Goal: Find specific page/section: Find specific page/section

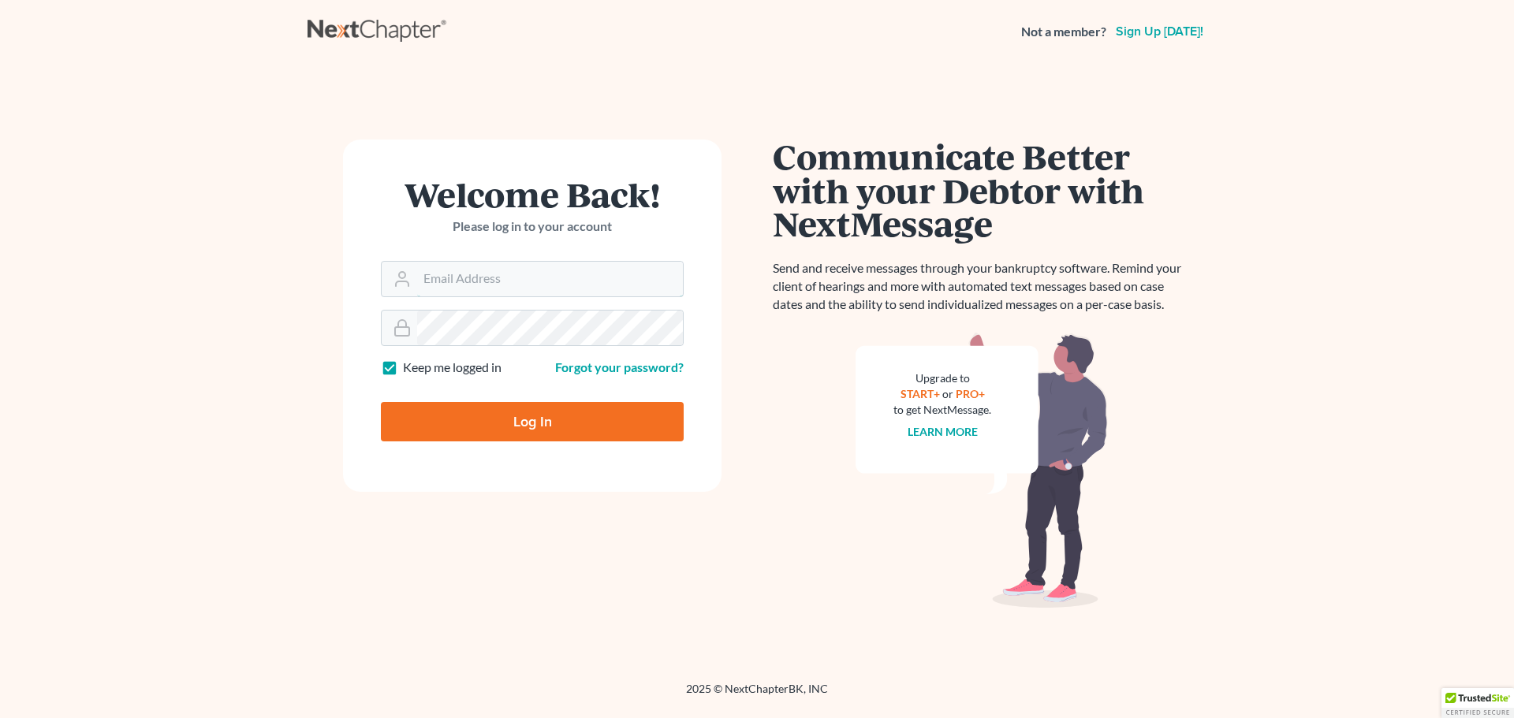
click at [468, 275] on input "Email Address" at bounding box center [550, 279] width 266 height 35
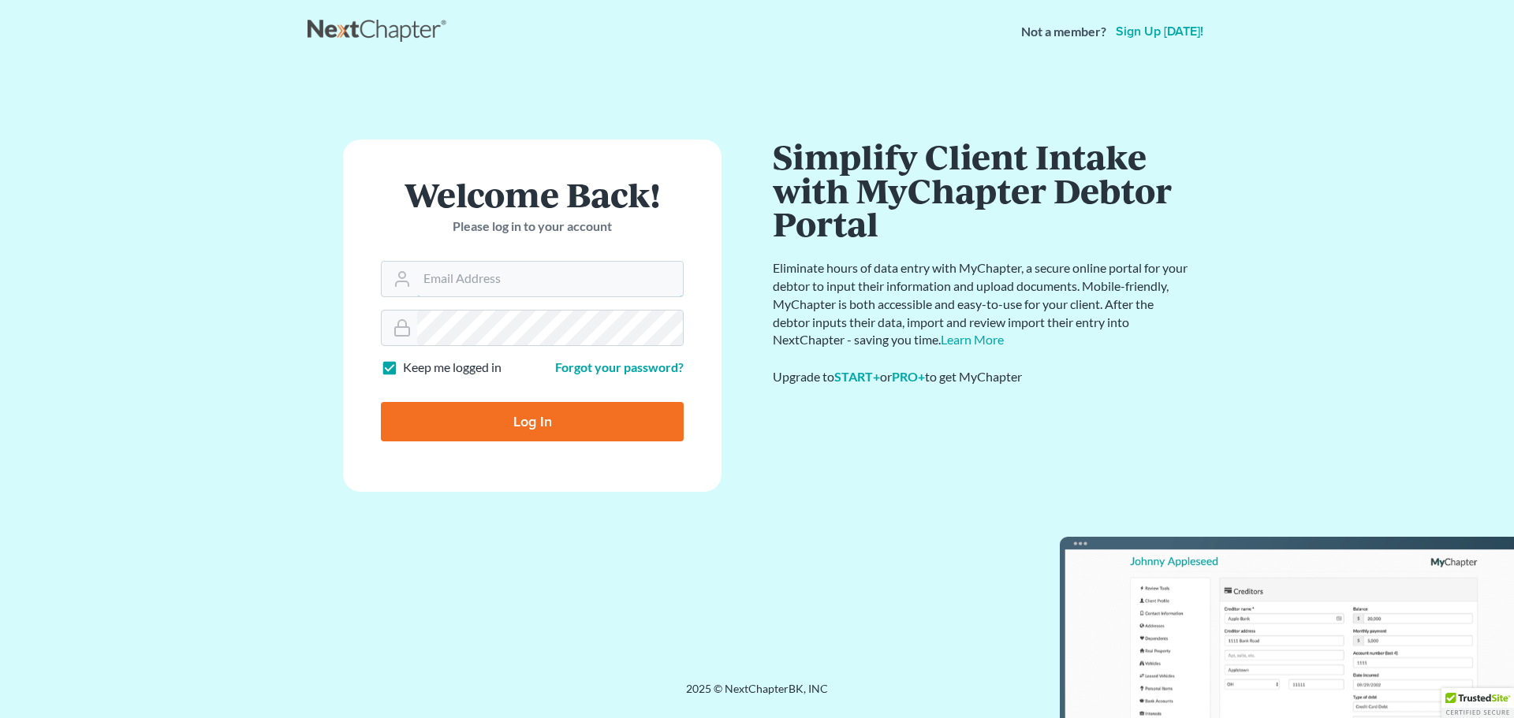
type input "[EMAIL_ADDRESS][DOMAIN_NAME]"
click at [471, 425] on input "Log In" at bounding box center [532, 421] width 303 height 39
type input "Thinking..."
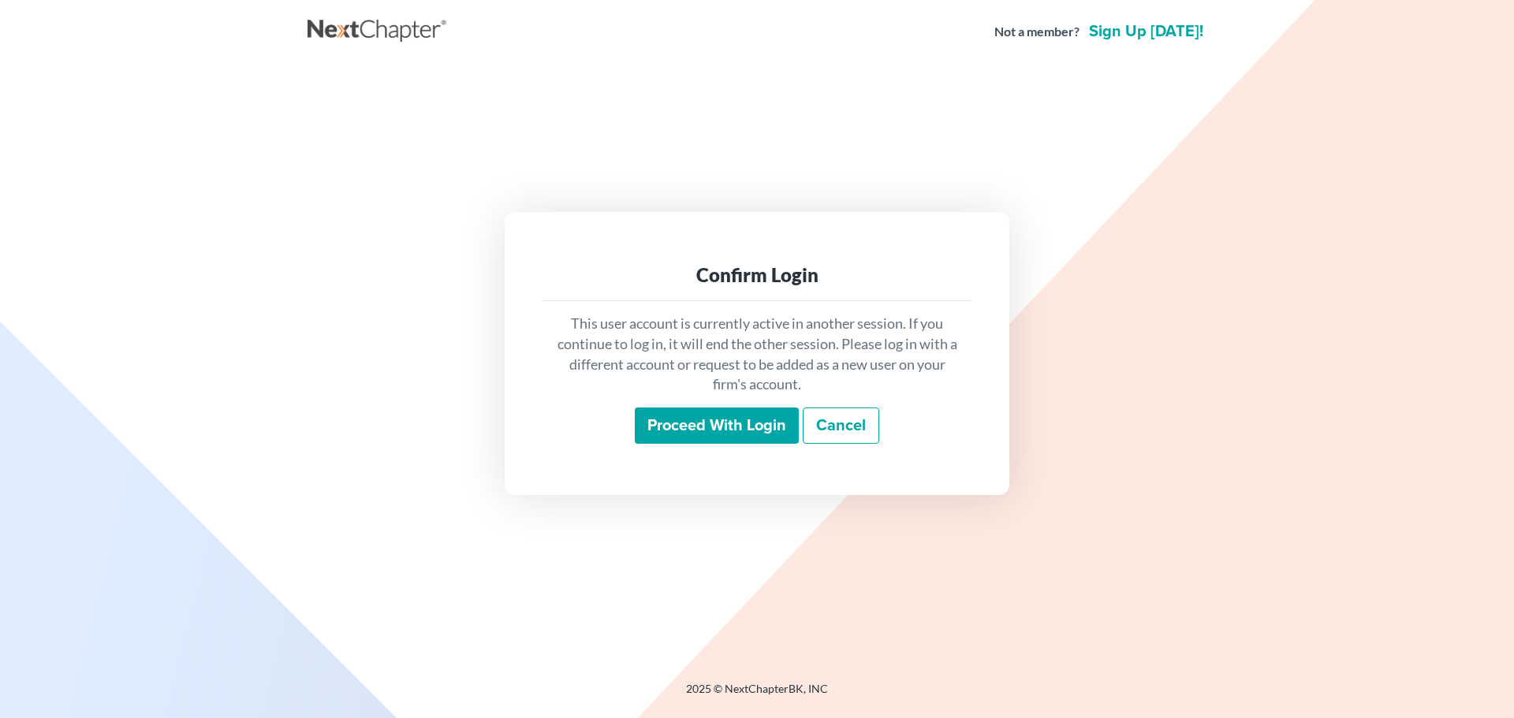
click at [756, 425] on input "Proceed with login" at bounding box center [717, 426] width 164 height 36
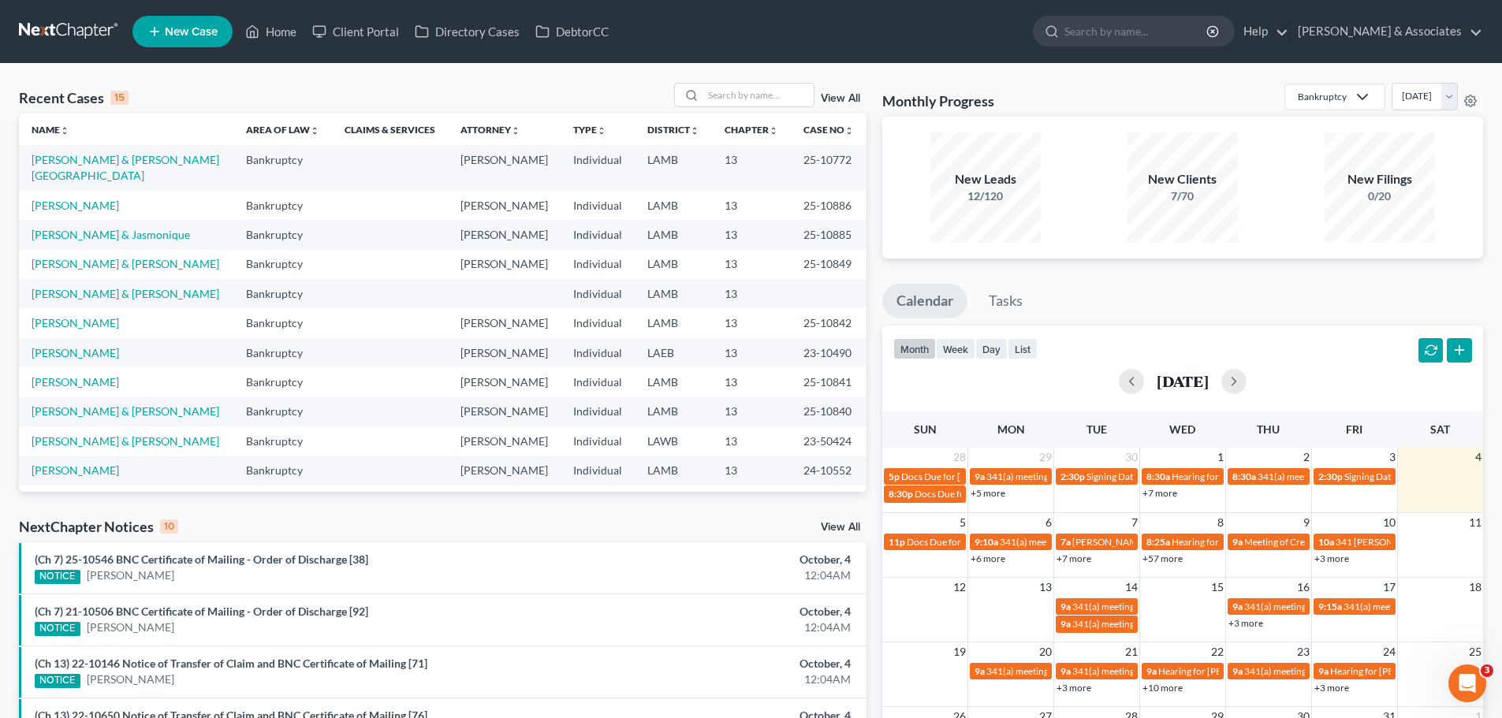
click at [1139, 31] on input "search" at bounding box center [1136, 31] width 144 height 29
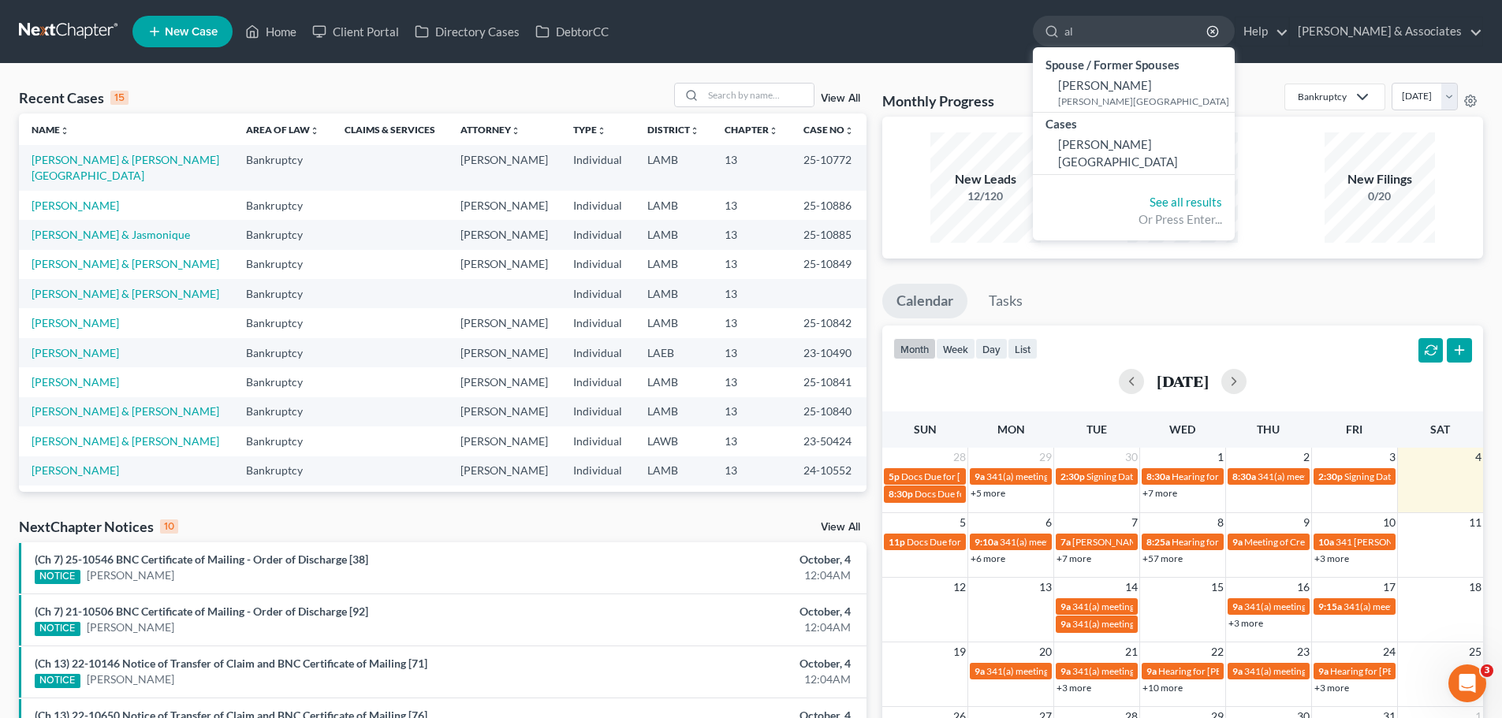
type input "a"
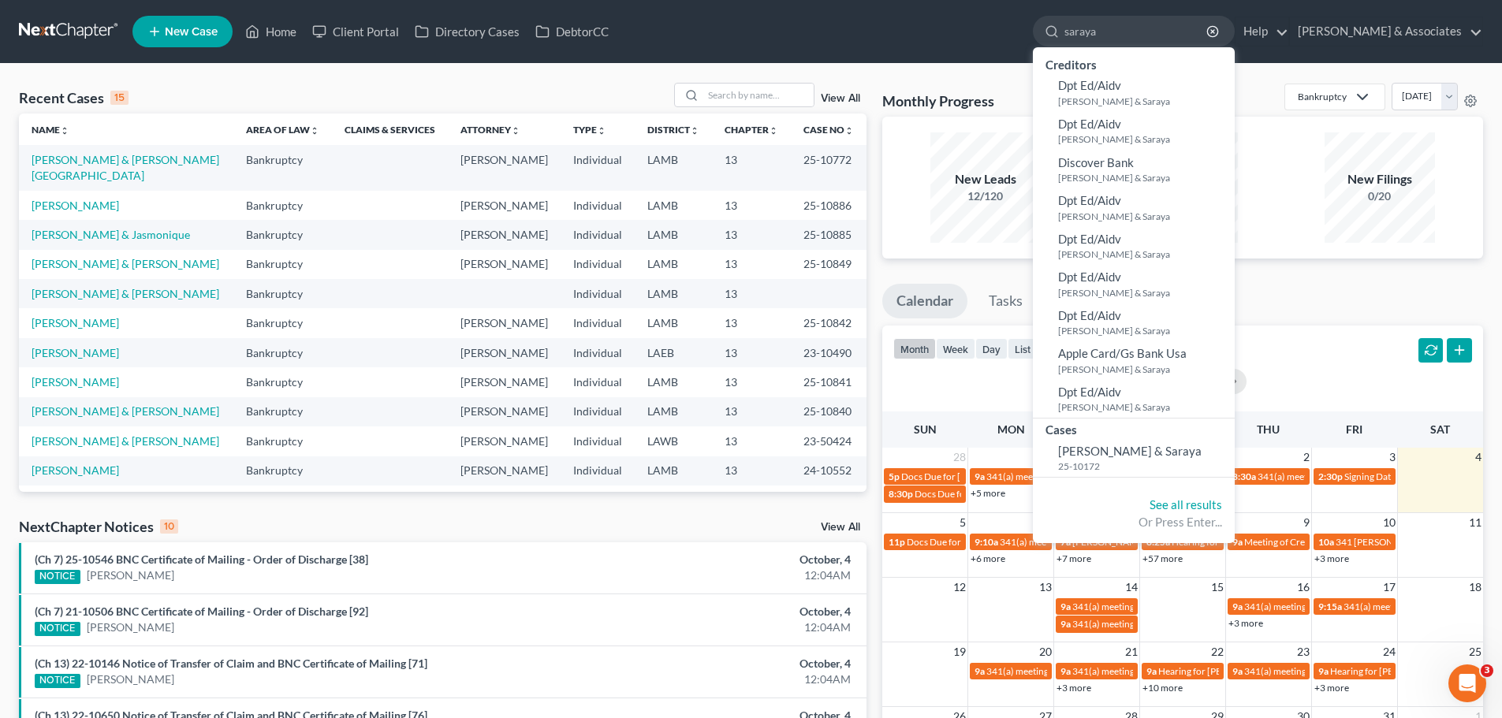
type input "saraya"
click at [1153, 457] on span "[PERSON_NAME] & Saraya" at bounding box center [1130, 451] width 144 height 14
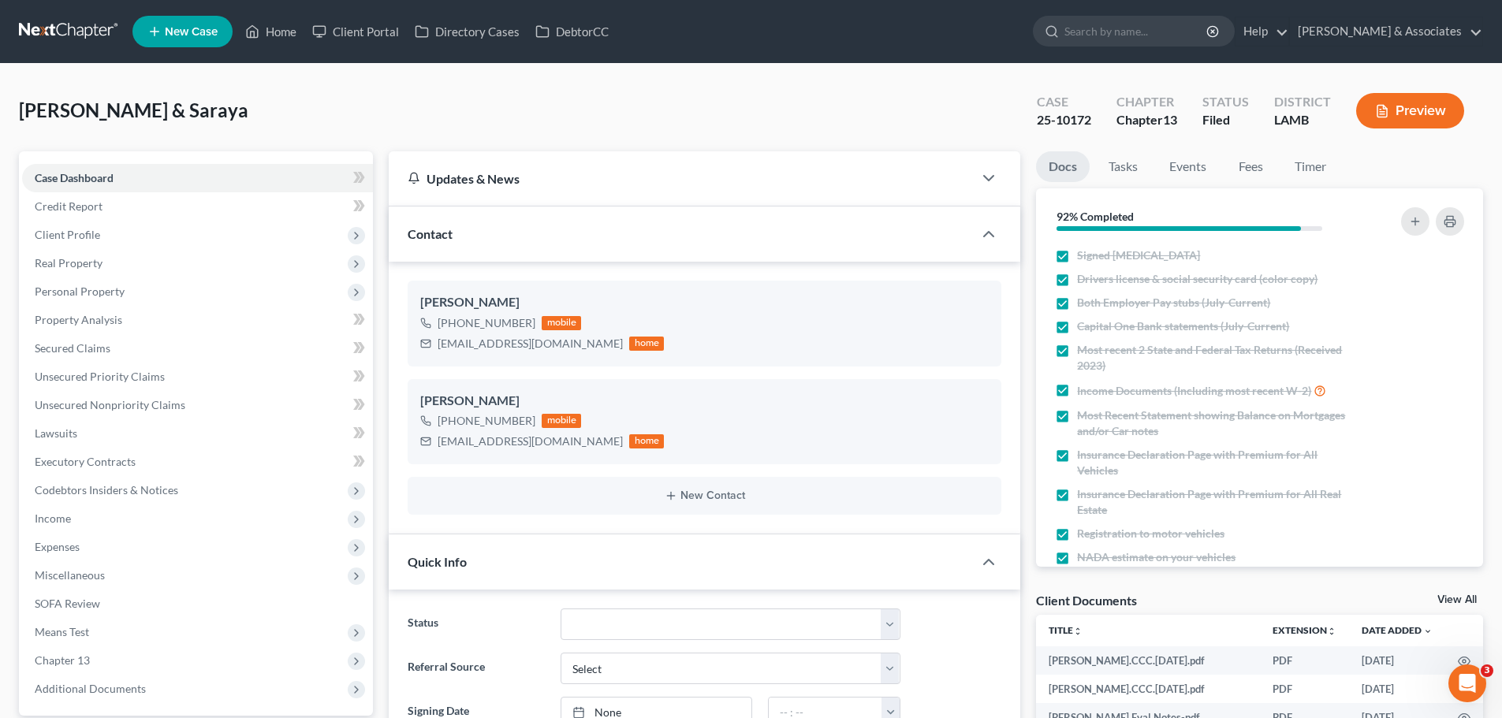
scroll to position [199, 0]
click at [1176, 23] on input "search" at bounding box center [1136, 31] width 144 height 29
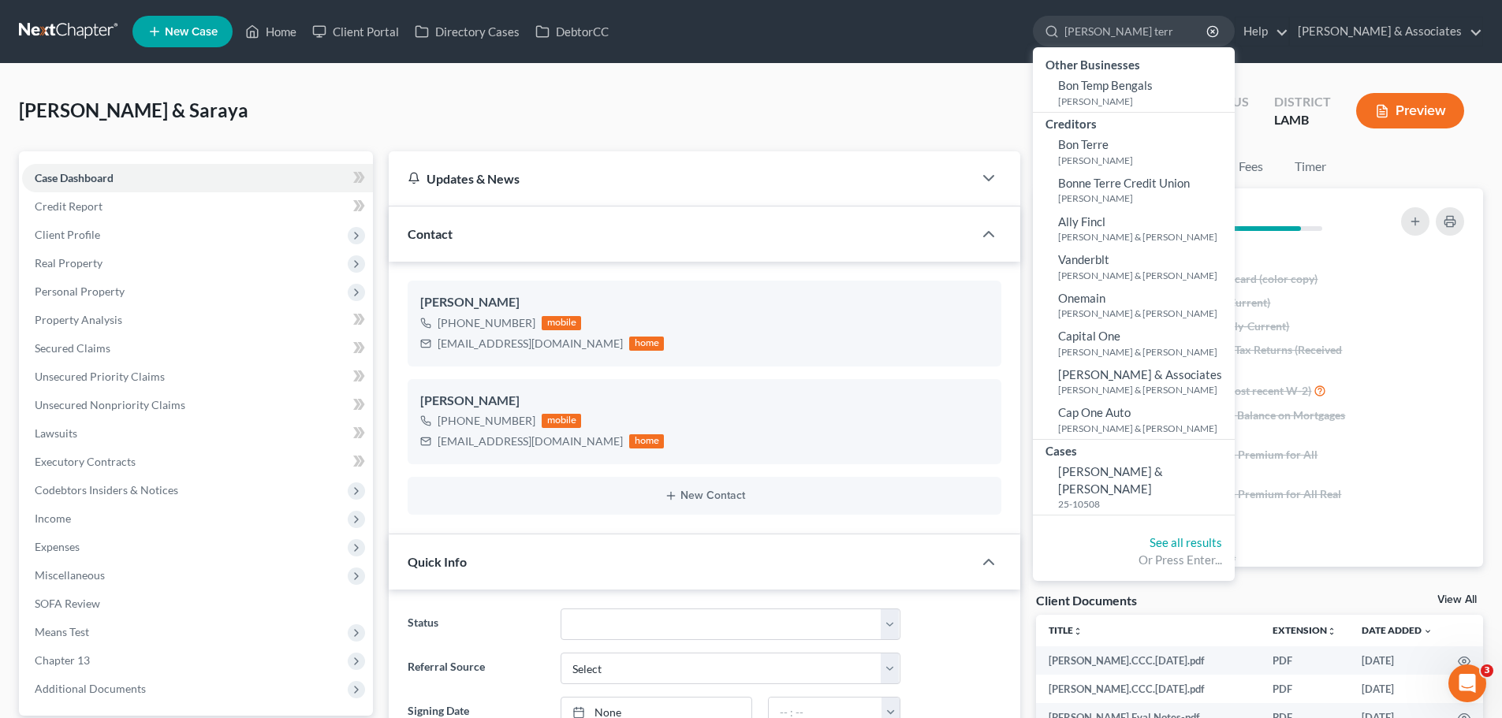
type input "[PERSON_NAME] terr"
click at [1140, 475] on span "[PERSON_NAME] & [PERSON_NAME]" at bounding box center [1110, 479] width 105 height 31
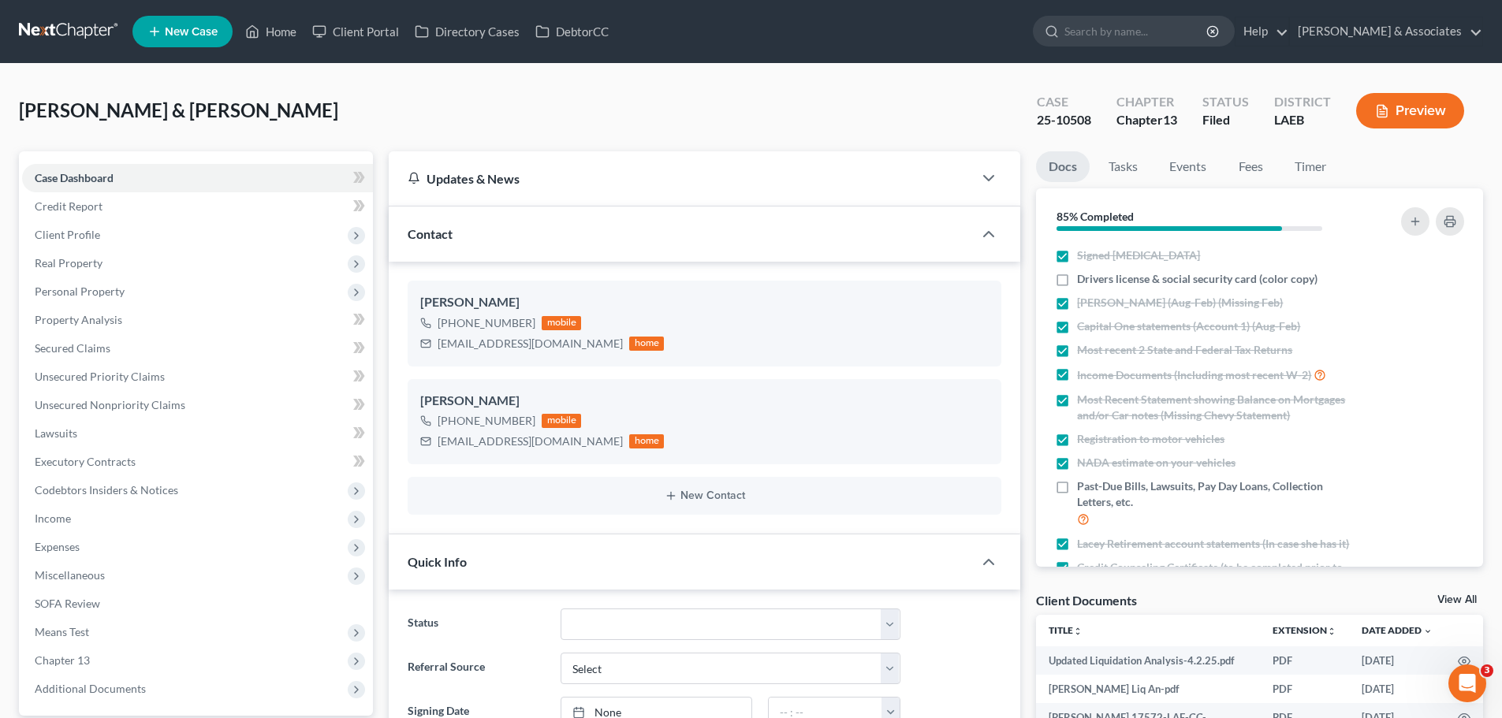
scroll to position [2838, 0]
click at [1191, 33] on input "search" at bounding box center [1136, 31] width 144 height 29
type input "[PERSON_NAME]"
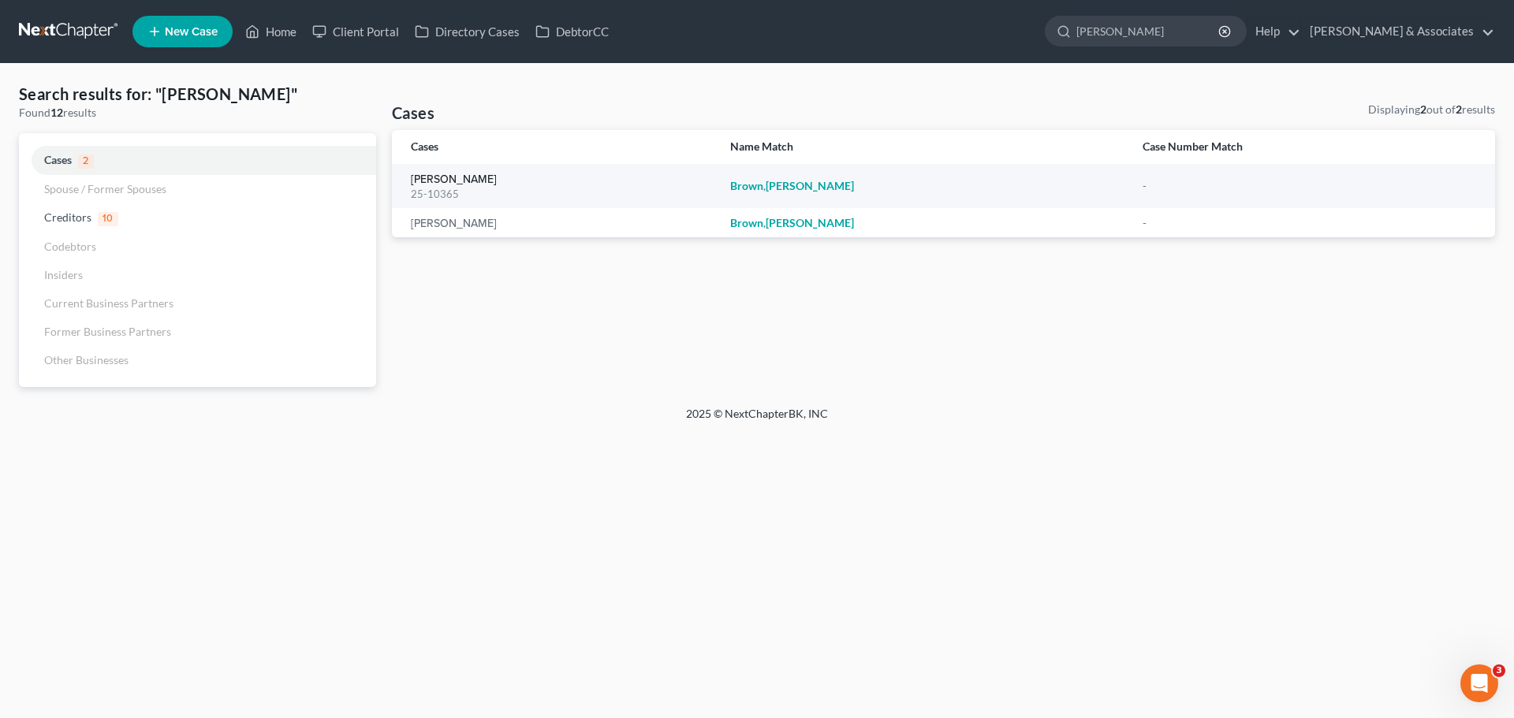
click at [435, 177] on link "[PERSON_NAME]" at bounding box center [454, 179] width 86 height 11
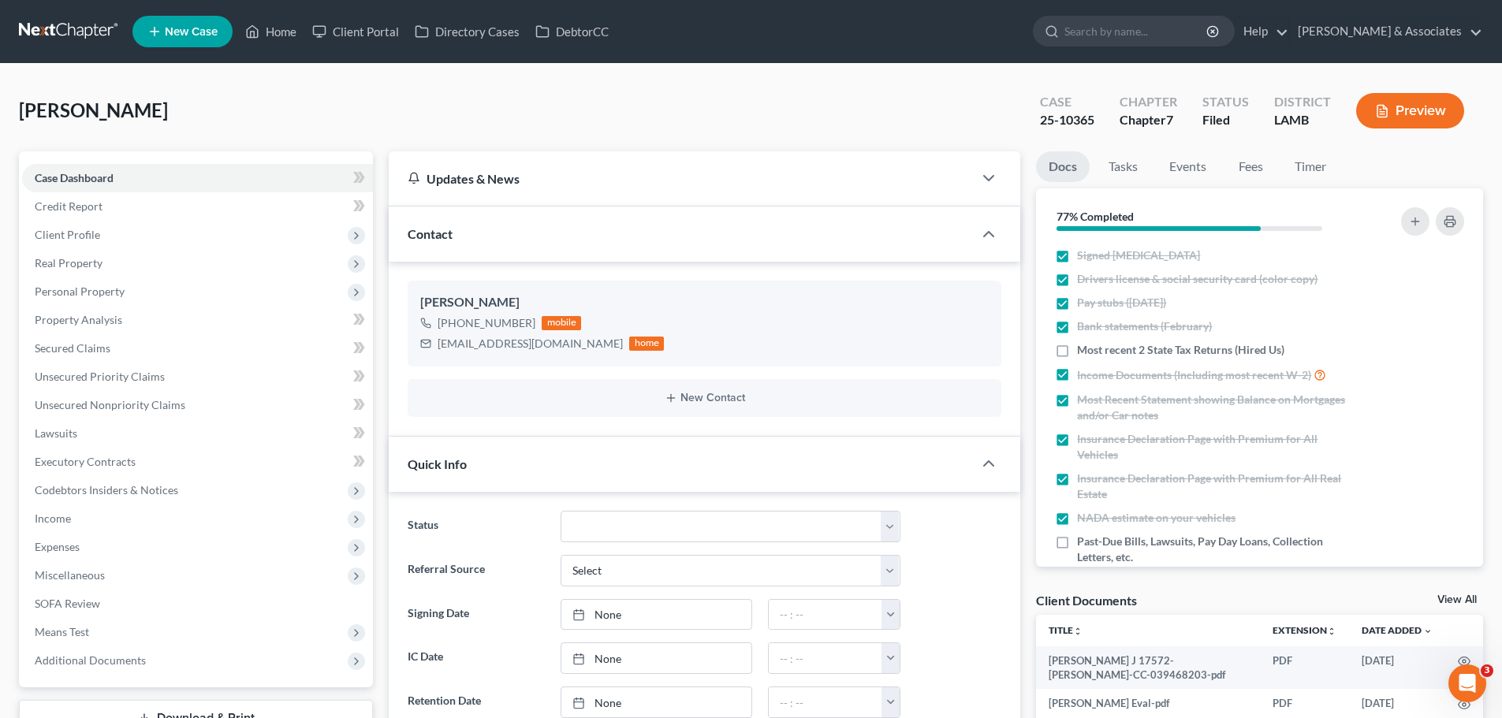
scroll to position [2570, 0]
click at [1158, 34] on input "search" at bounding box center [1136, 31] width 144 height 29
click at [1171, 34] on input "search" at bounding box center [1136, 31] width 144 height 29
click at [1168, 37] on input "search" at bounding box center [1136, 31] width 144 height 29
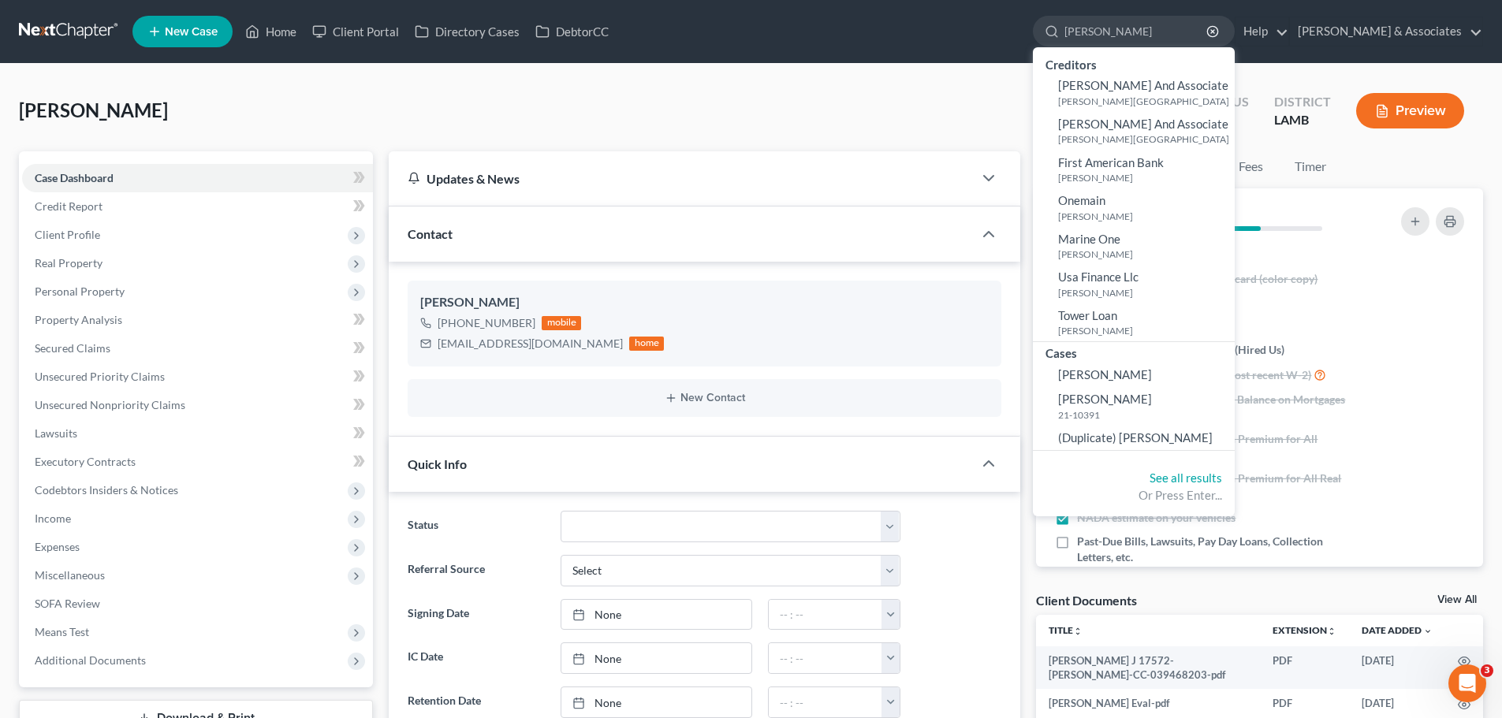
type input "[PERSON_NAME]"
click at [1132, 406] on span "[PERSON_NAME]" at bounding box center [1105, 399] width 94 height 14
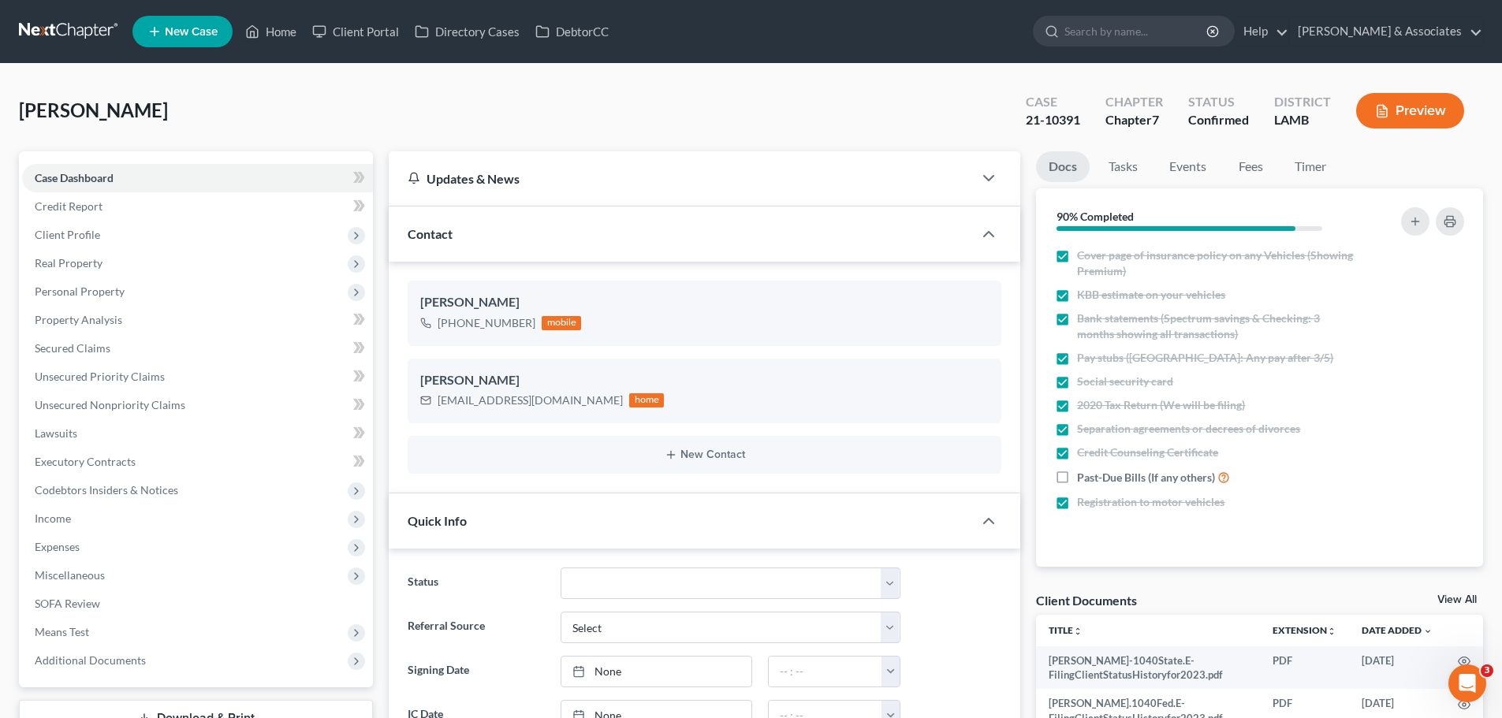
scroll to position [3976, 0]
click at [1209, 33] on input "search" at bounding box center [1136, 31] width 144 height 29
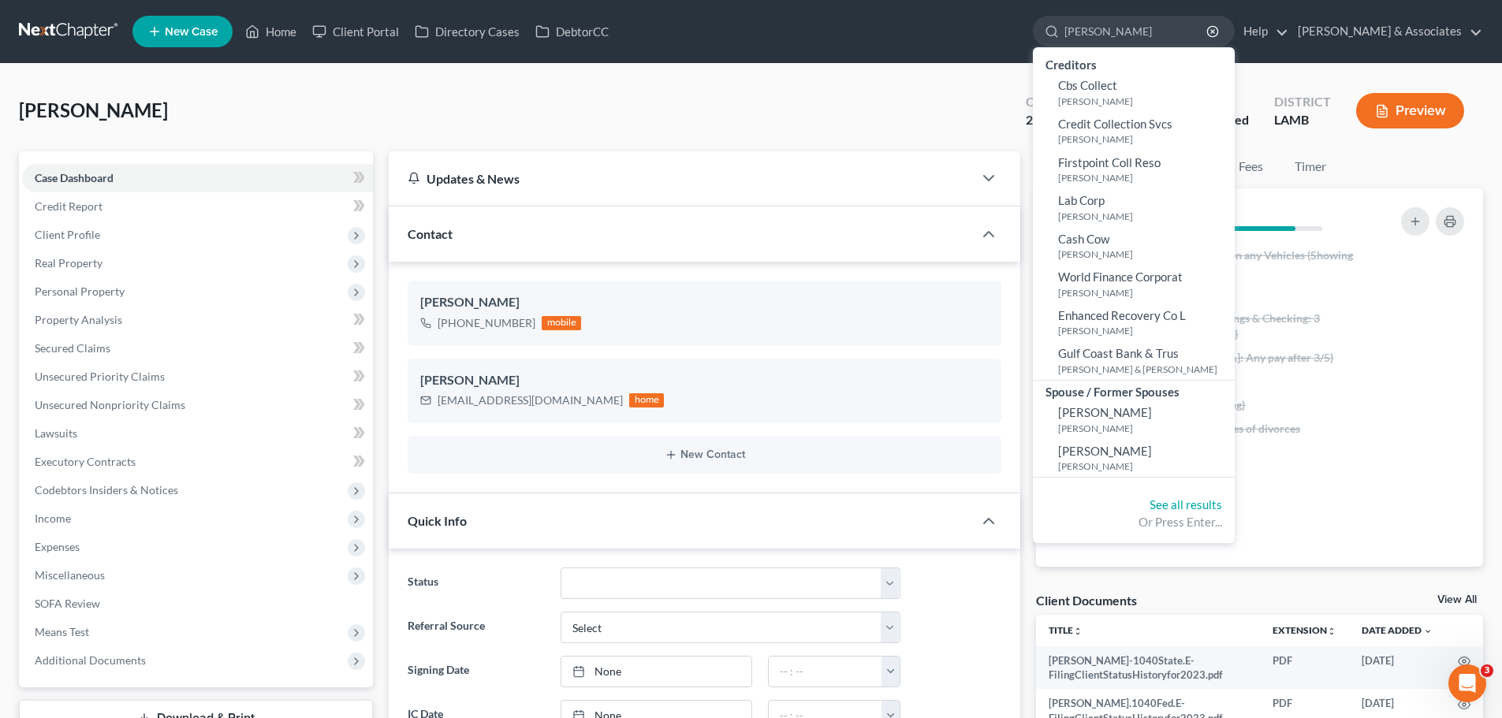
drag, startPoint x: 1204, startPoint y: 32, endPoint x: 1117, endPoint y: 31, distance: 87.5
click at [1117, 31] on div "[PERSON_NAME]" at bounding box center [1134, 31] width 202 height 31
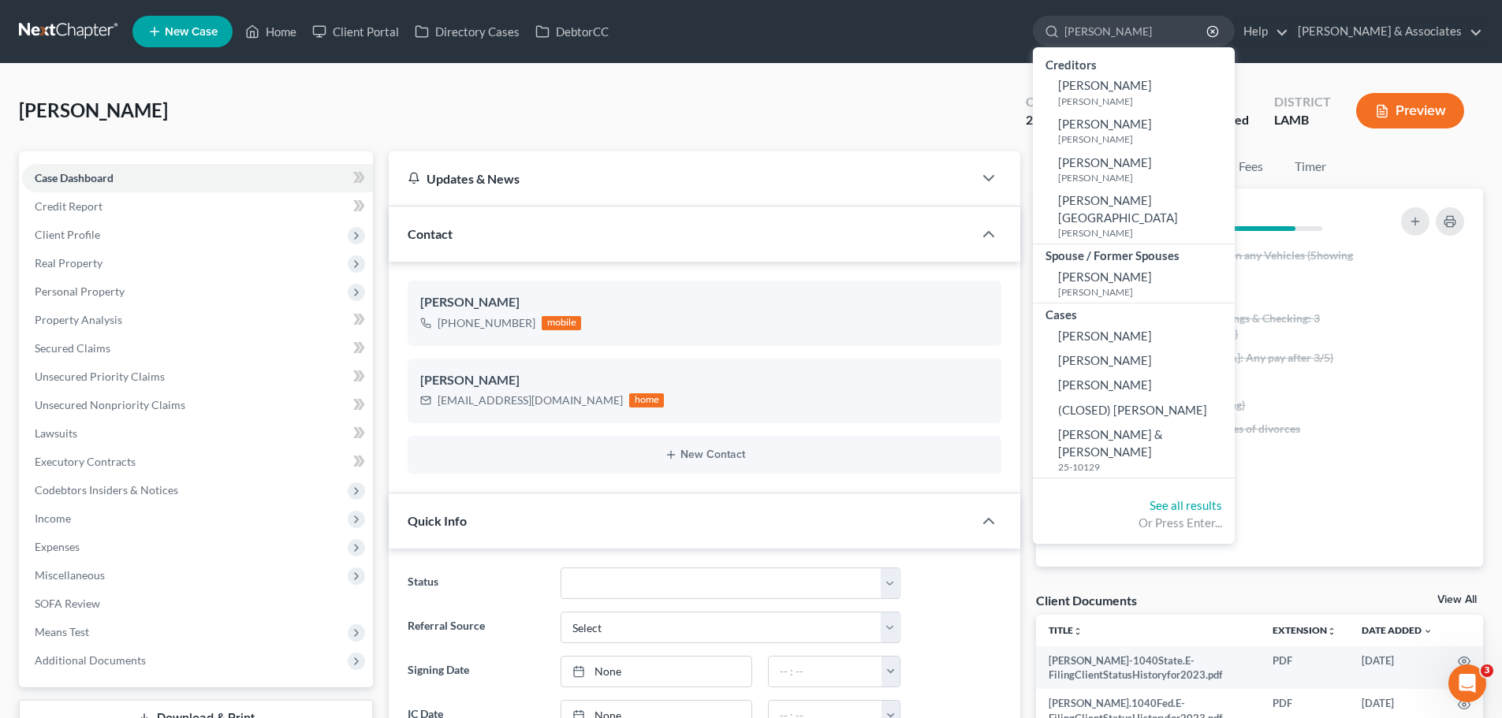
type input "[PERSON_NAME]"
click at [1163, 427] on span "[PERSON_NAME] & [PERSON_NAME]" at bounding box center [1110, 442] width 105 height 31
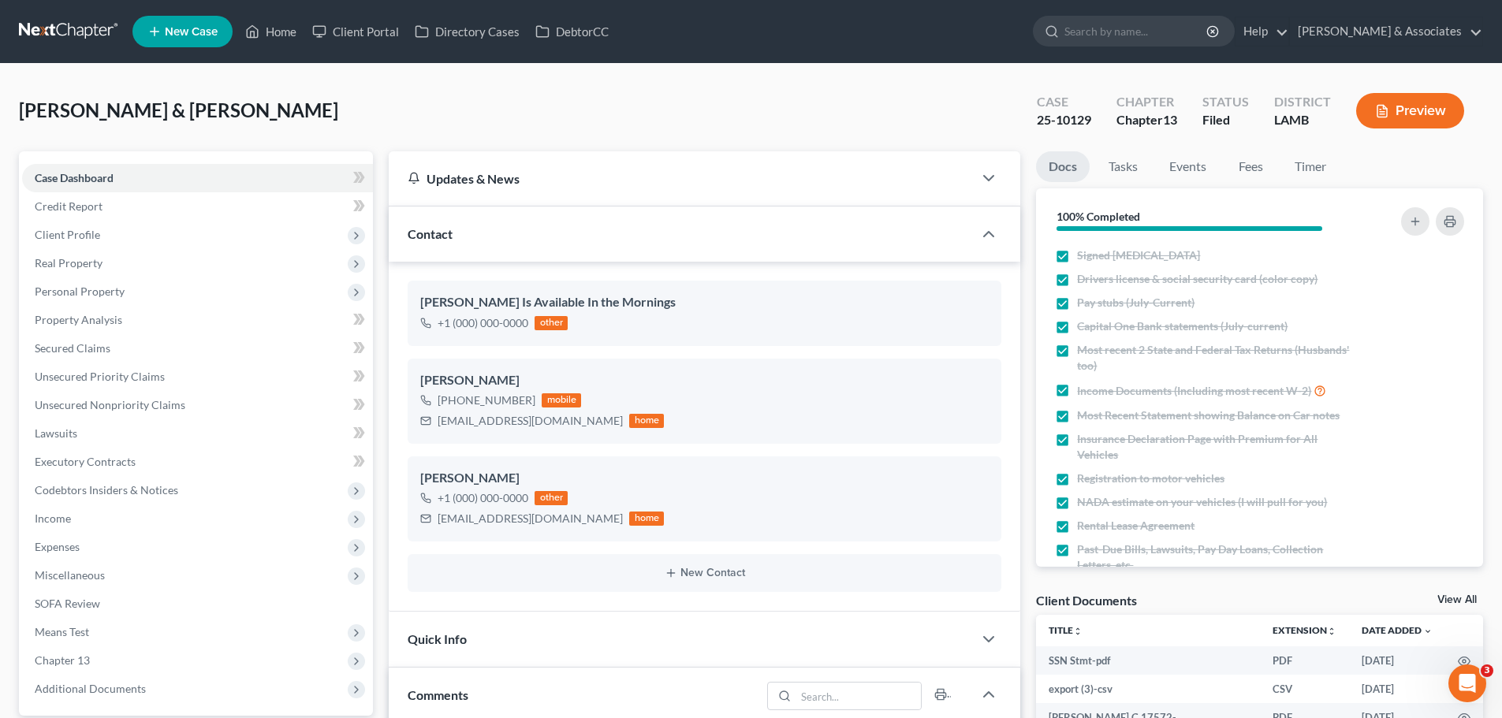
scroll to position [6262, 0]
click at [1186, 29] on input "search" at bounding box center [1136, 31] width 144 height 29
type input "[PERSON_NAME]"
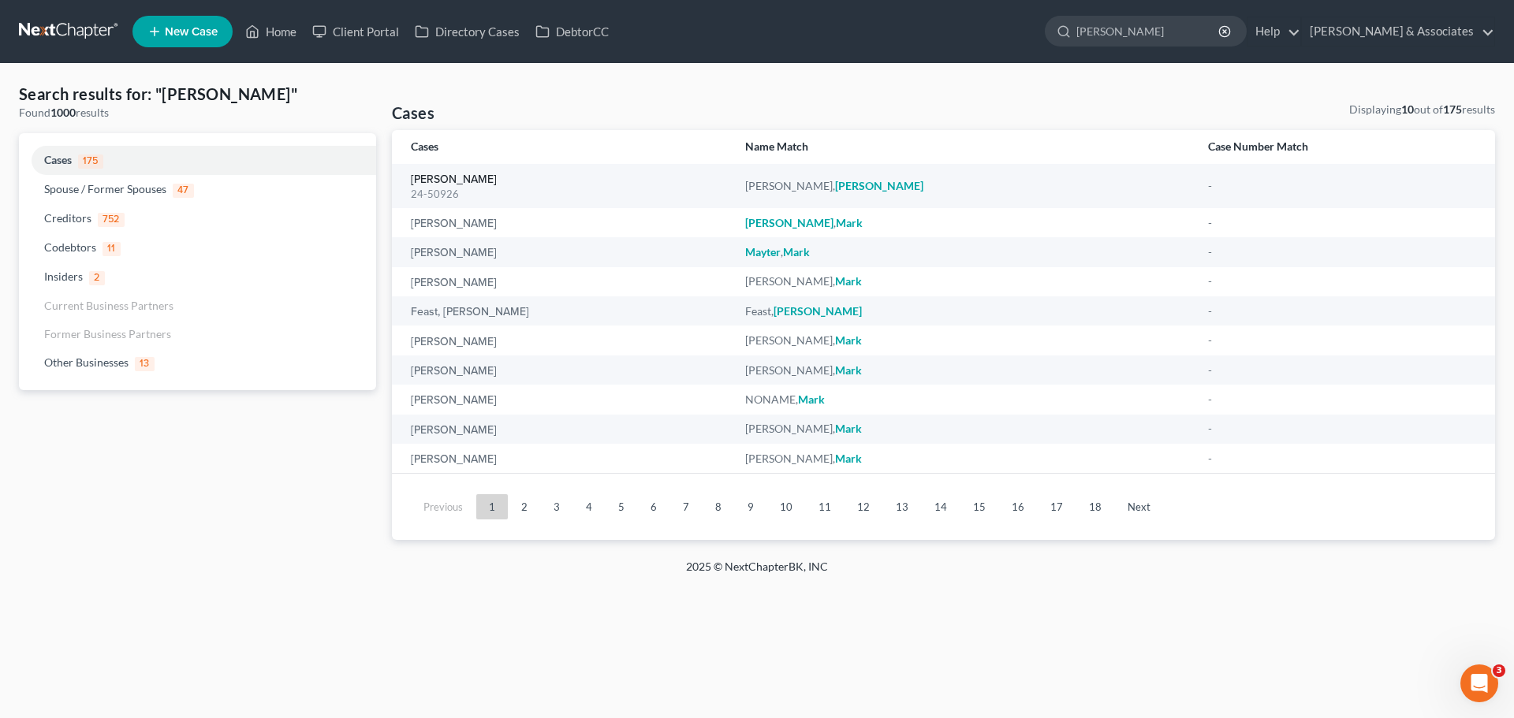
click at [442, 183] on link "[PERSON_NAME]" at bounding box center [454, 179] width 86 height 11
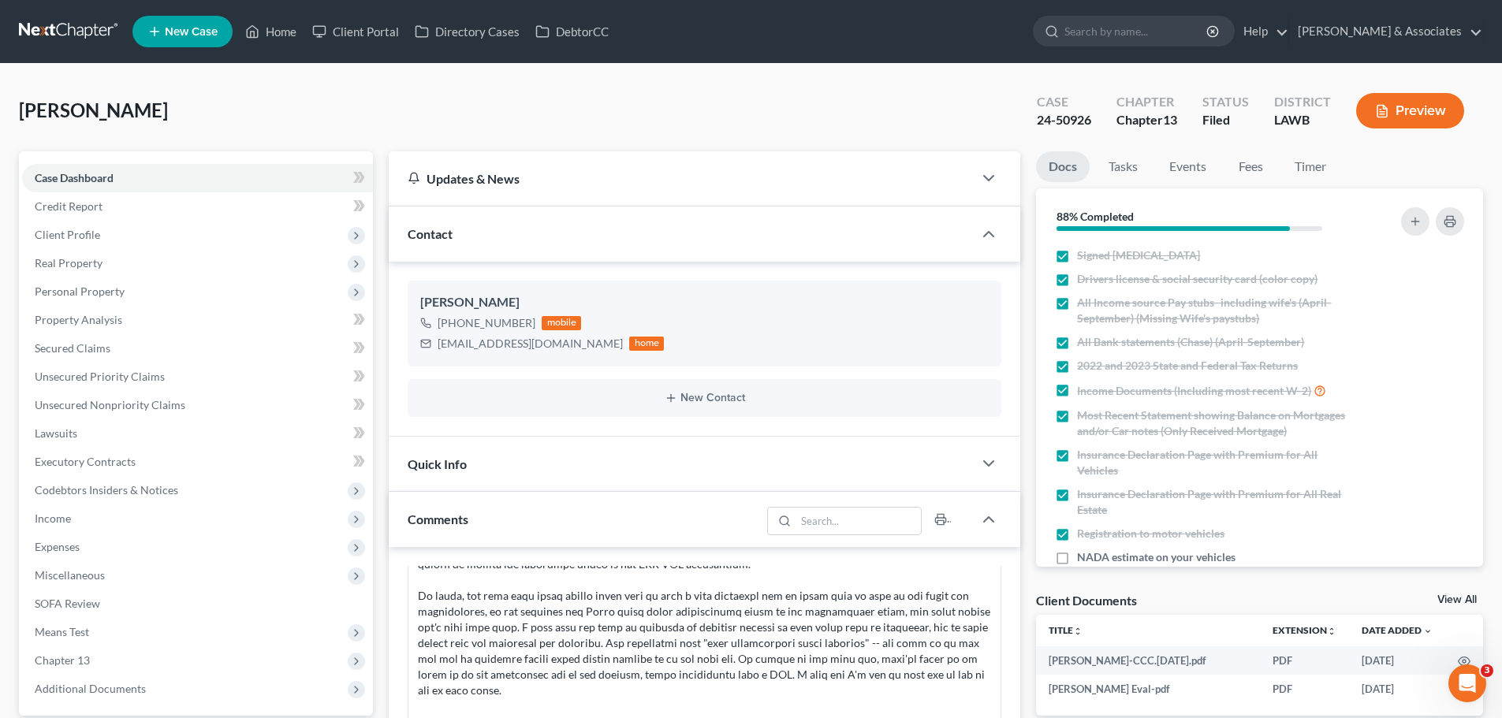
scroll to position [794, 0]
click at [1161, 29] on input "search" at bounding box center [1136, 31] width 144 height 29
type input "giviens"
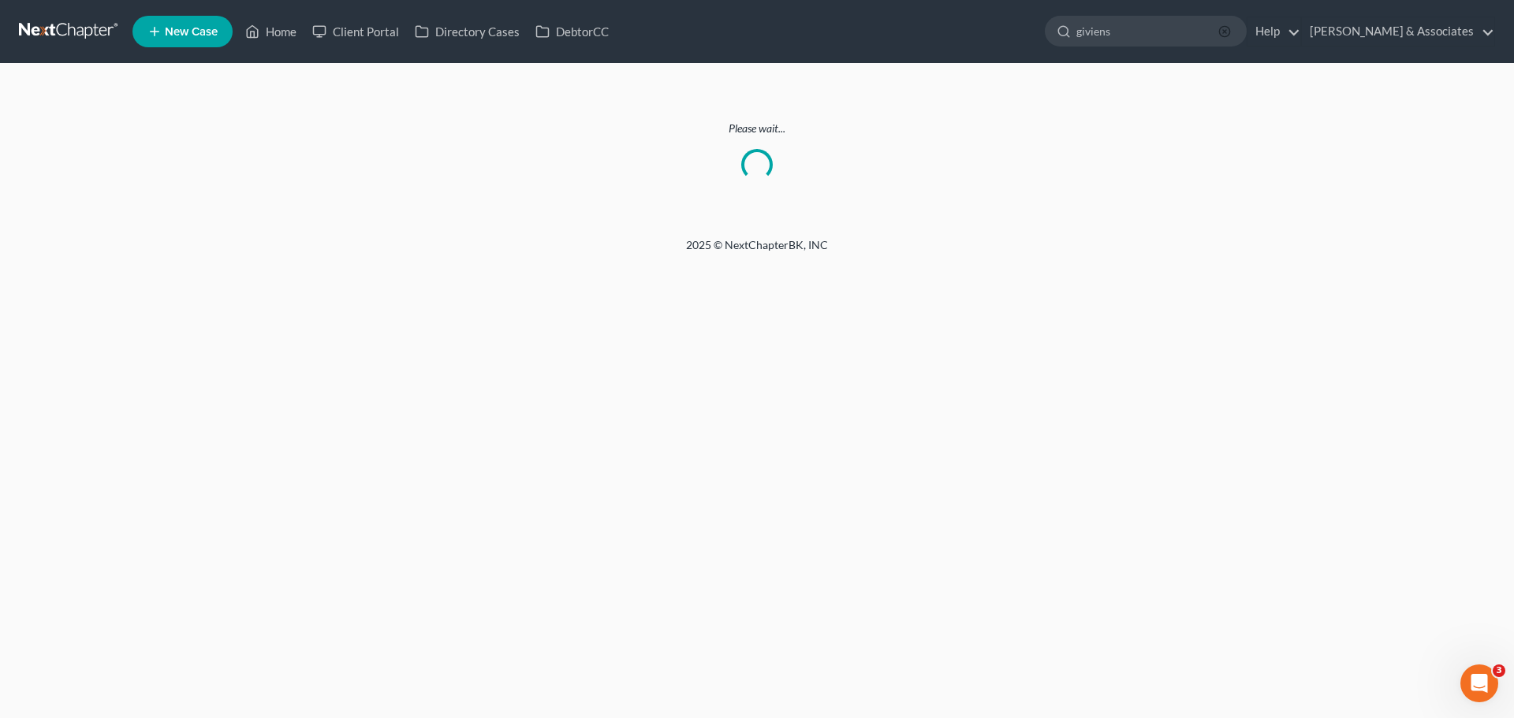
click at [1229, 30] on circle "button" at bounding box center [1224, 31] width 10 height 10
click at [1184, 34] on input "search" at bounding box center [1148, 31] width 144 height 29
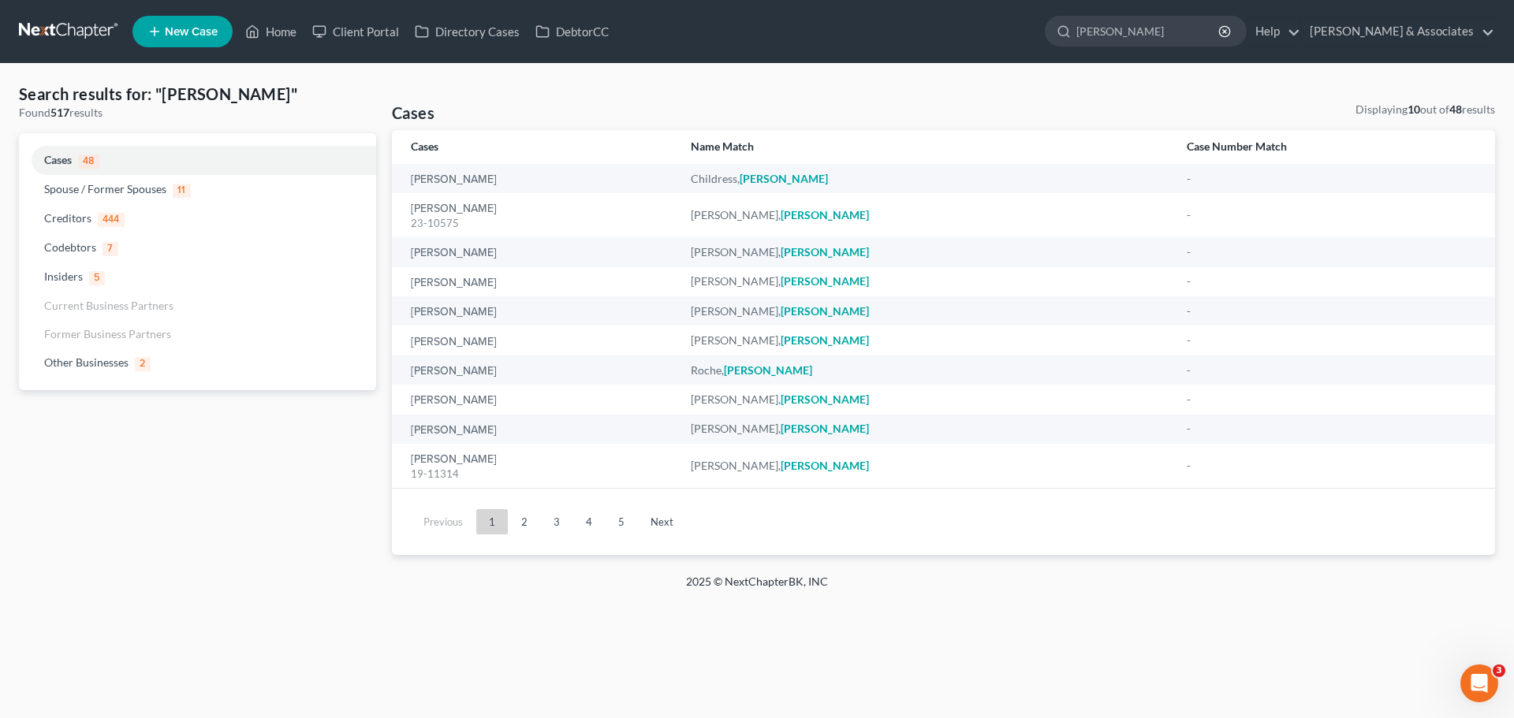
drag, startPoint x: 1165, startPoint y: 30, endPoint x: 1095, endPoint y: 32, distance: 70.2
click at [1095, 32] on ul "New Case Home Client Portal Directory Cases DebtorCC giviens - No Result - Code…" at bounding box center [813, 31] width 1363 height 41
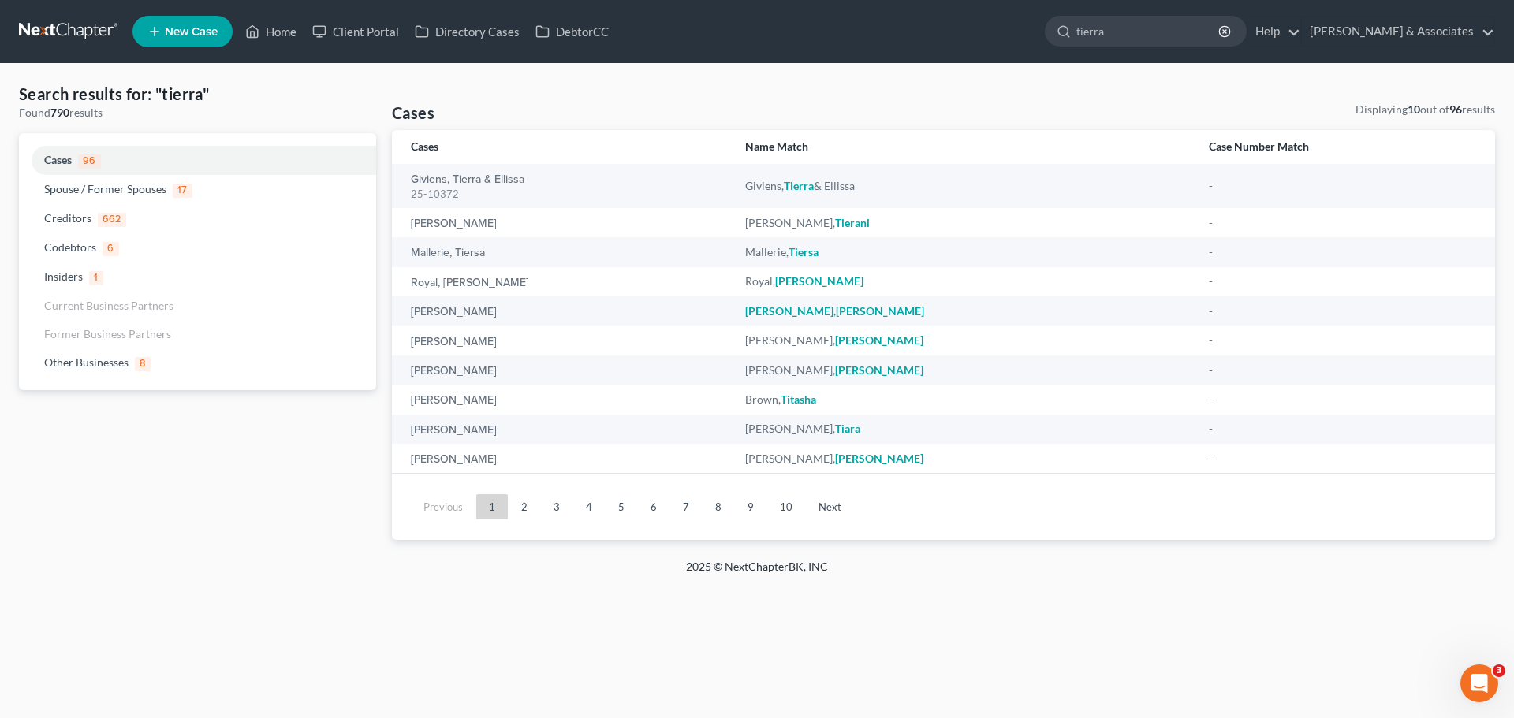
type input "tierra"
click at [475, 180] on link "Giviens, Tierra & Ellissa" at bounding box center [468, 179] width 114 height 11
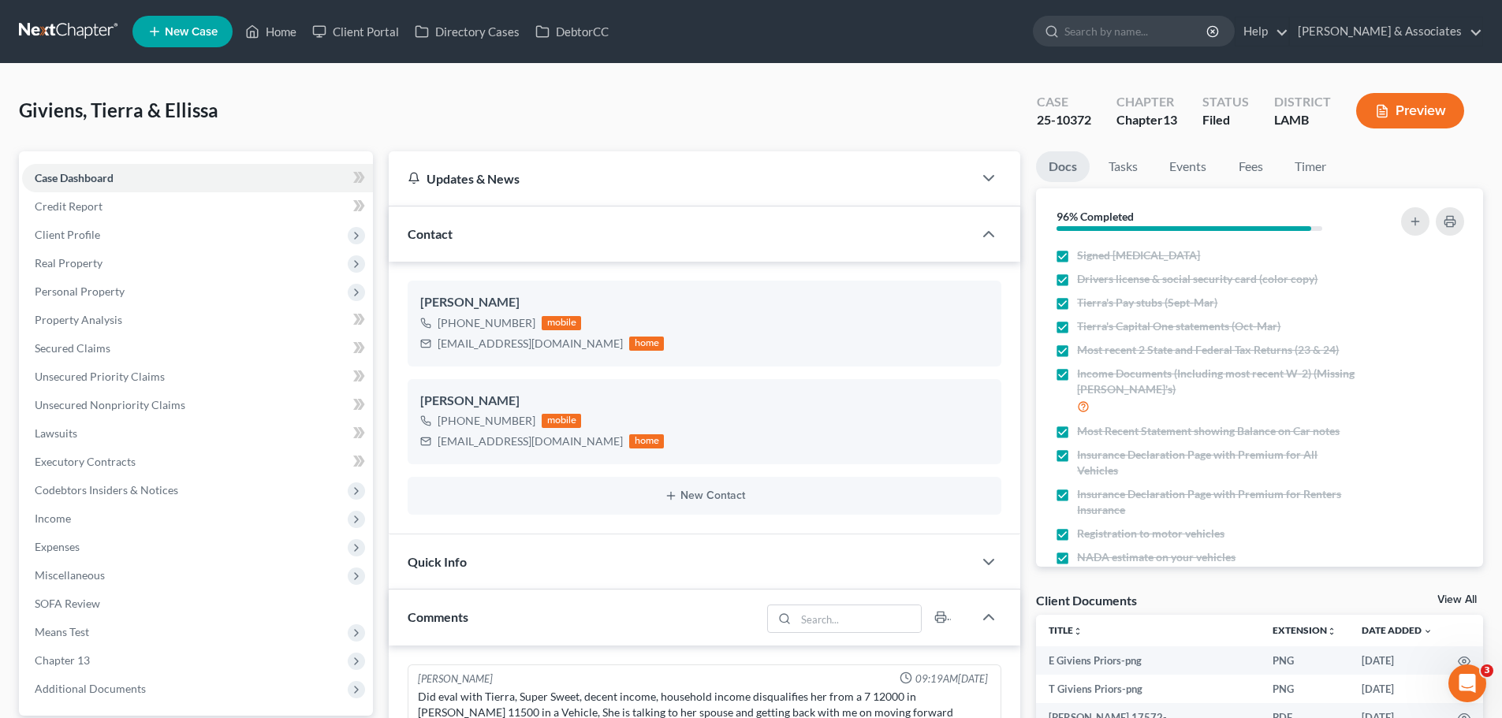
scroll to position [3752, 0]
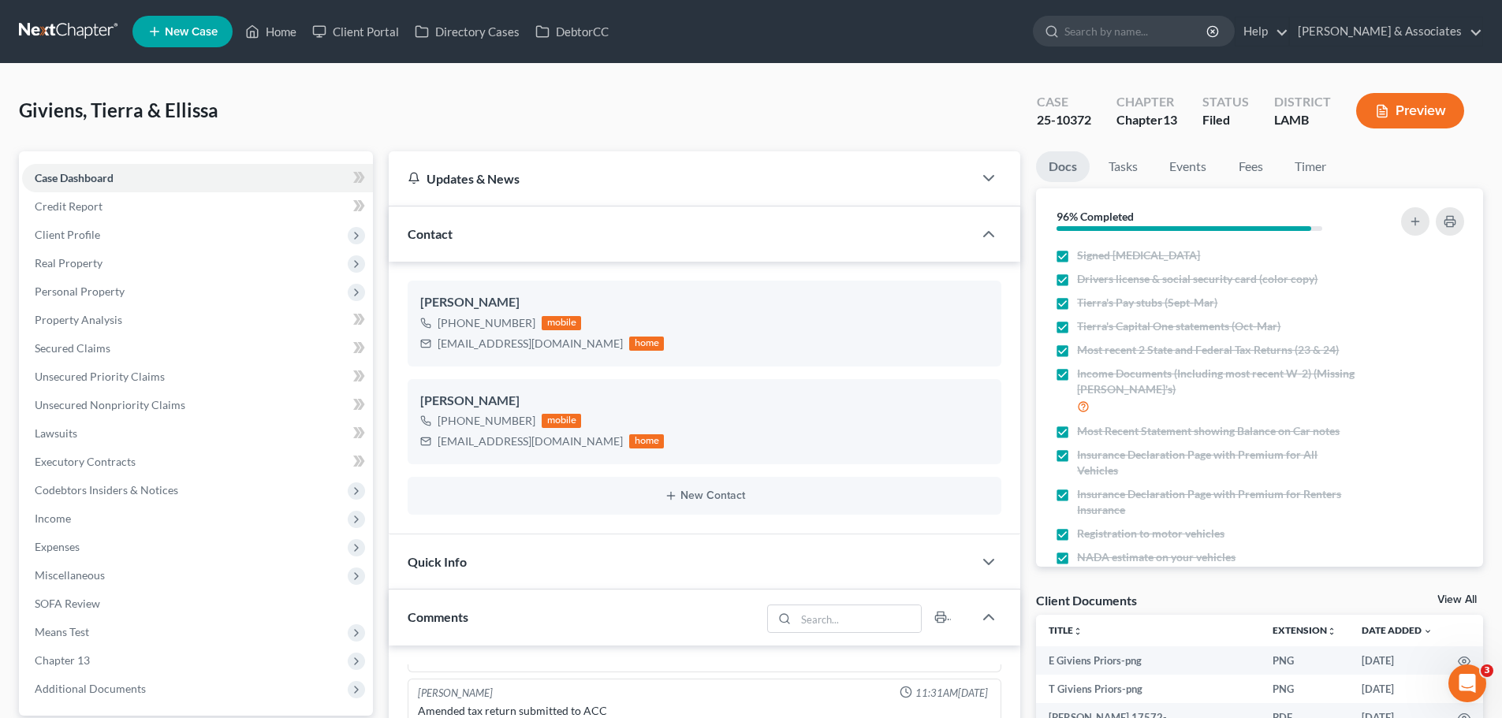
click at [1185, 31] on input "search" at bounding box center [1136, 31] width 144 height 29
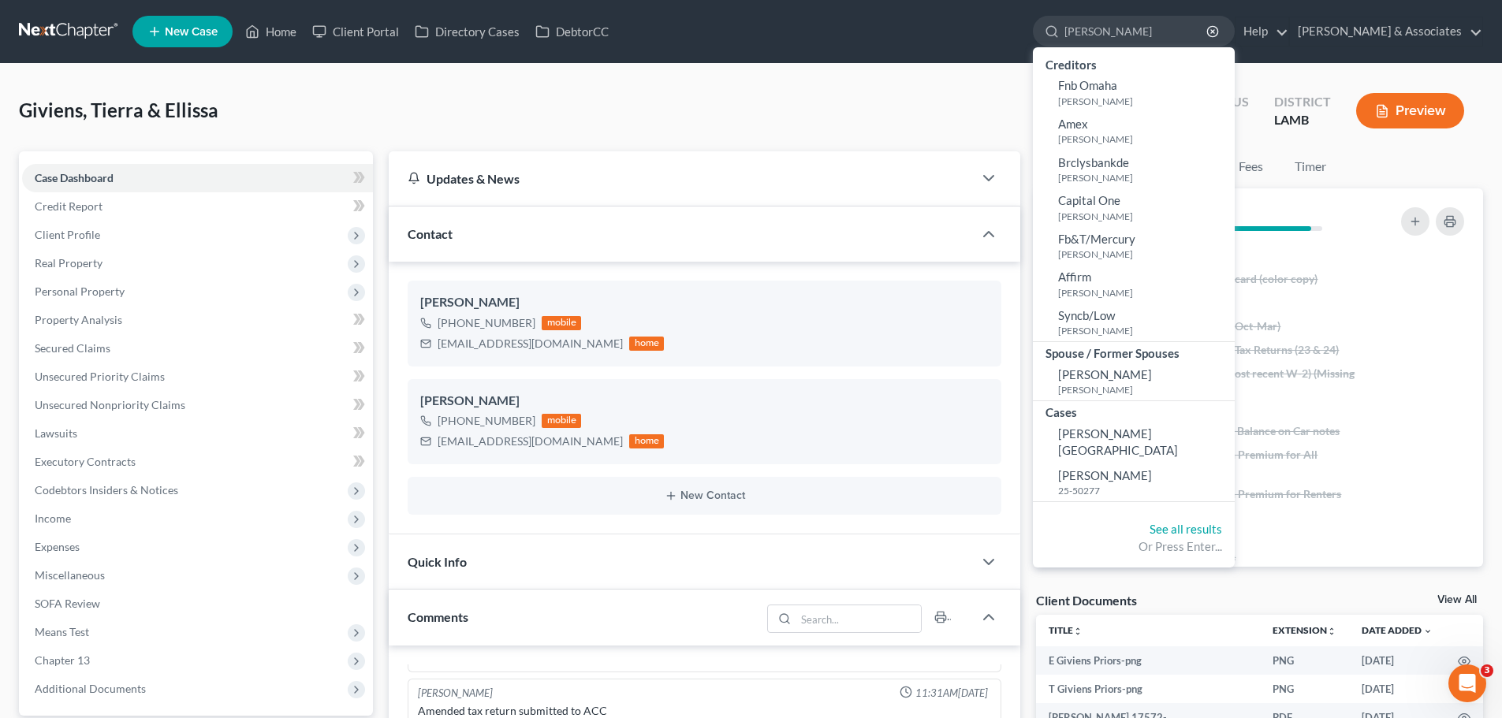
type input "[PERSON_NAME]"
click at [1135, 468] on span "[PERSON_NAME]" at bounding box center [1105, 475] width 94 height 14
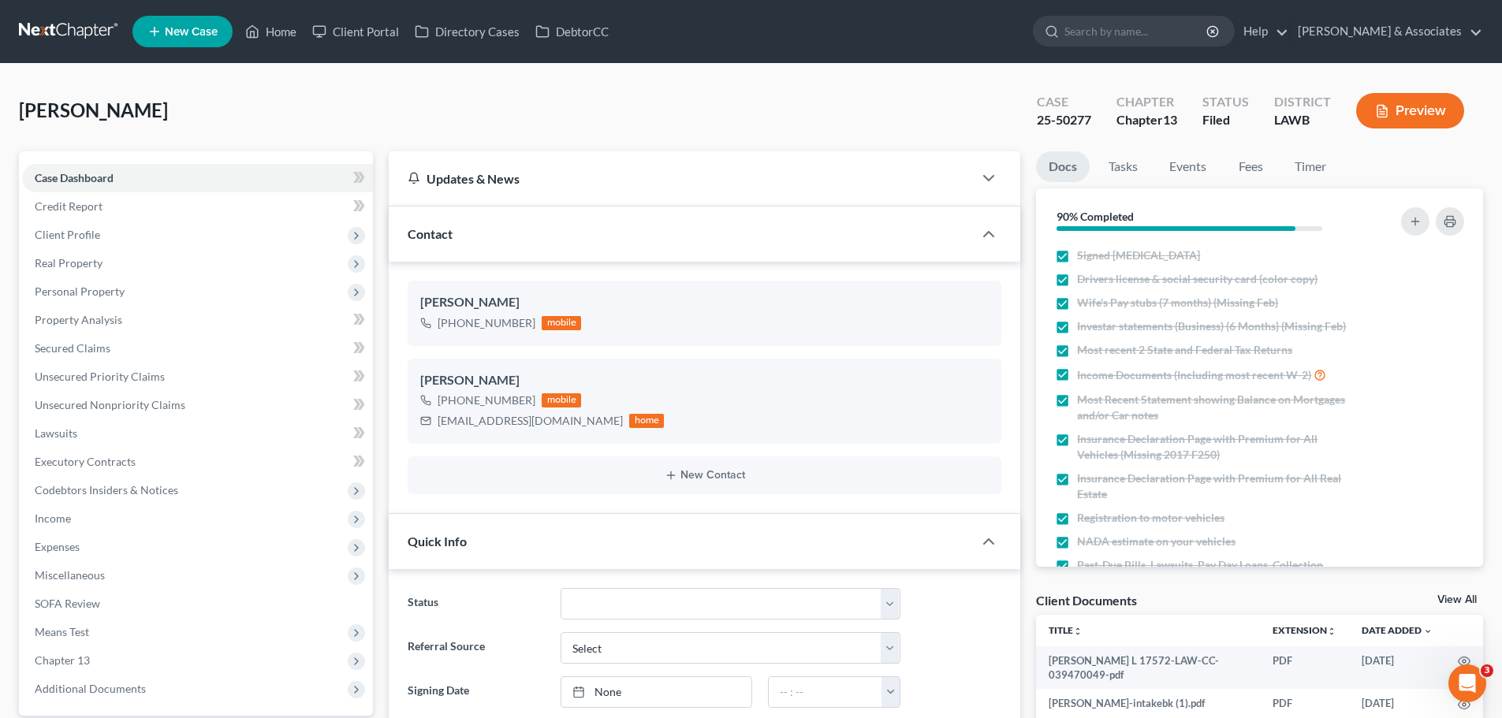
scroll to position [4131, 0]
click at [1175, 39] on input "search" at bounding box center [1136, 31] width 144 height 29
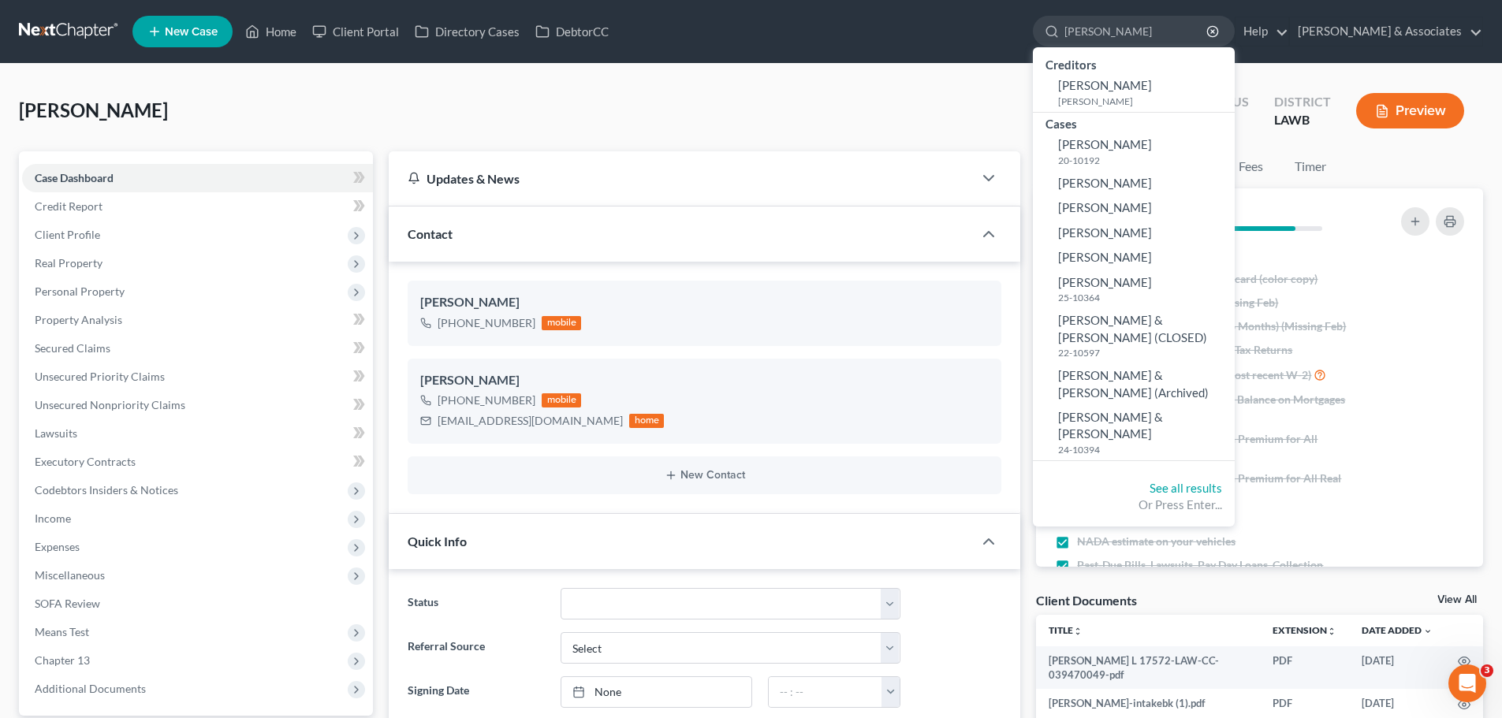
drag, startPoint x: 1220, startPoint y: 31, endPoint x: 1077, endPoint y: 14, distance: 143.7
click at [1077, 14] on ul "New Case Home Client Portal Directory Cases DebtorCC [PERSON_NAME] - No Result …" at bounding box center [807, 31] width 1351 height 41
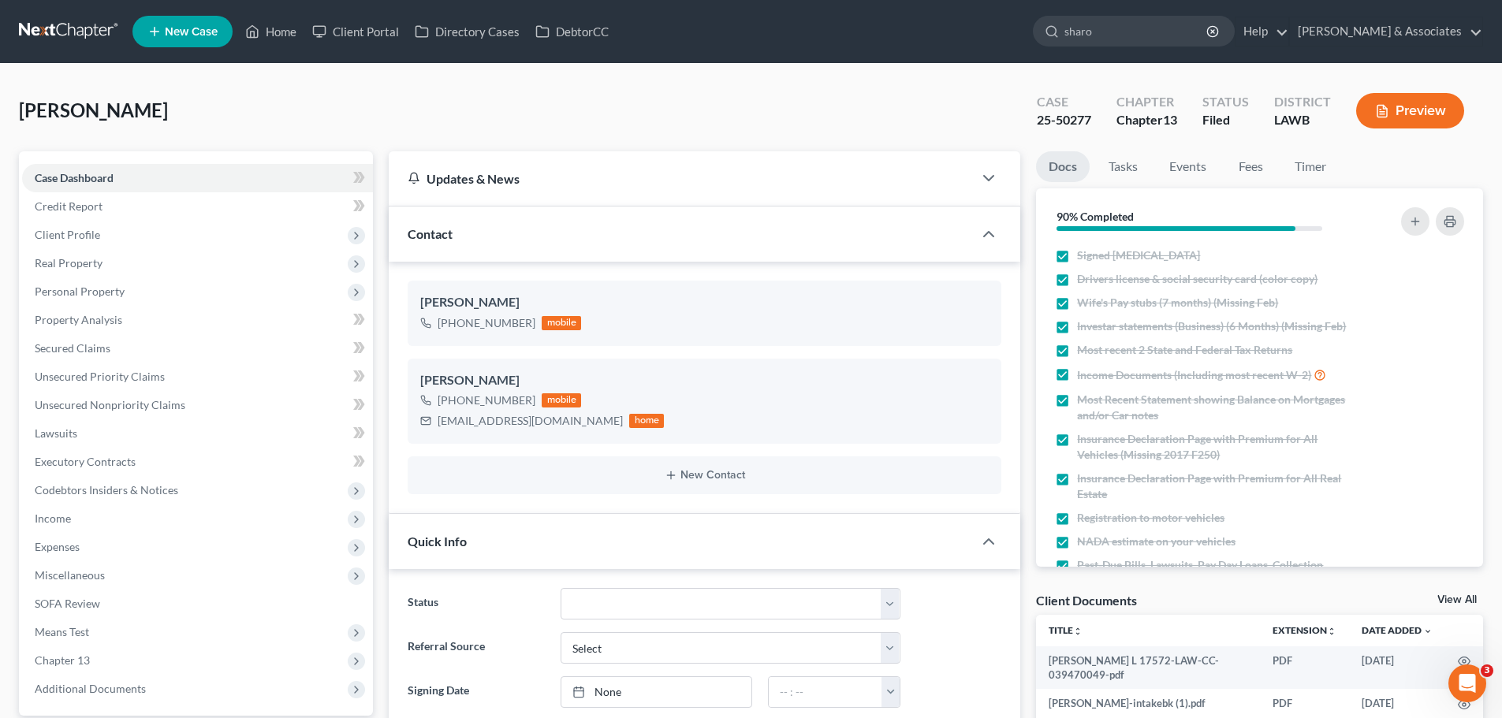
type input "[PERSON_NAME]"
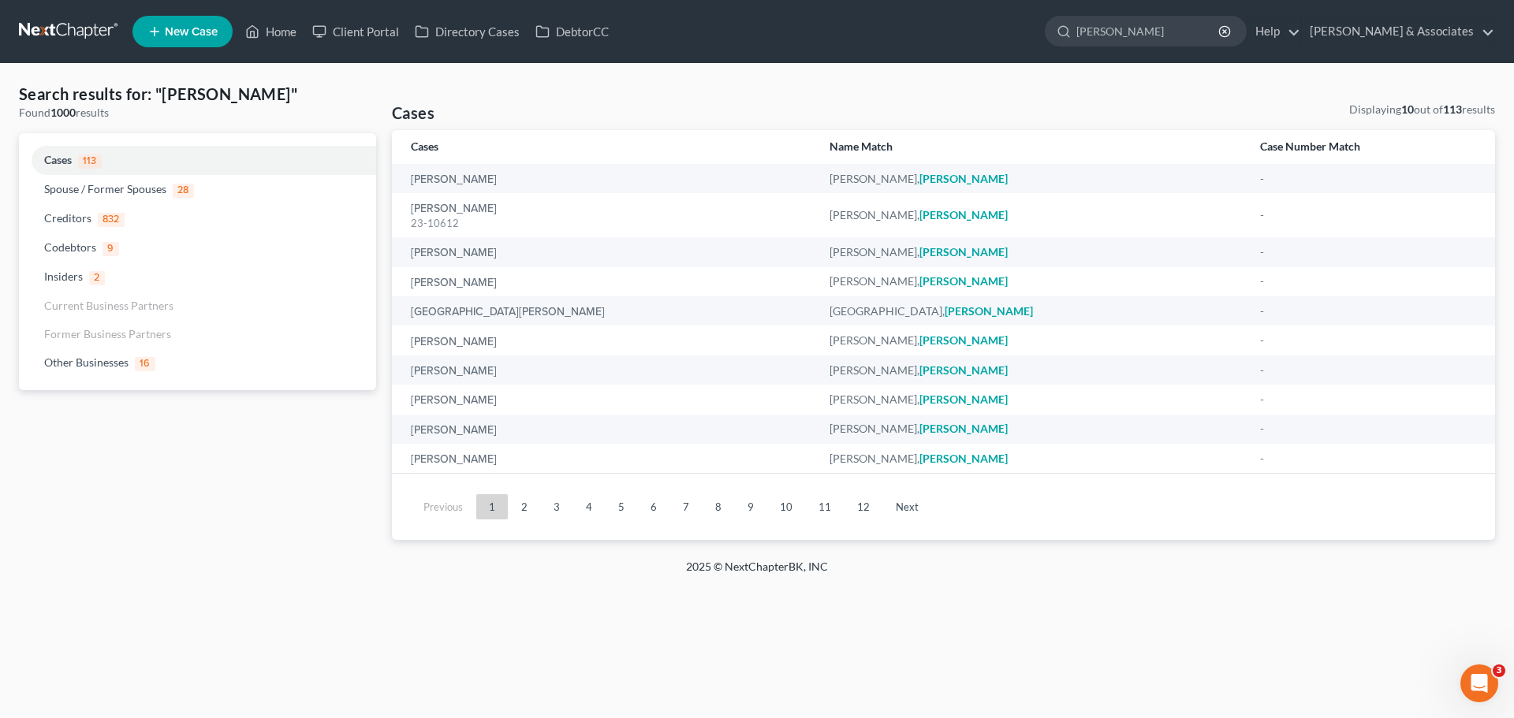
drag, startPoint x: 1196, startPoint y: 35, endPoint x: 1110, endPoint y: 35, distance: 86.0
click at [1110, 35] on div "[PERSON_NAME]" at bounding box center [1146, 31] width 202 height 31
type input "[PERSON_NAME]"
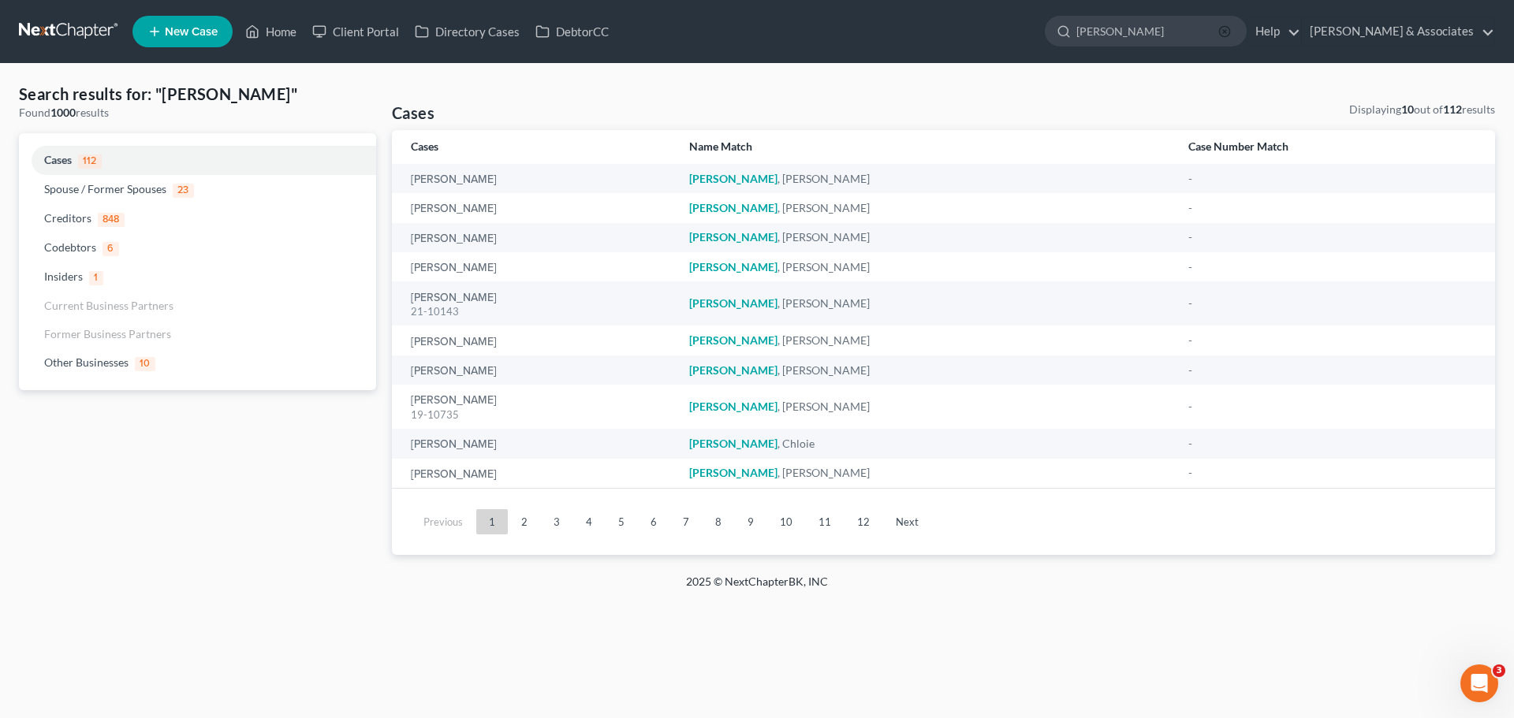
click at [1229, 27] on circle "button" at bounding box center [1224, 31] width 10 height 10
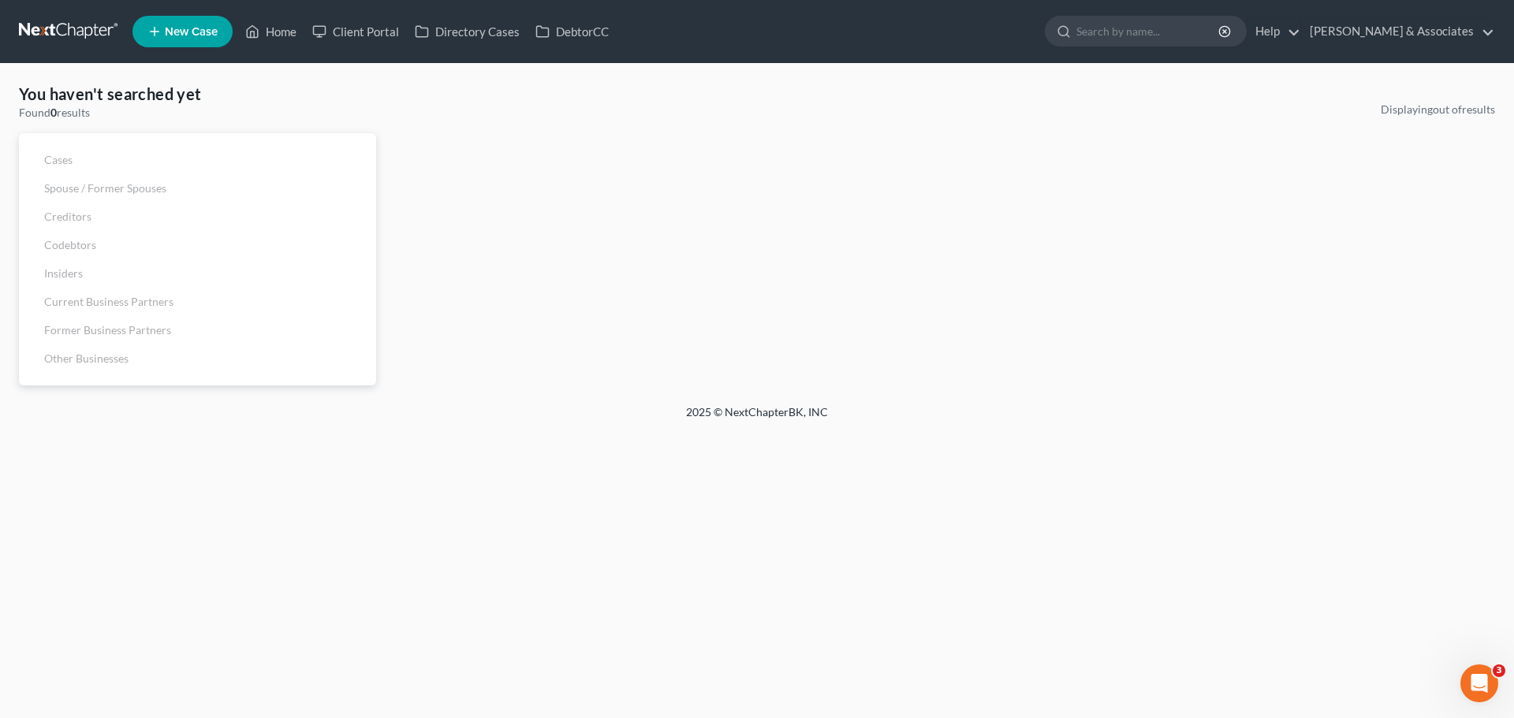
click at [1161, 32] on input "search" at bounding box center [1148, 31] width 144 height 29
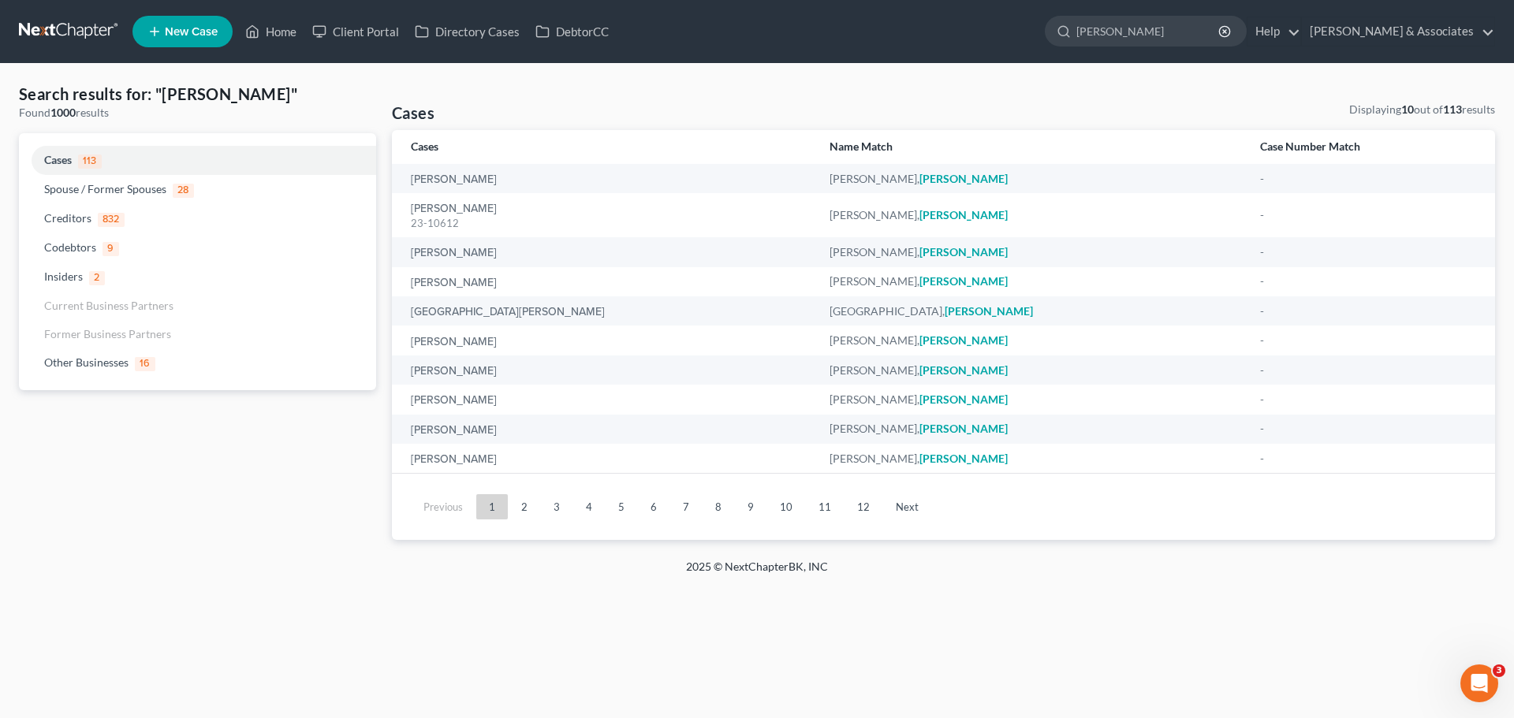
click at [81, 157] on span "113" at bounding box center [90, 162] width 24 height 14
click at [72, 154] on span "Cases" at bounding box center [58, 159] width 28 height 13
click at [1195, 32] on input "[PERSON_NAME]" at bounding box center [1148, 31] width 144 height 29
type input "s"
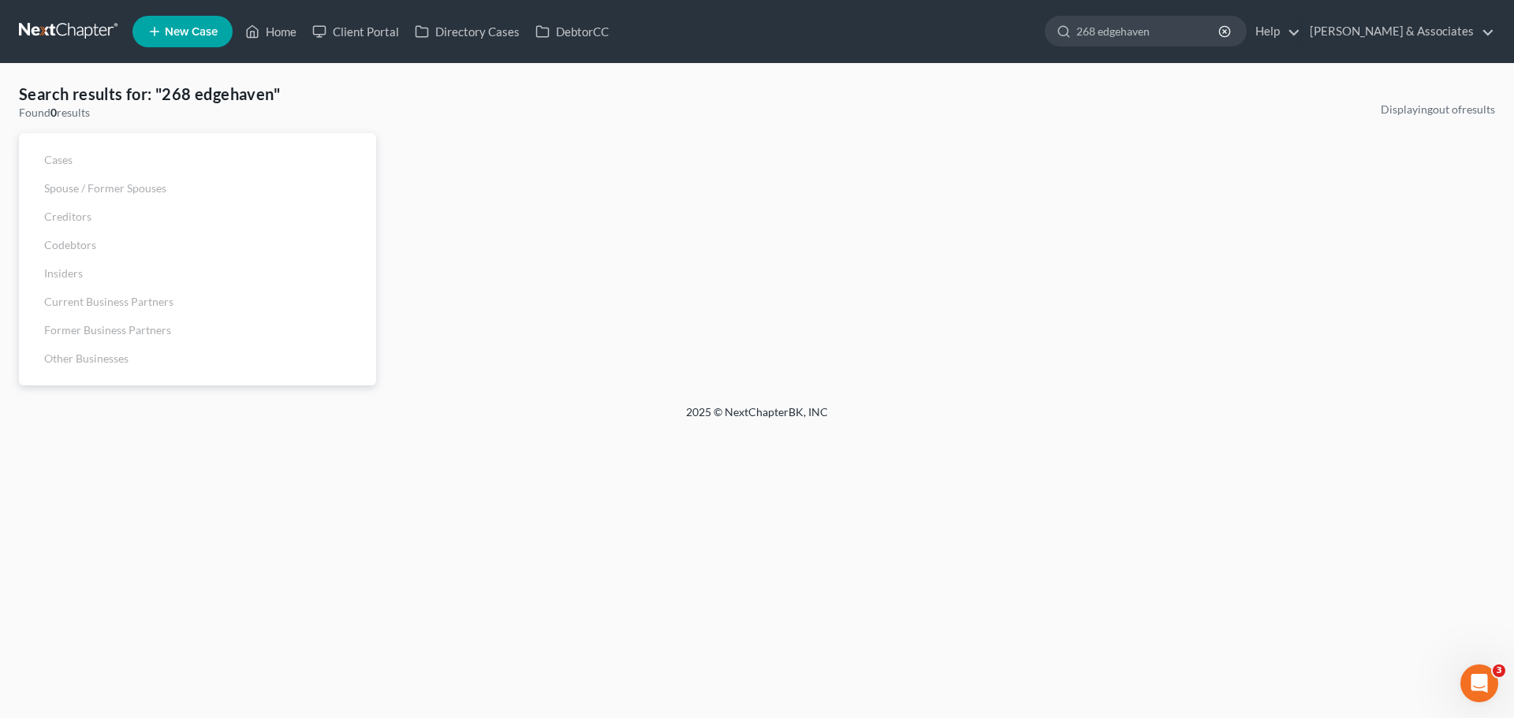
type input "268 edgehaven"
click at [1226, 31] on line "button" at bounding box center [1224, 31] width 3 height 3
click at [1164, 33] on input "search" at bounding box center [1148, 31] width 144 height 29
type input "[PERSON_NAME]"
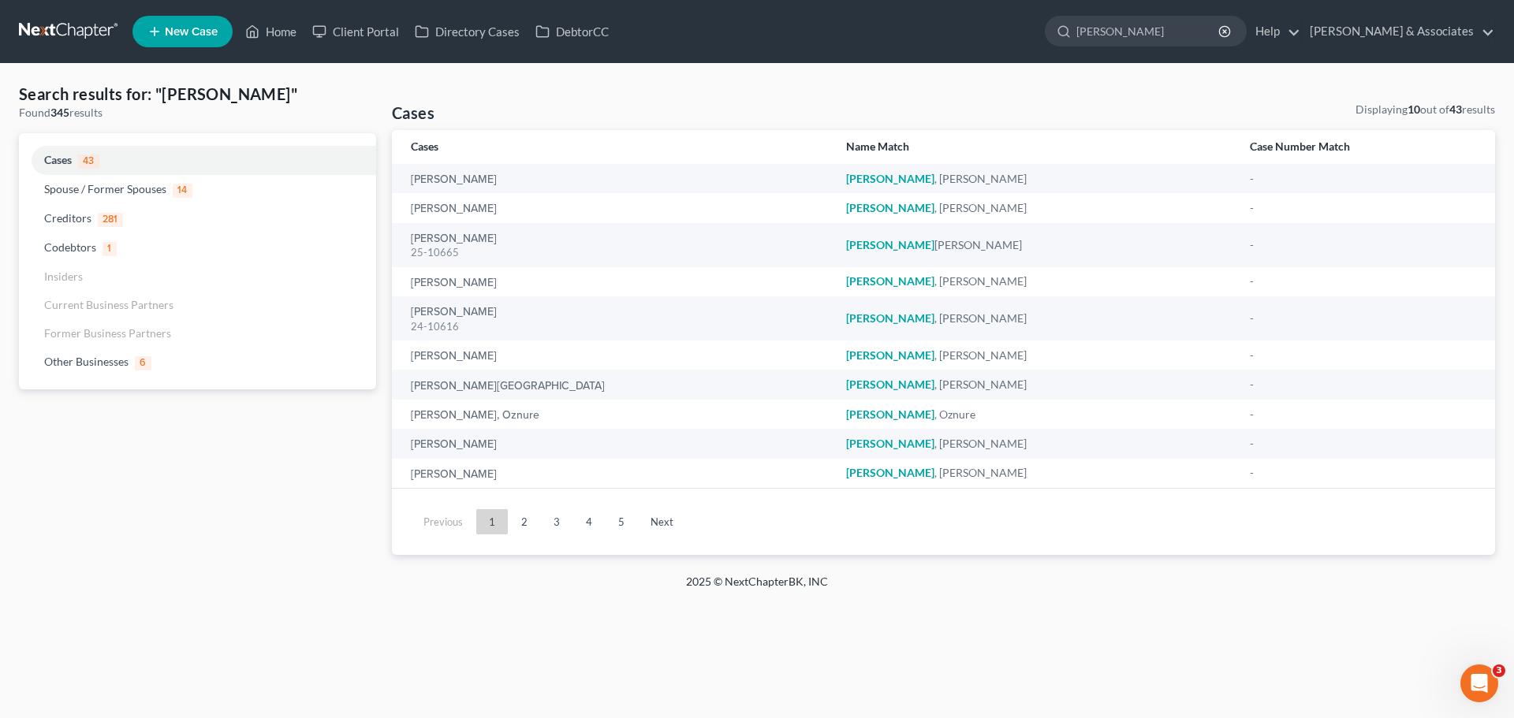
click at [441, 249] on div "25-10665" at bounding box center [616, 252] width 410 height 15
click at [441, 243] on link "[PERSON_NAME]" at bounding box center [454, 238] width 86 height 11
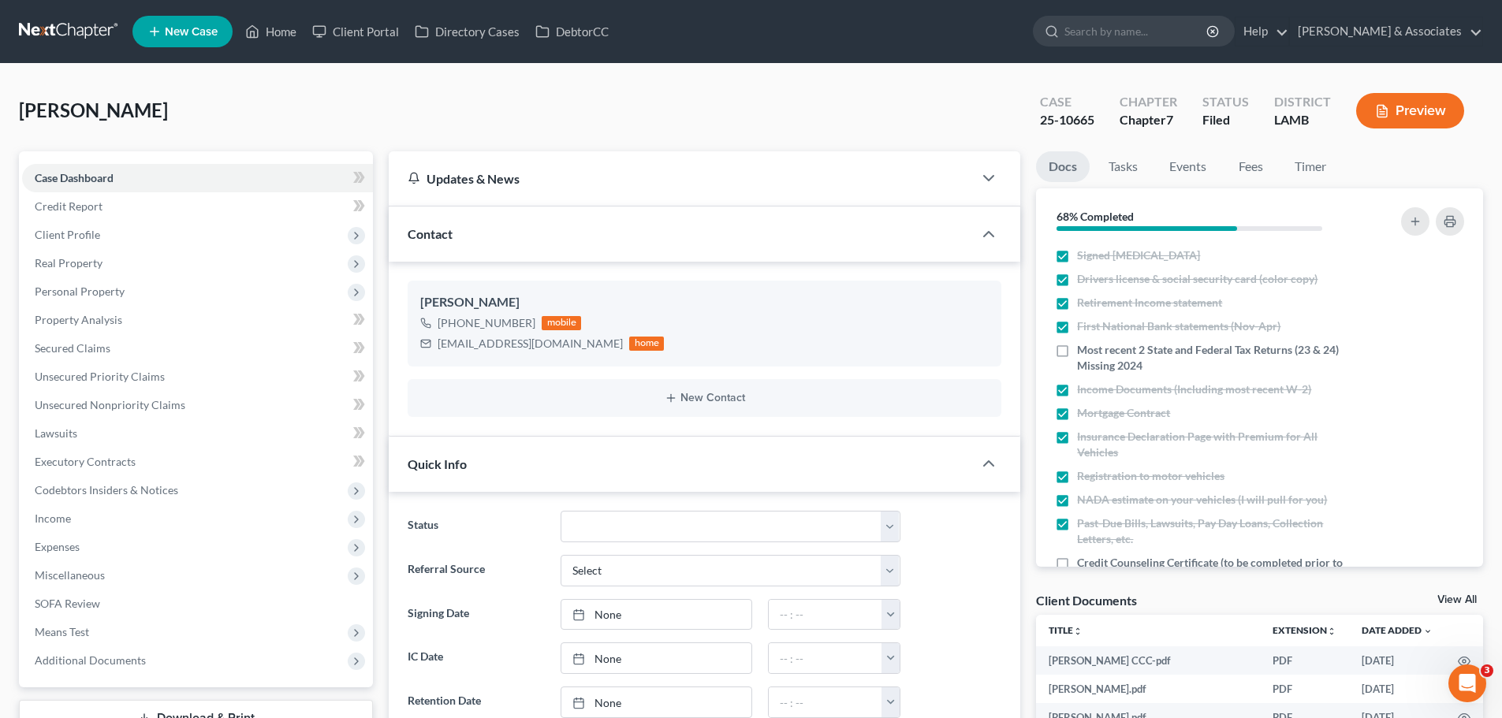
scroll to position [1576, 0]
click at [1191, 33] on input "search" at bounding box center [1136, 31] width 144 height 29
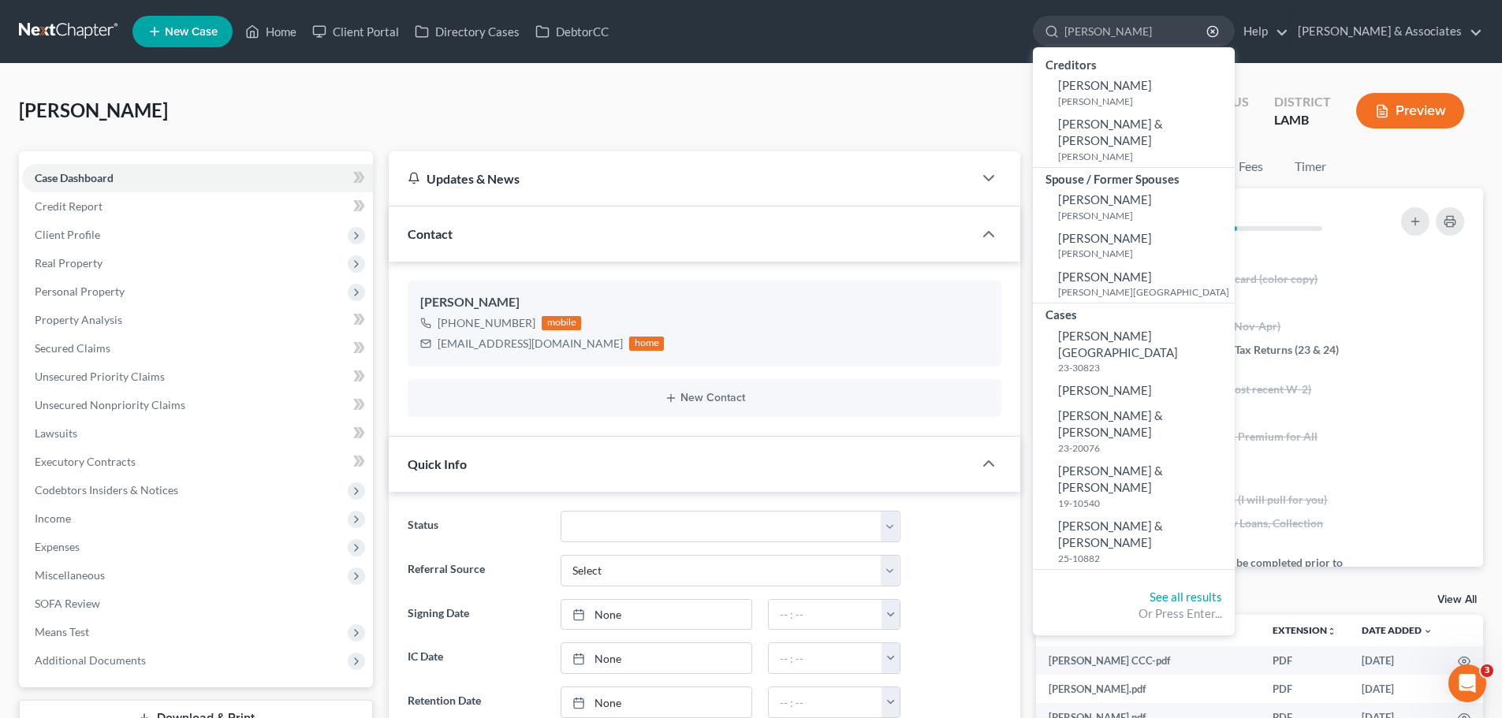
type input "[PERSON_NAME]"
click at [1152, 231] on span "[PERSON_NAME]" at bounding box center [1105, 238] width 94 height 14
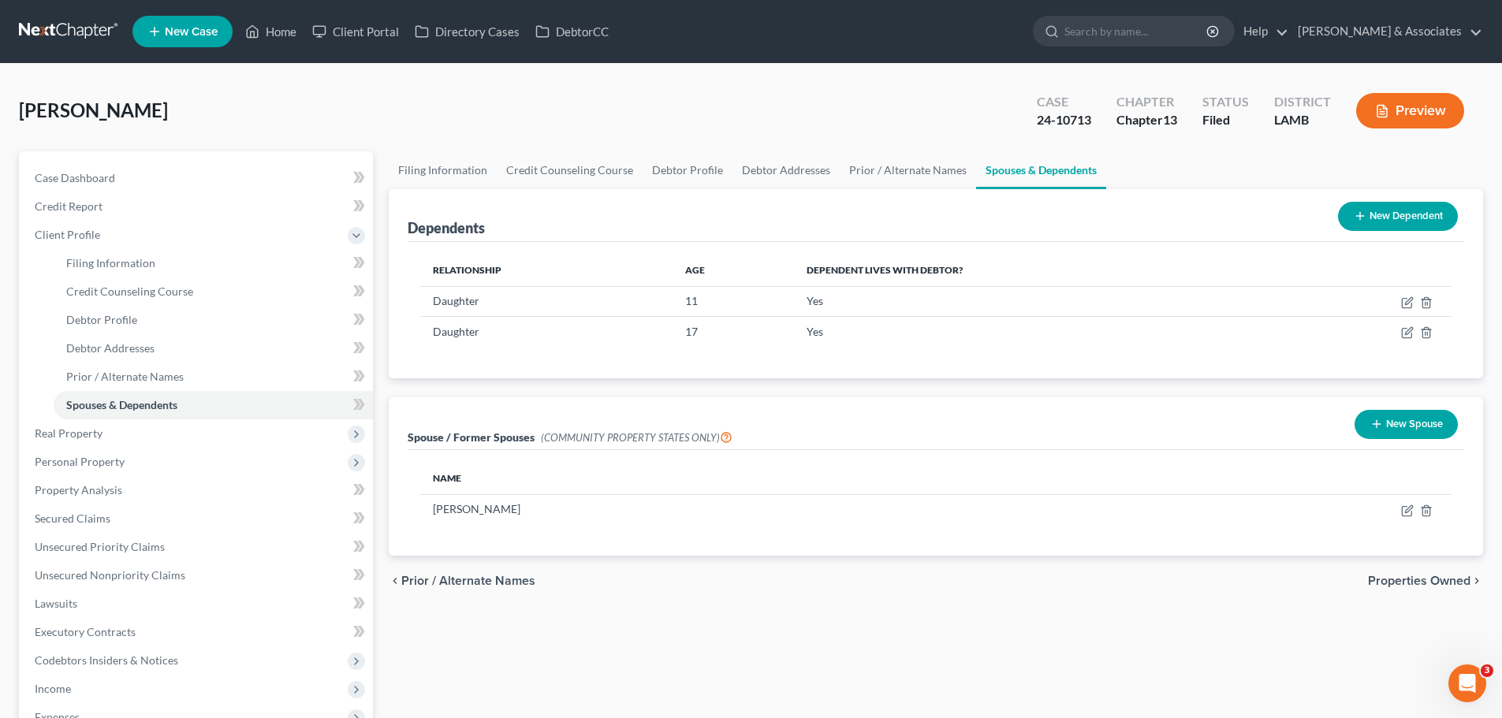
click at [1146, 28] on input "search" at bounding box center [1136, 31] width 144 height 29
type input "[PERSON_NAME]"
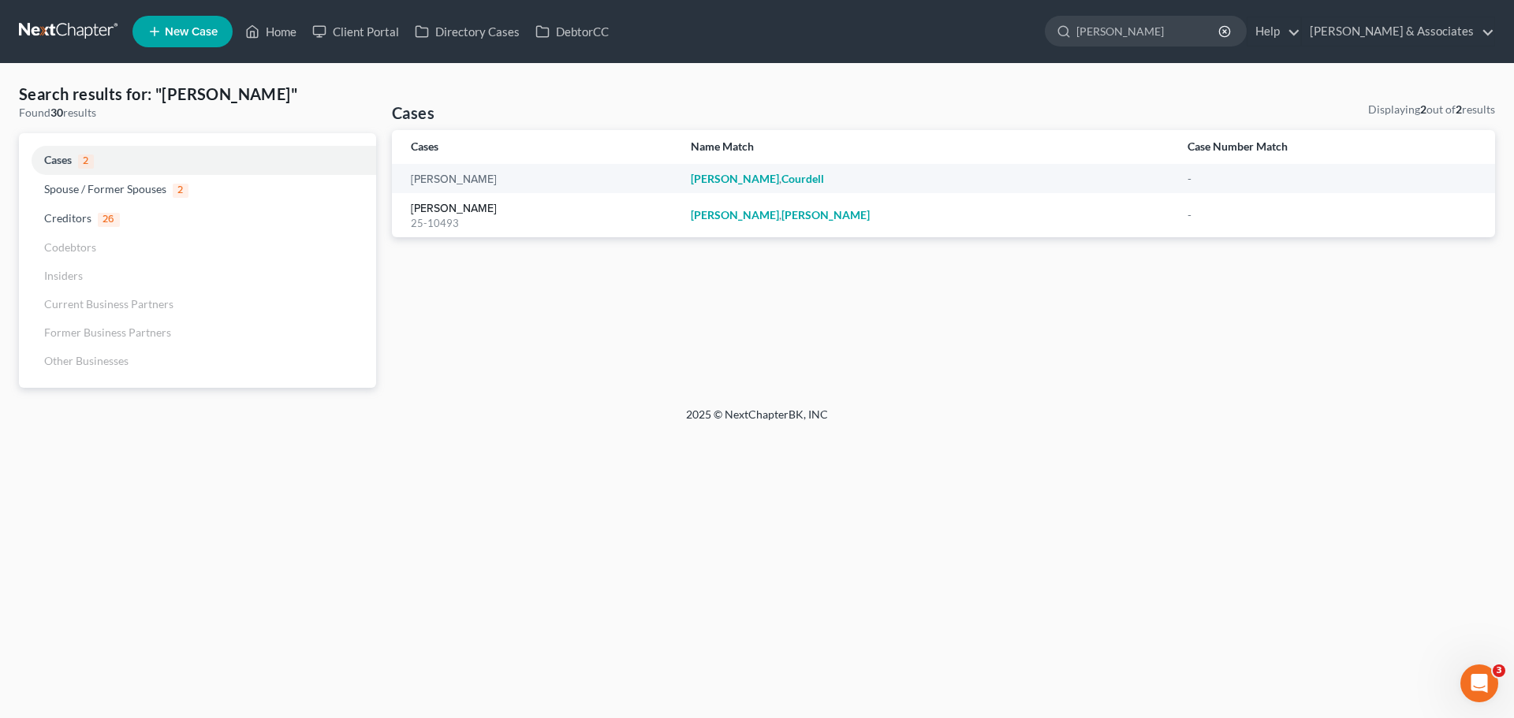
click at [439, 214] on link "[PERSON_NAME]" at bounding box center [454, 208] width 86 height 11
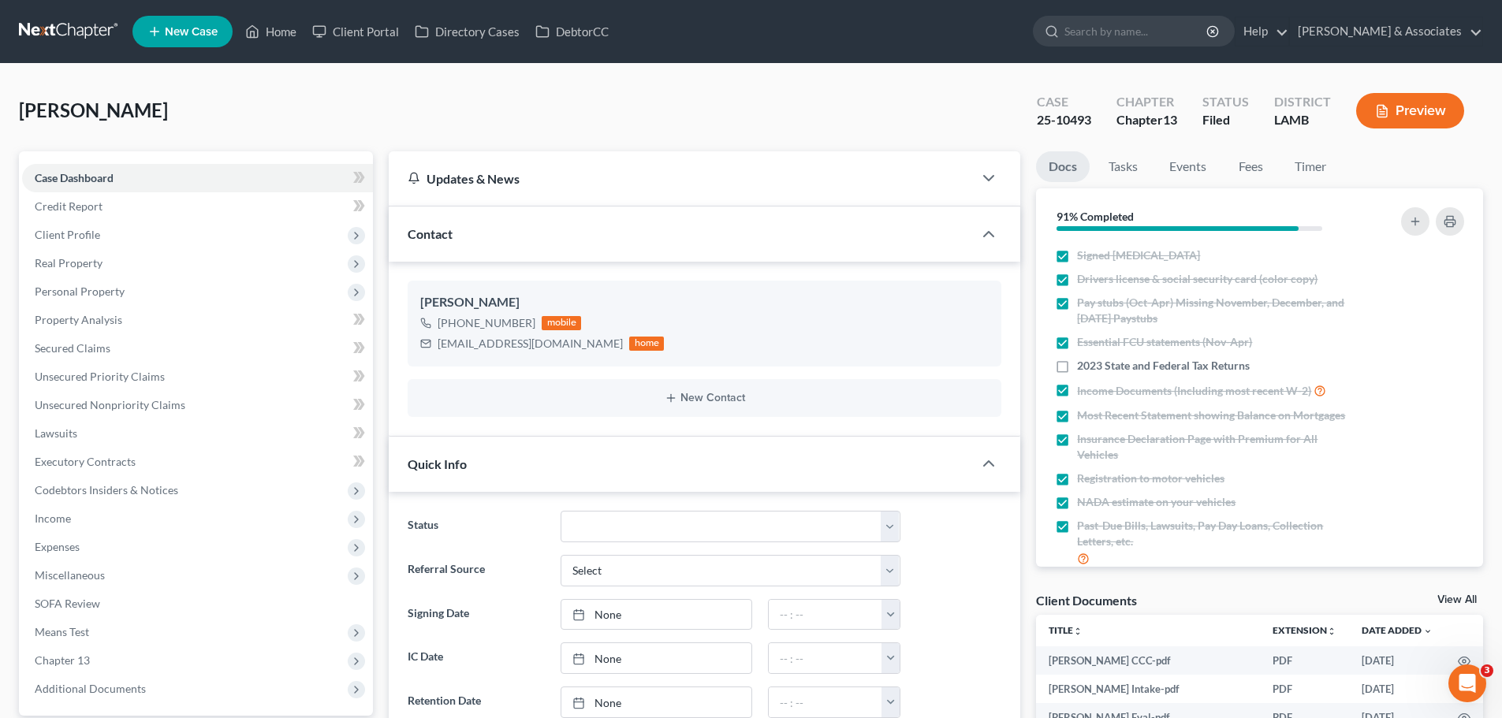
scroll to position [199, 0]
click at [1173, 34] on input "search" at bounding box center [1136, 31] width 144 height 29
type input "[PERSON_NAME]"
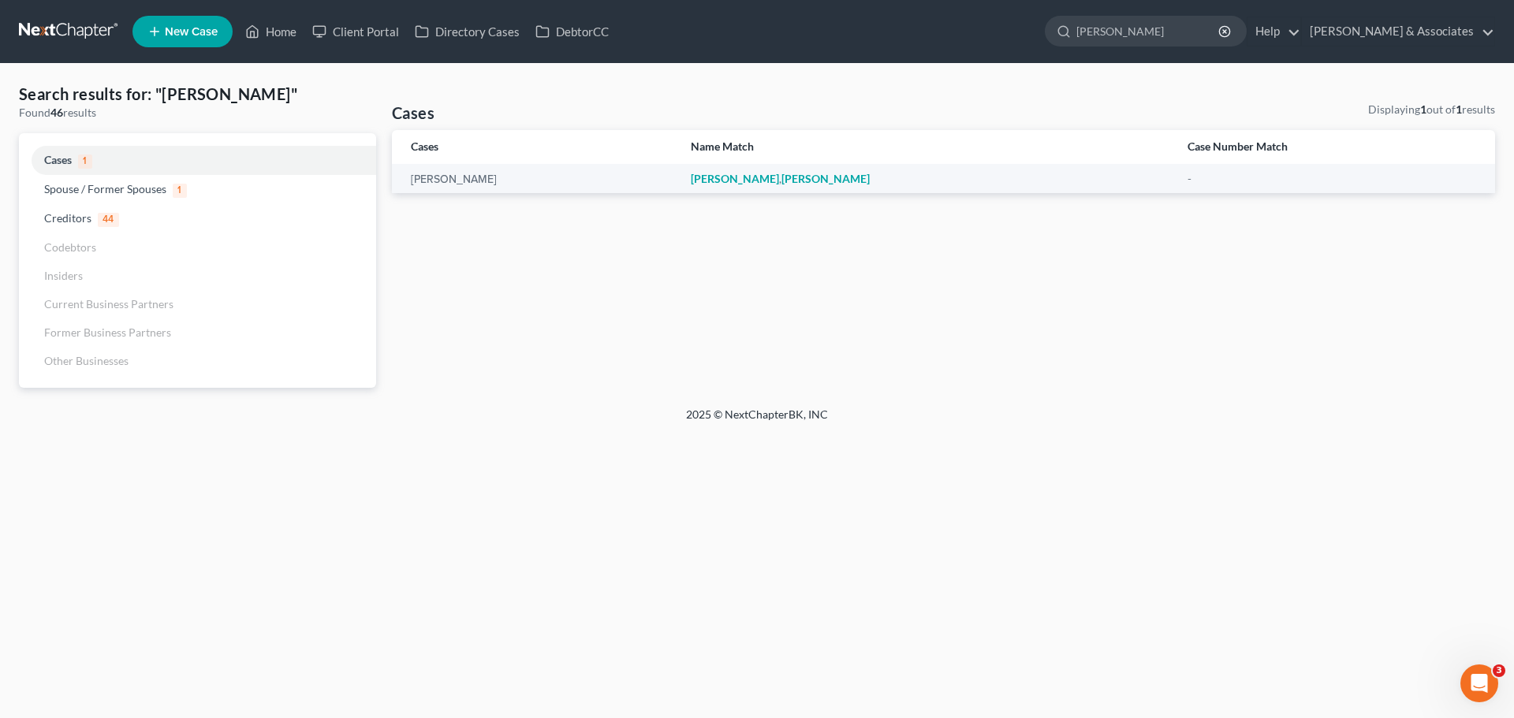
drag, startPoint x: 1209, startPoint y: 29, endPoint x: 995, endPoint y: 12, distance: 214.4
click at [1063, 24] on ul "New Case Home Client Portal Directory Cases DebtorCC [PERSON_NAME] - No Result …" at bounding box center [813, 31] width 1363 height 41
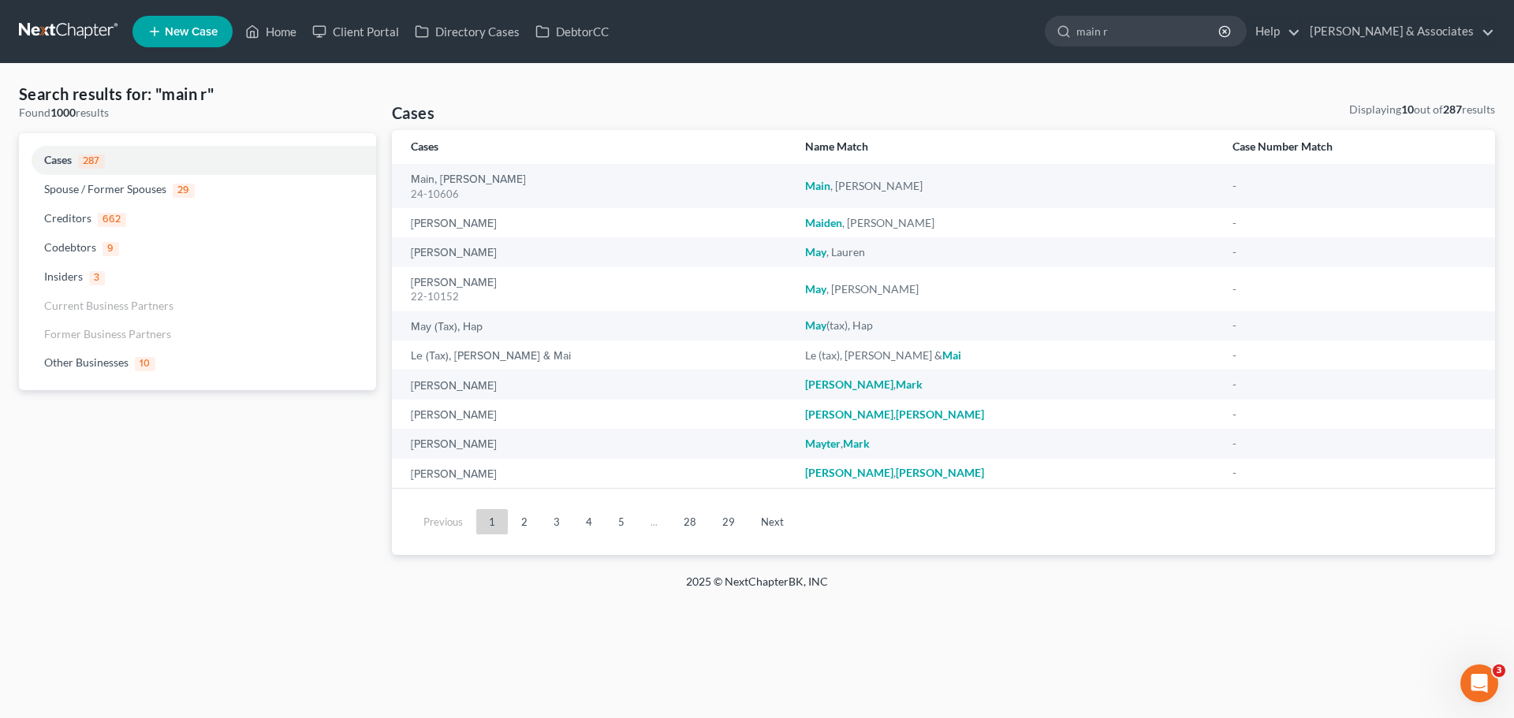
type input "main r"
click at [444, 187] on div "24-10606" at bounding box center [595, 194] width 369 height 15
click at [449, 181] on link "Main, [PERSON_NAME]" at bounding box center [468, 179] width 115 height 11
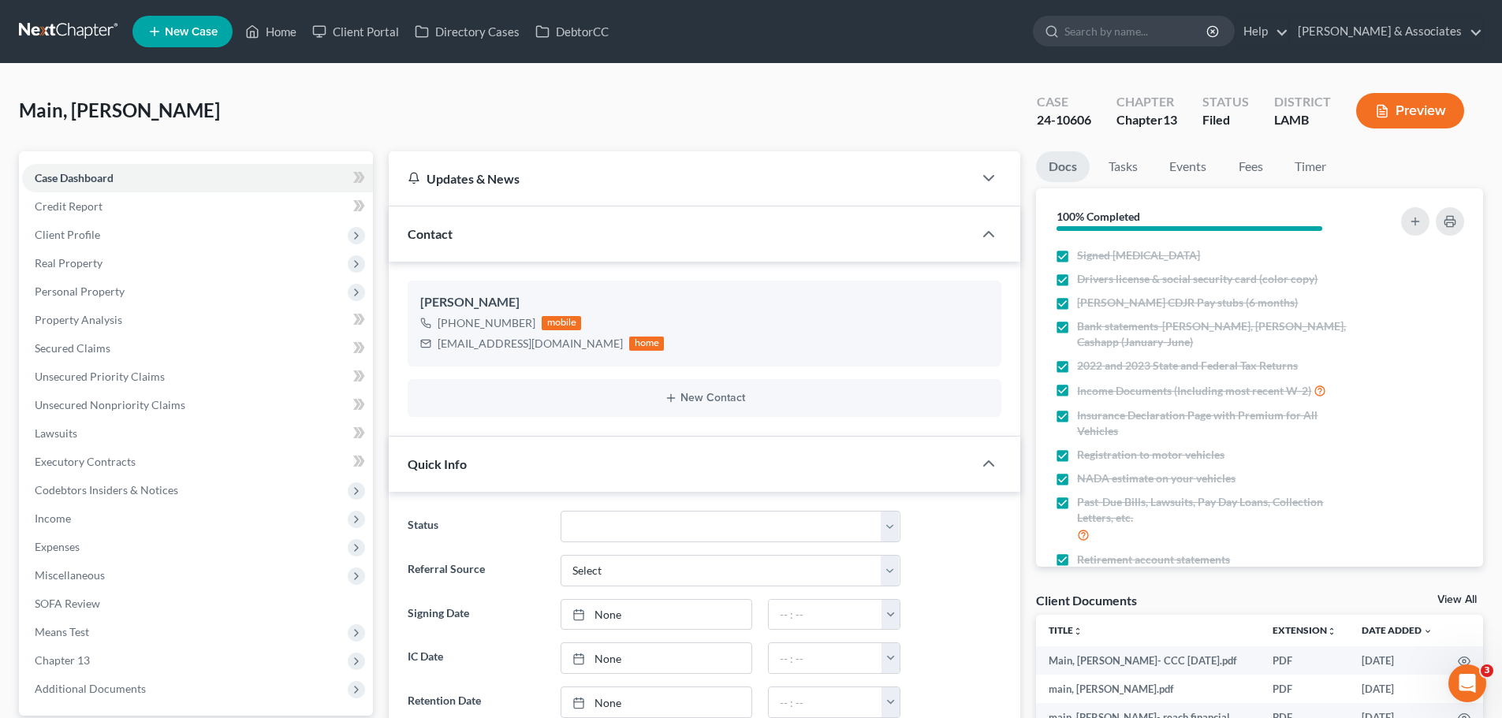
scroll to position [199, 0]
click at [1197, 24] on input "search" at bounding box center [1136, 31] width 144 height 29
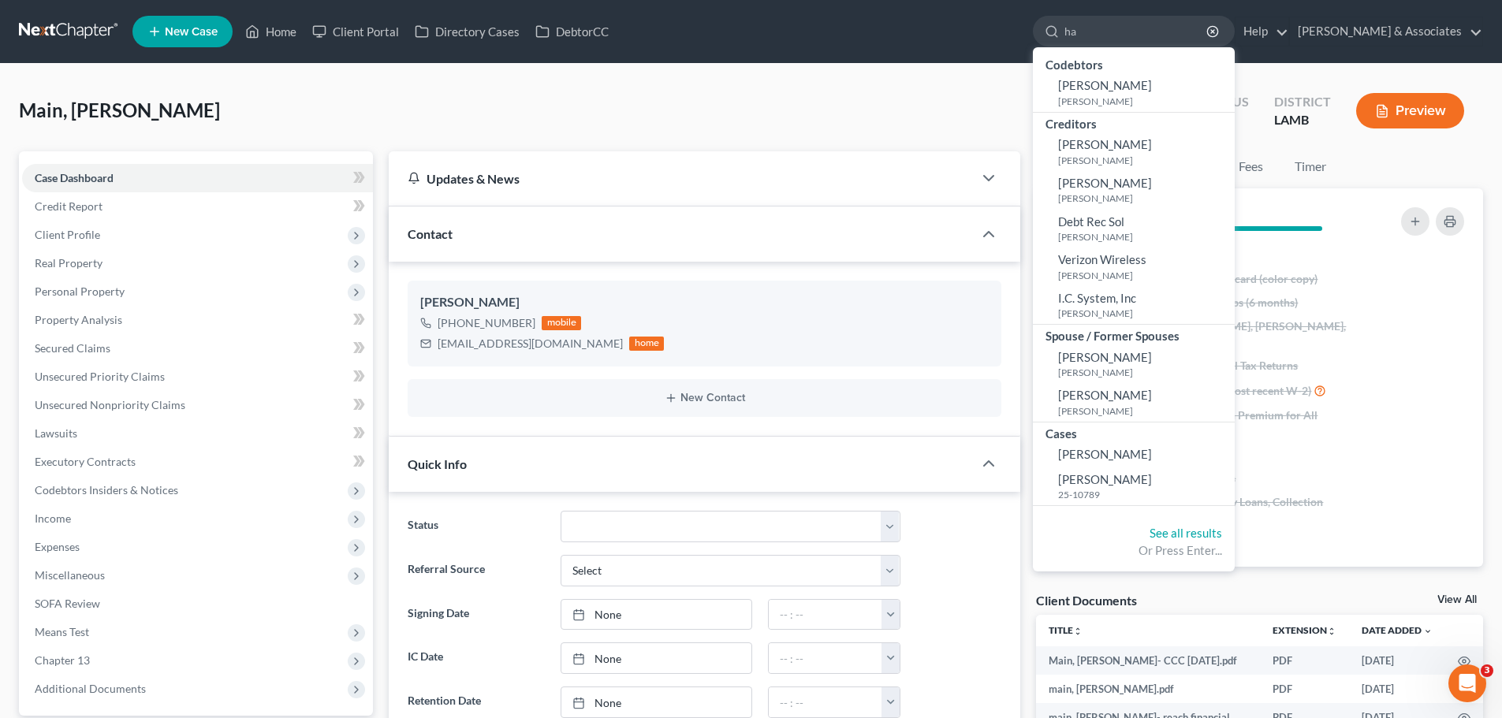
type input "h"
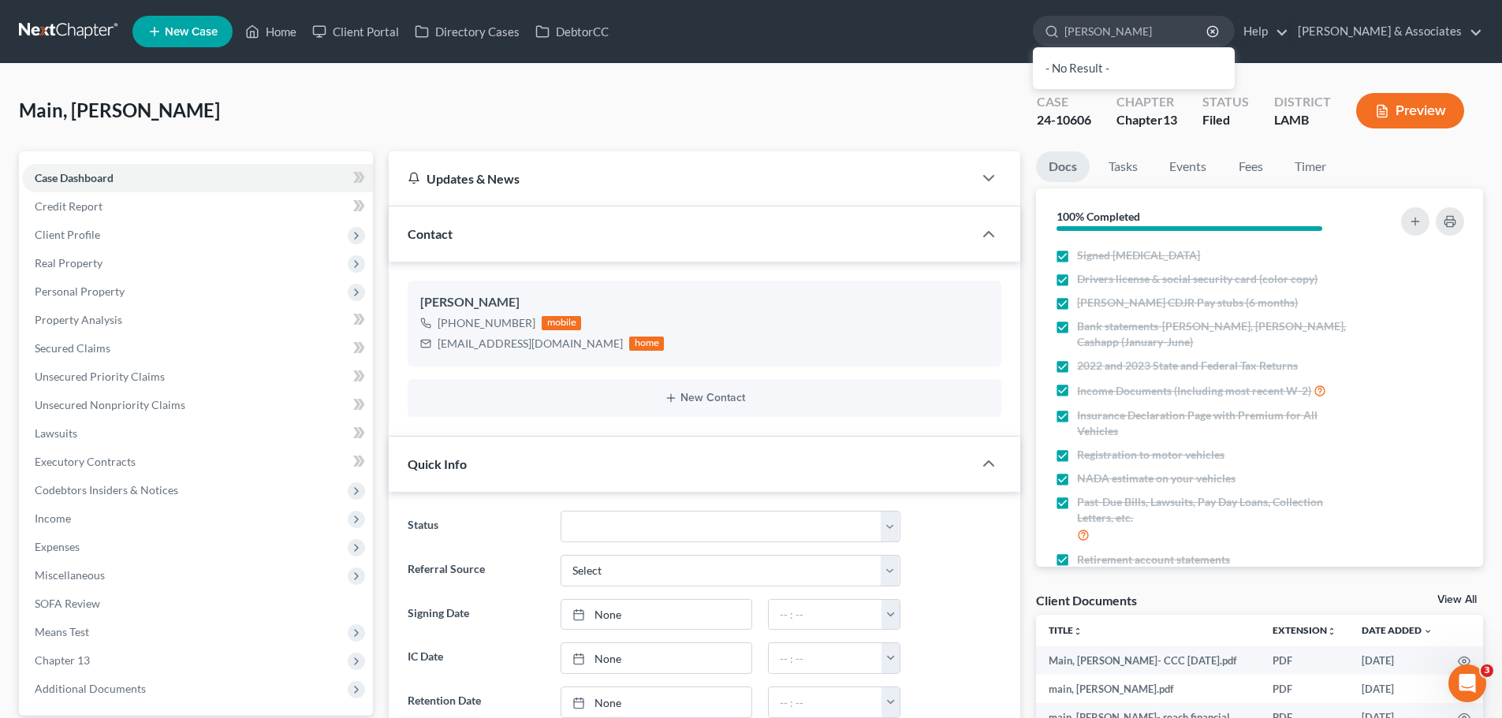
click at [1203, 23] on input "[PERSON_NAME]" at bounding box center [1136, 31] width 144 height 29
type input "[PERSON_NAME]"
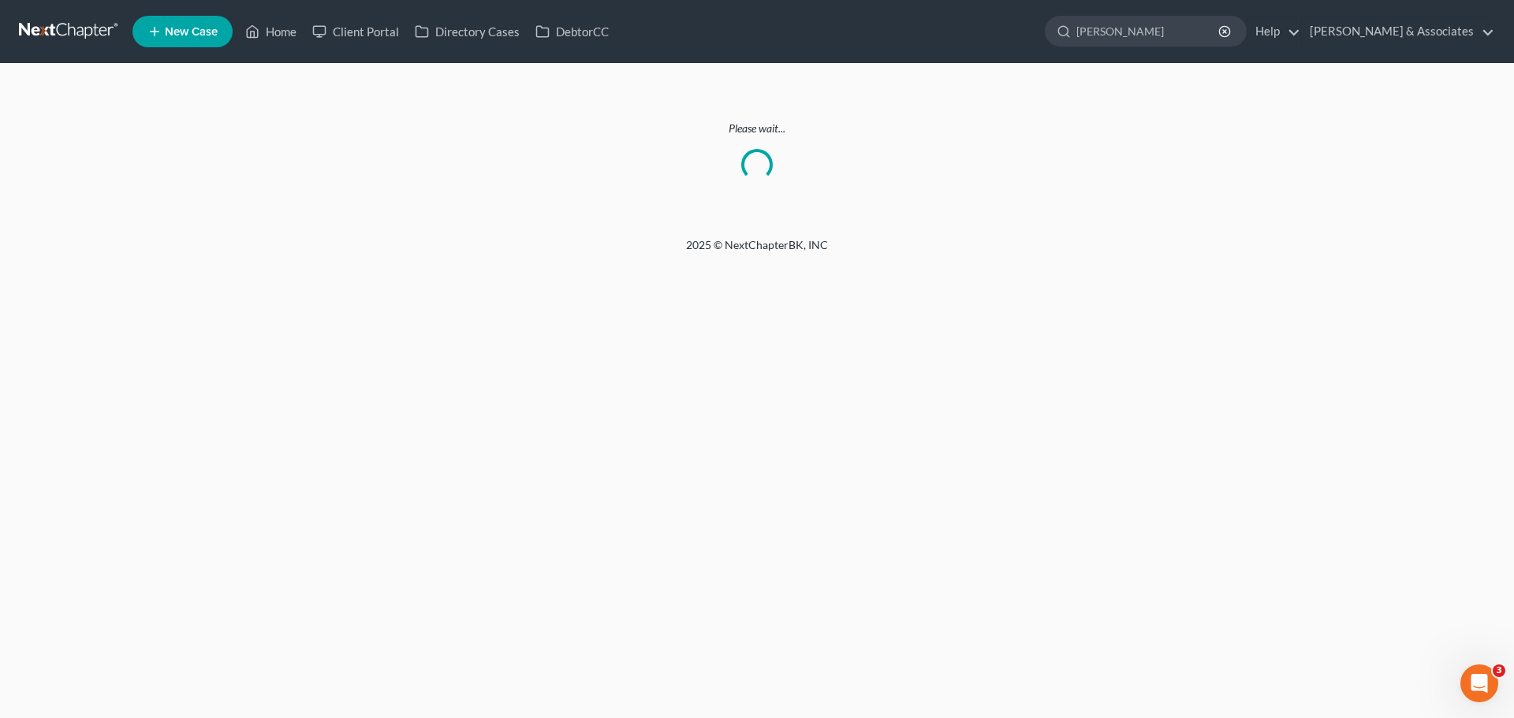
click at [1191, 32] on input "[PERSON_NAME]" at bounding box center [1148, 31] width 144 height 29
drag, startPoint x: 1191, startPoint y: 32, endPoint x: 1089, endPoint y: 38, distance: 102.7
click at [1089, 38] on ul "New Case Home Client Portal Directory Cases DebtorCC [PERSON_NAME] - No Result …" at bounding box center [813, 31] width 1363 height 41
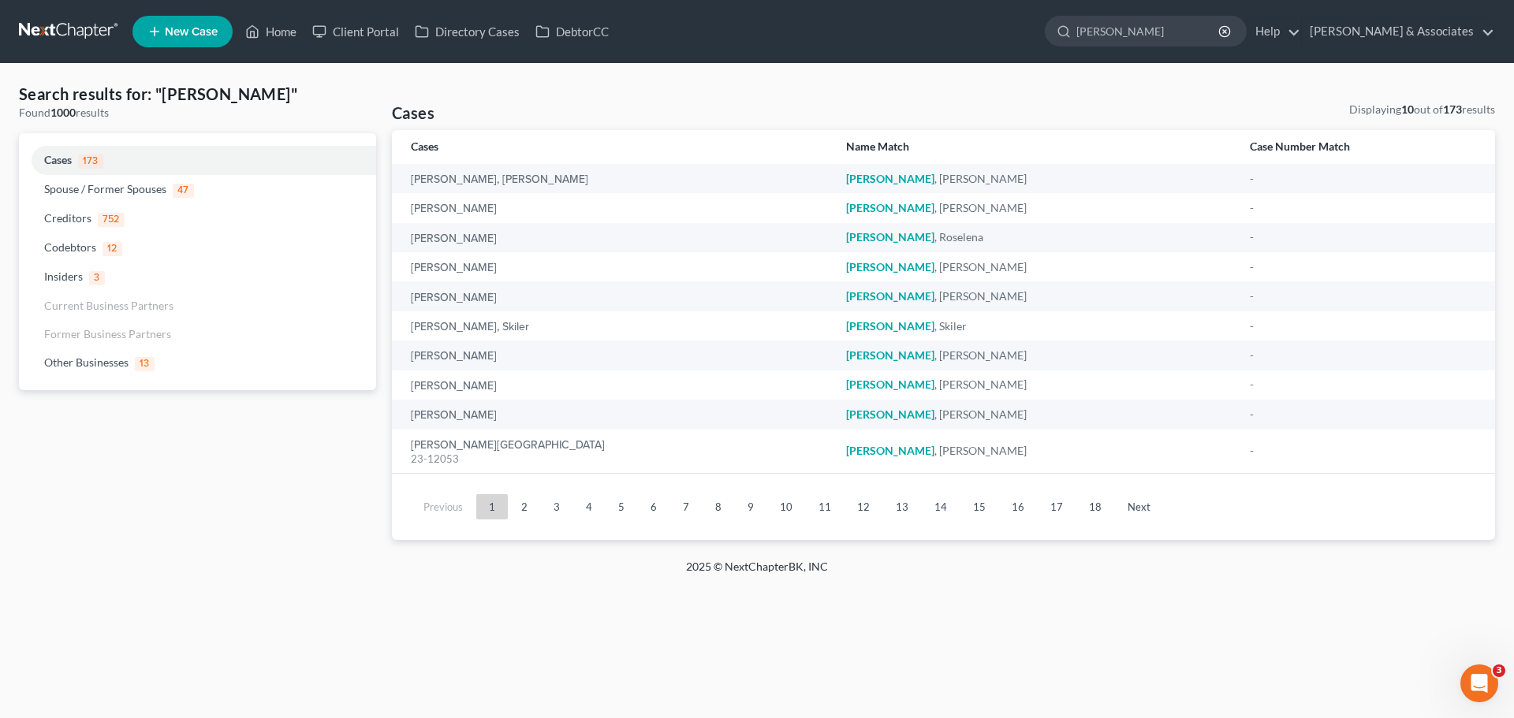
click at [1187, 41] on input "[PERSON_NAME]" at bounding box center [1148, 31] width 144 height 29
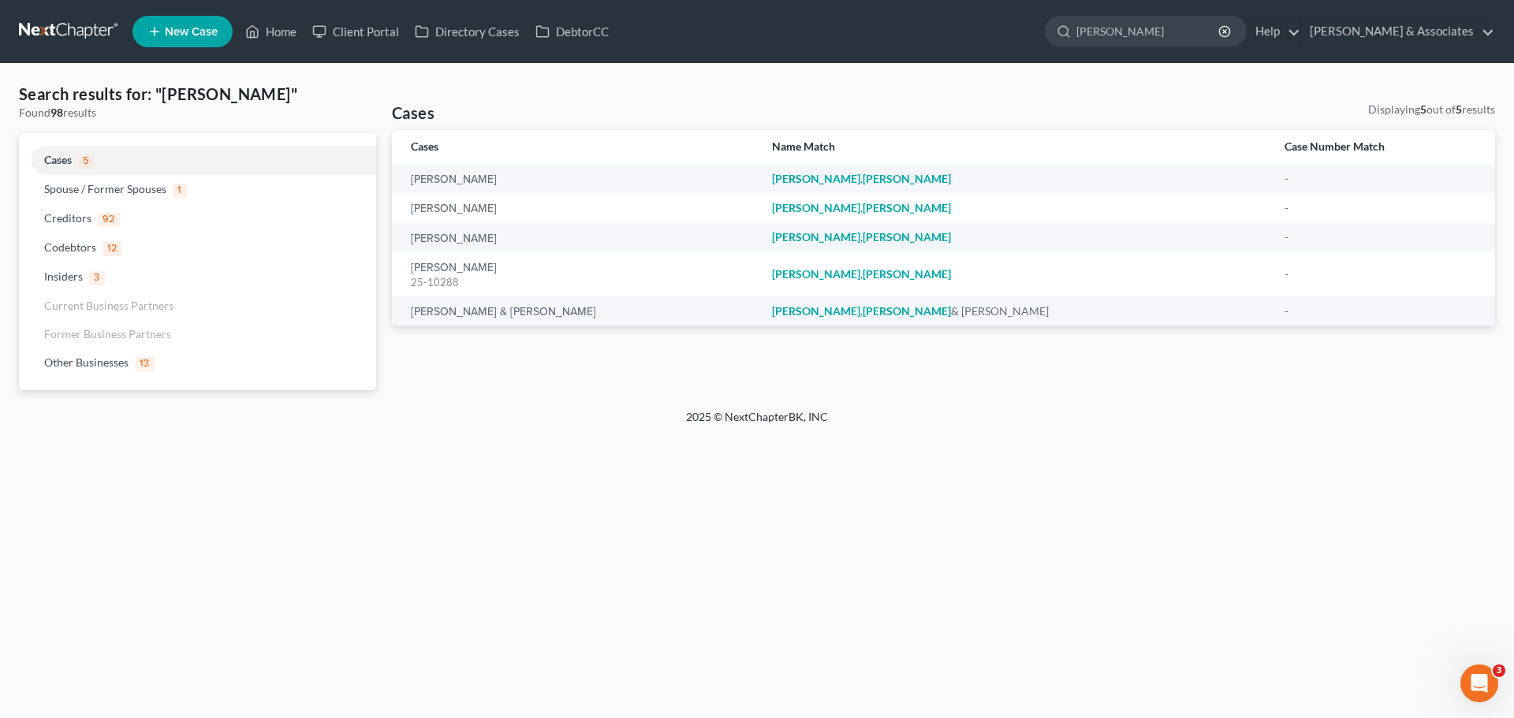
type input "[PERSON_NAME]"
click at [425, 266] on link "[PERSON_NAME]" at bounding box center [454, 268] width 86 height 11
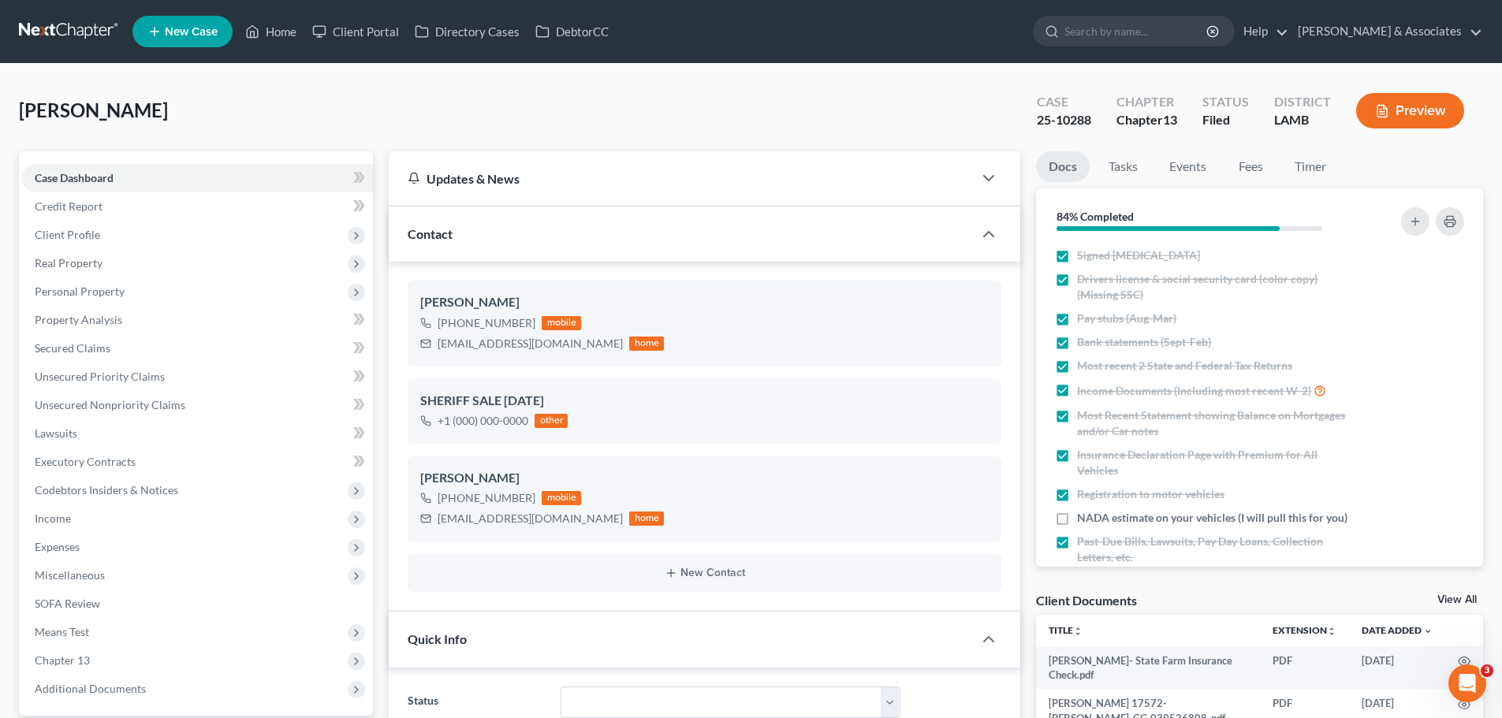
scroll to position [401, 0]
click at [1138, 23] on input "search" at bounding box center [1136, 31] width 144 height 29
type input "[PERSON_NAME]"
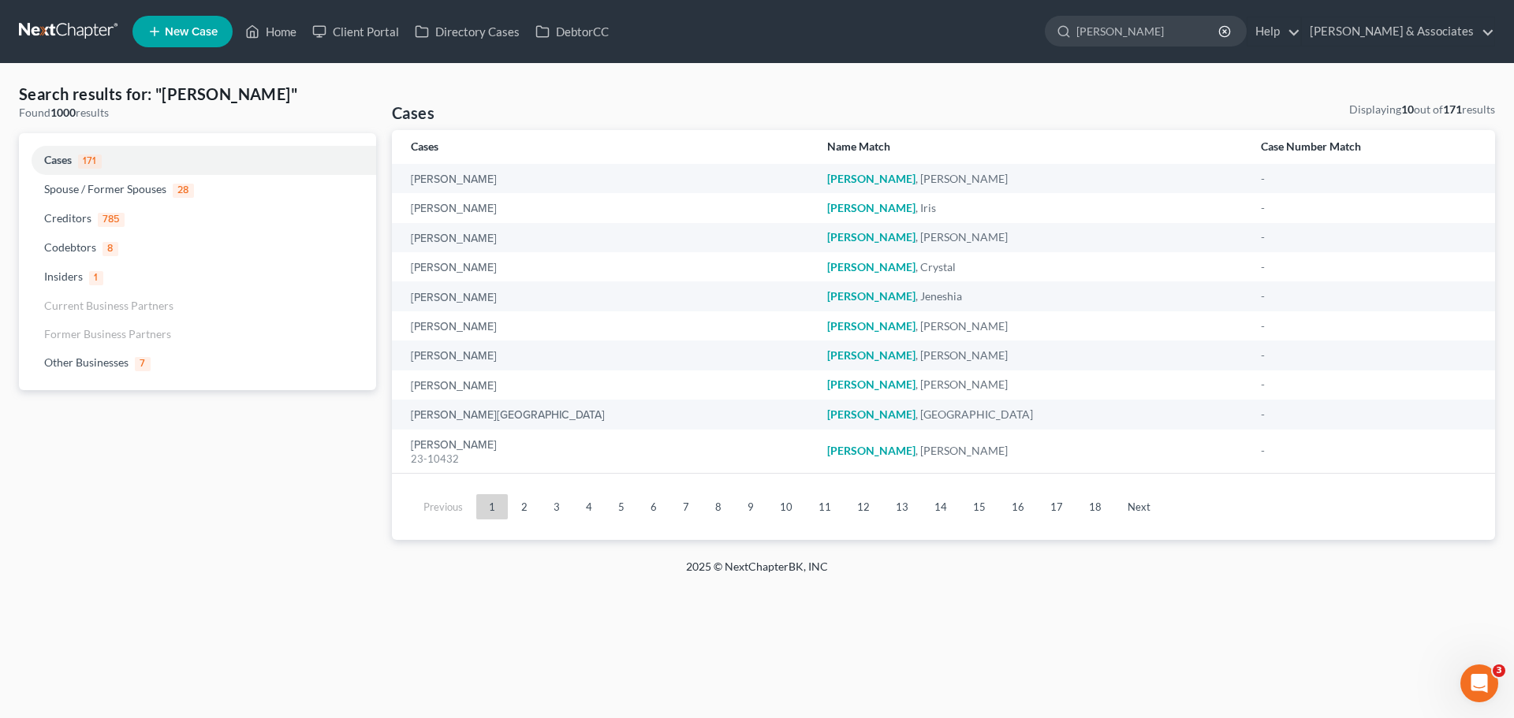
click at [1200, 28] on input "[PERSON_NAME]" at bounding box center [1148, 31] width 144 height 29
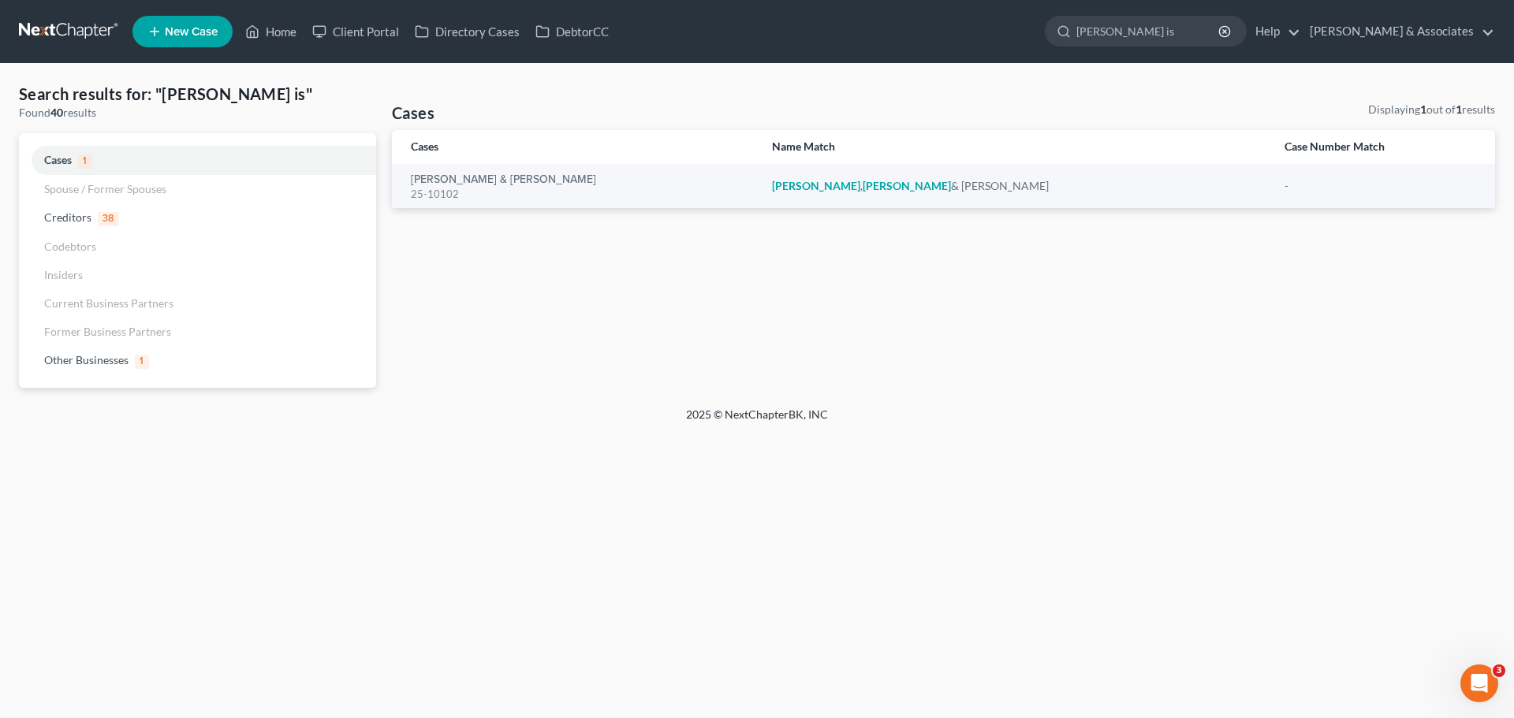
type input "[PERSON_NAME] is"
click at [438, 179] on link "[PERSON_NAME] & [PERSON_NAME]" at bounding box center [503, 179] width 185 height 11
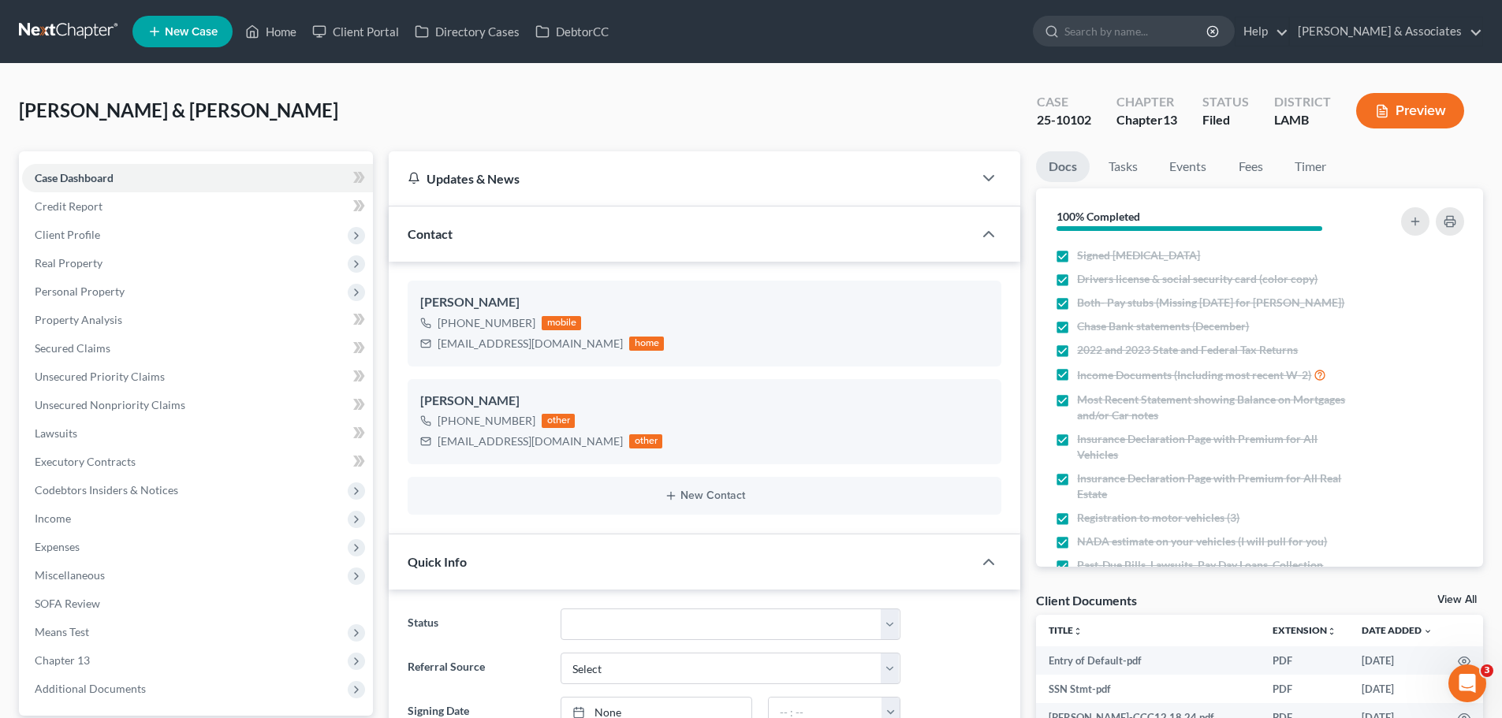
scroll to position [314, 0]
click at [1150, 38] on input "search" at bounding box center [1136, 31] width 144 height 29
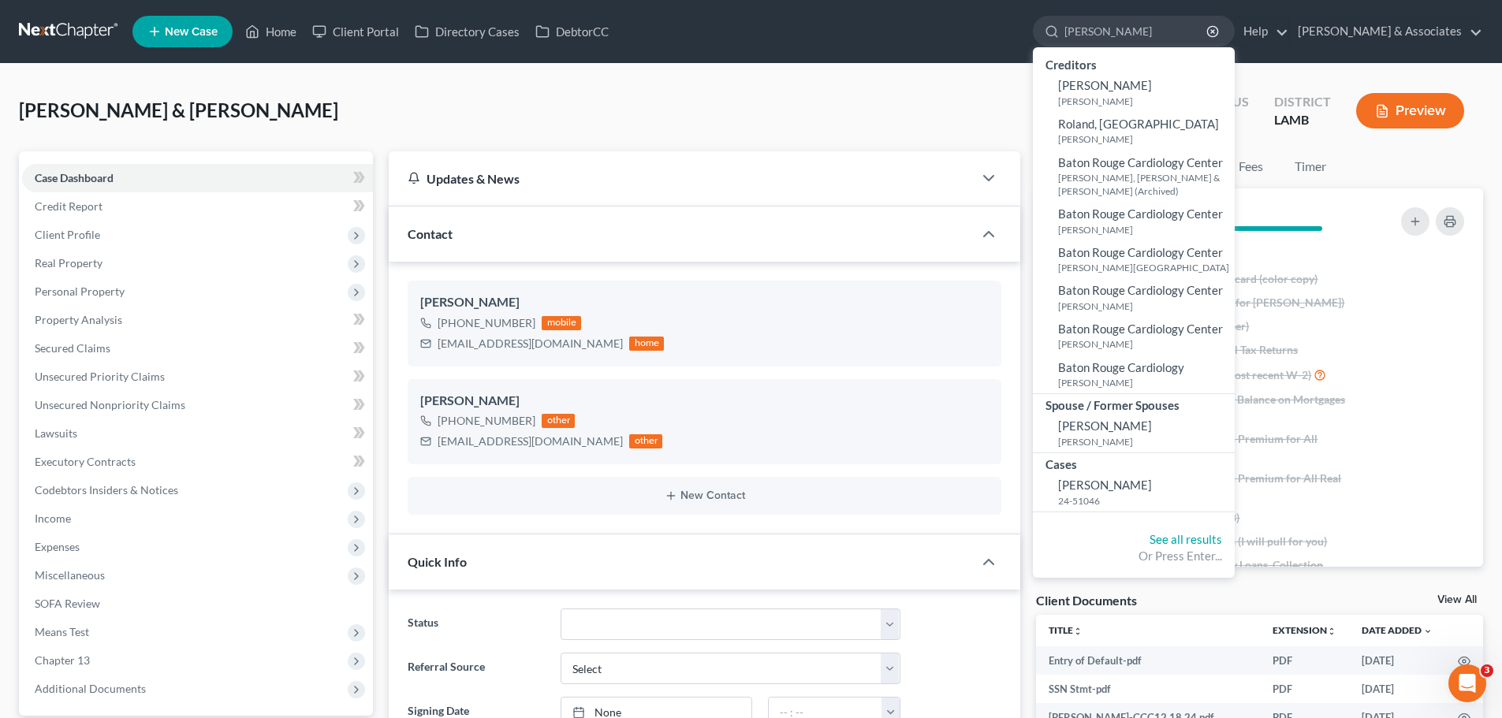
type input "[PERSON_NAME]"
click at [1136, 478] on span "[PERSON_NAME]" at bounding box center [1105, 485] width 94 height 14
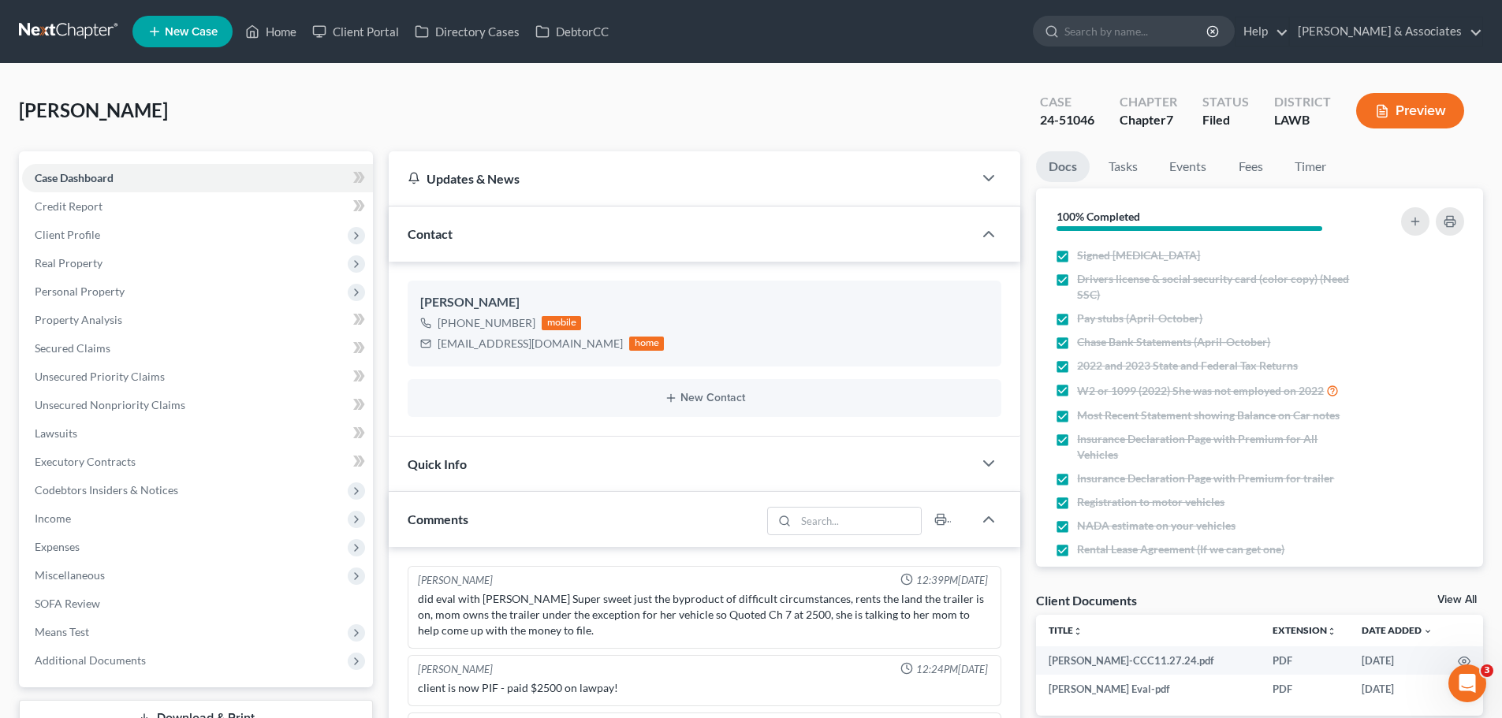
scroll to position [3299, 0]
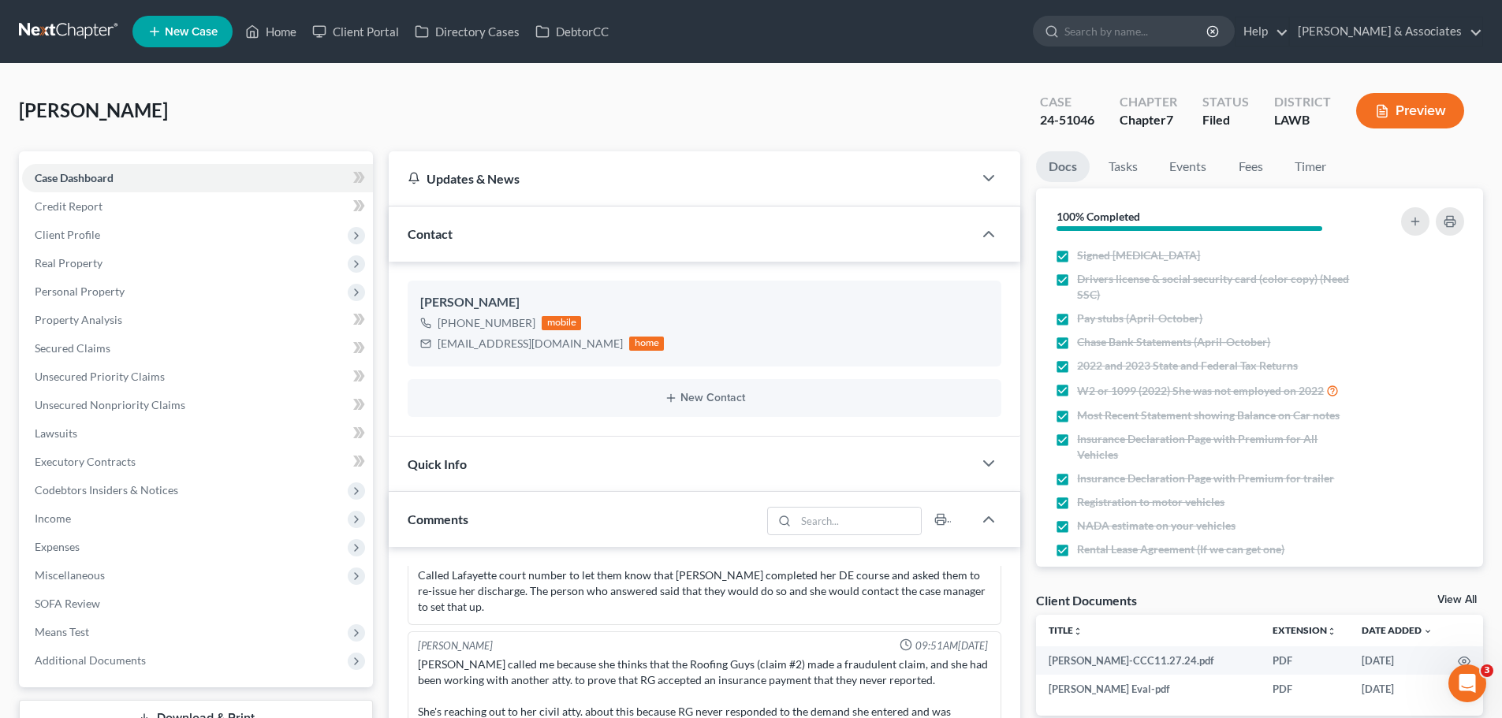
click at [1165, 18] on input "search" at bounding box center [1136, 31] width 144 height 29
type input "[PERSON_NAME]"
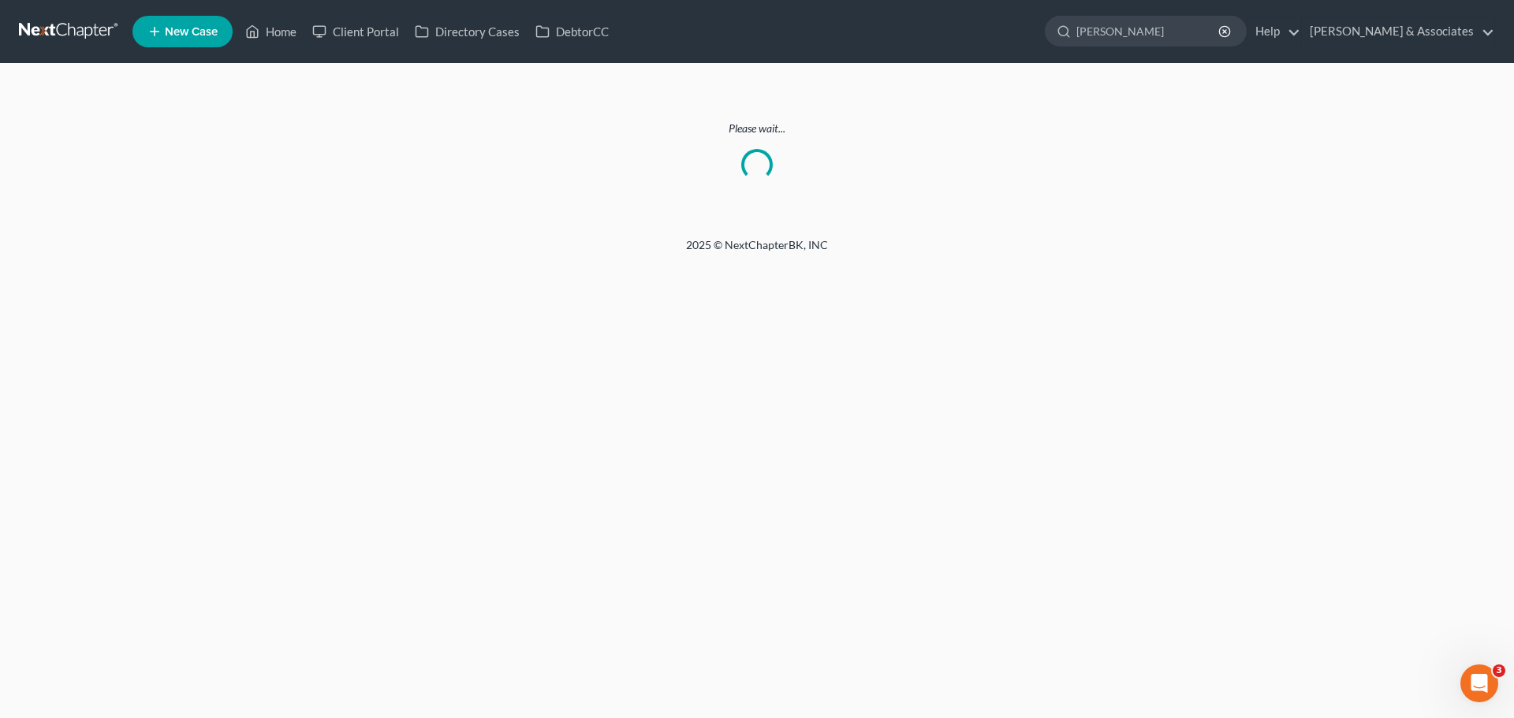
drag, startPoint x: 1206, startPoint y: 28, endPoint x: 1086, endPoint y: 34, distance: 120.0
click at [1086, 34] on ul "New Case Home Client Portal Directory Cases DebtorCC [PERSON_NAME] - No Result …" at bounding box center [813, 31] width 1363 height 41
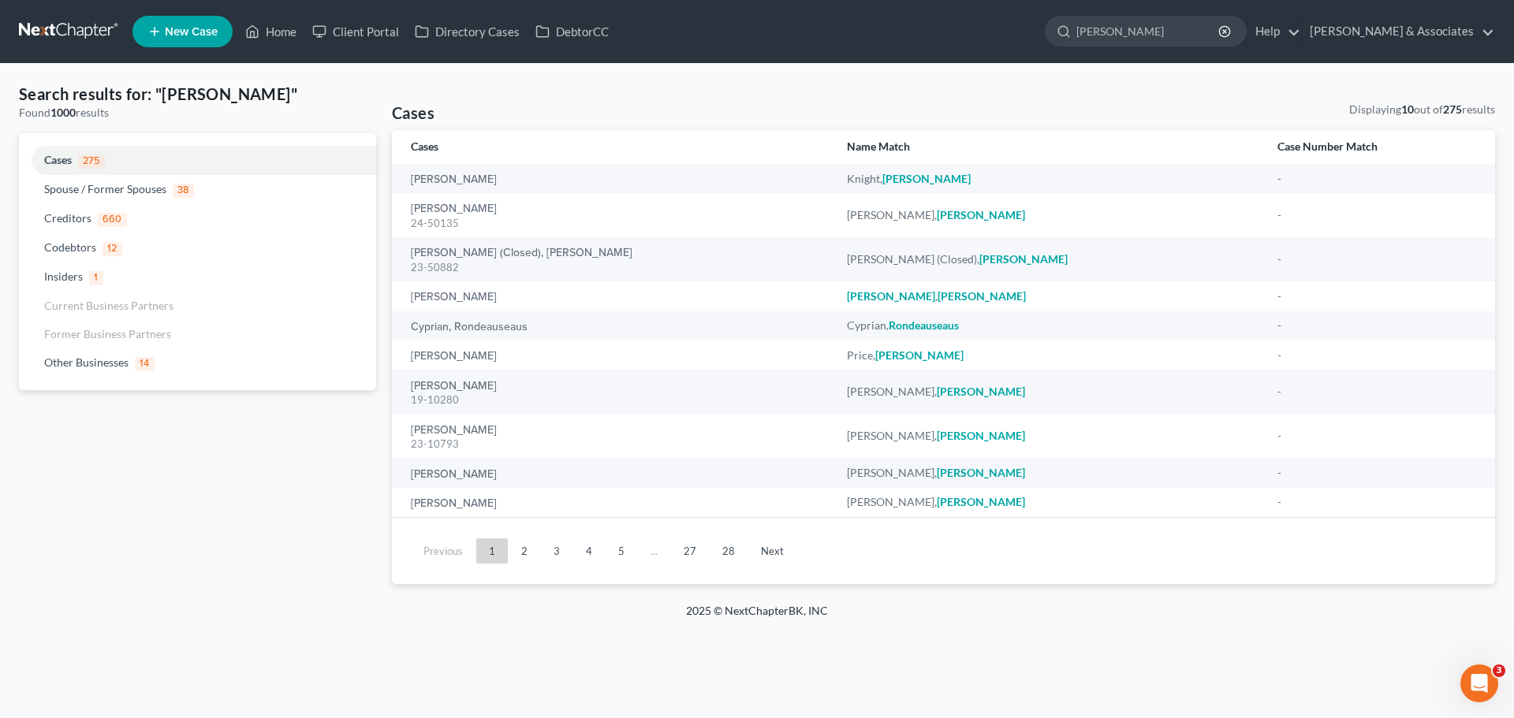
type input "[PERSON_NAME]"
click at [449, 211] on link "[PERSON_NAME]" at bounding box center [454, 208] width 86 height 11
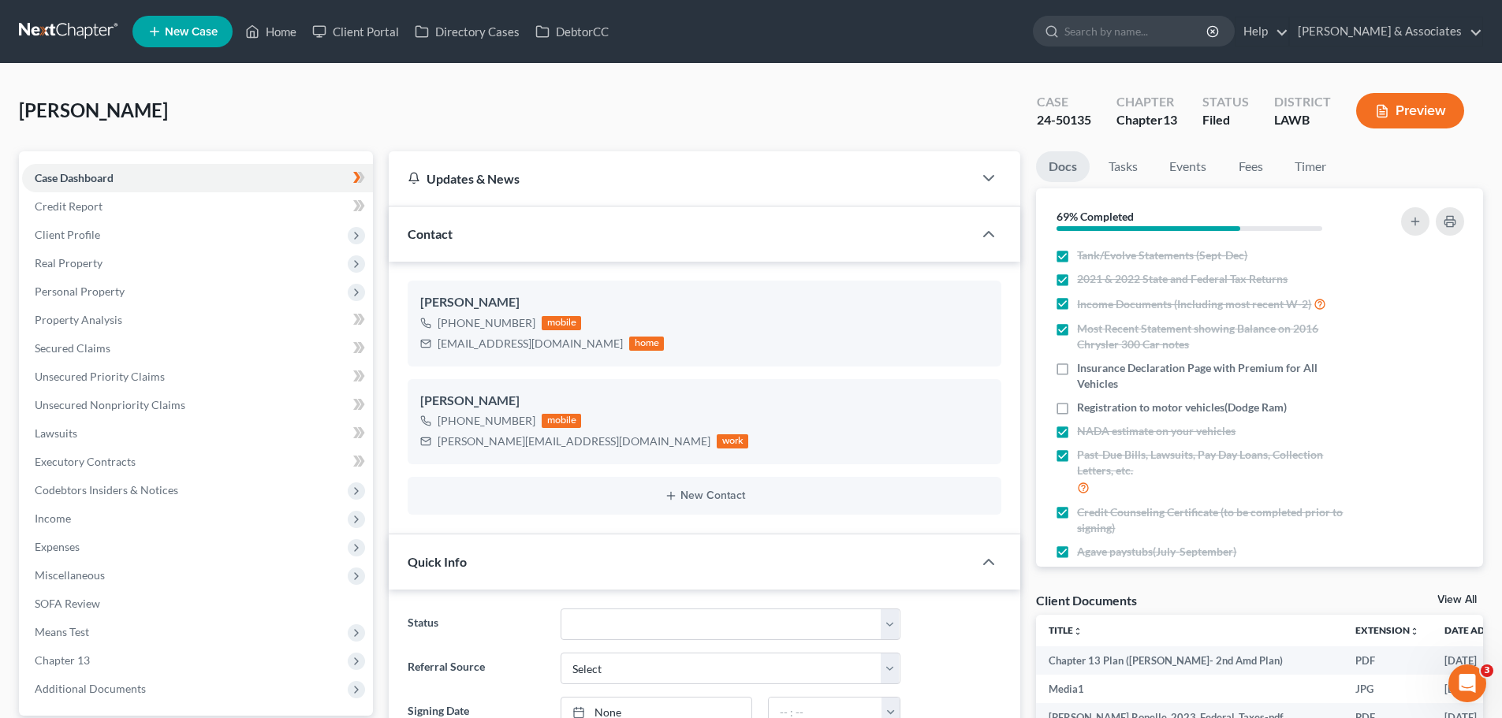
scroll to position [8912, 0]
click at [1168, 33] on input "search" at bounding box center [1136, 31] width 144 height 29
type input "t"
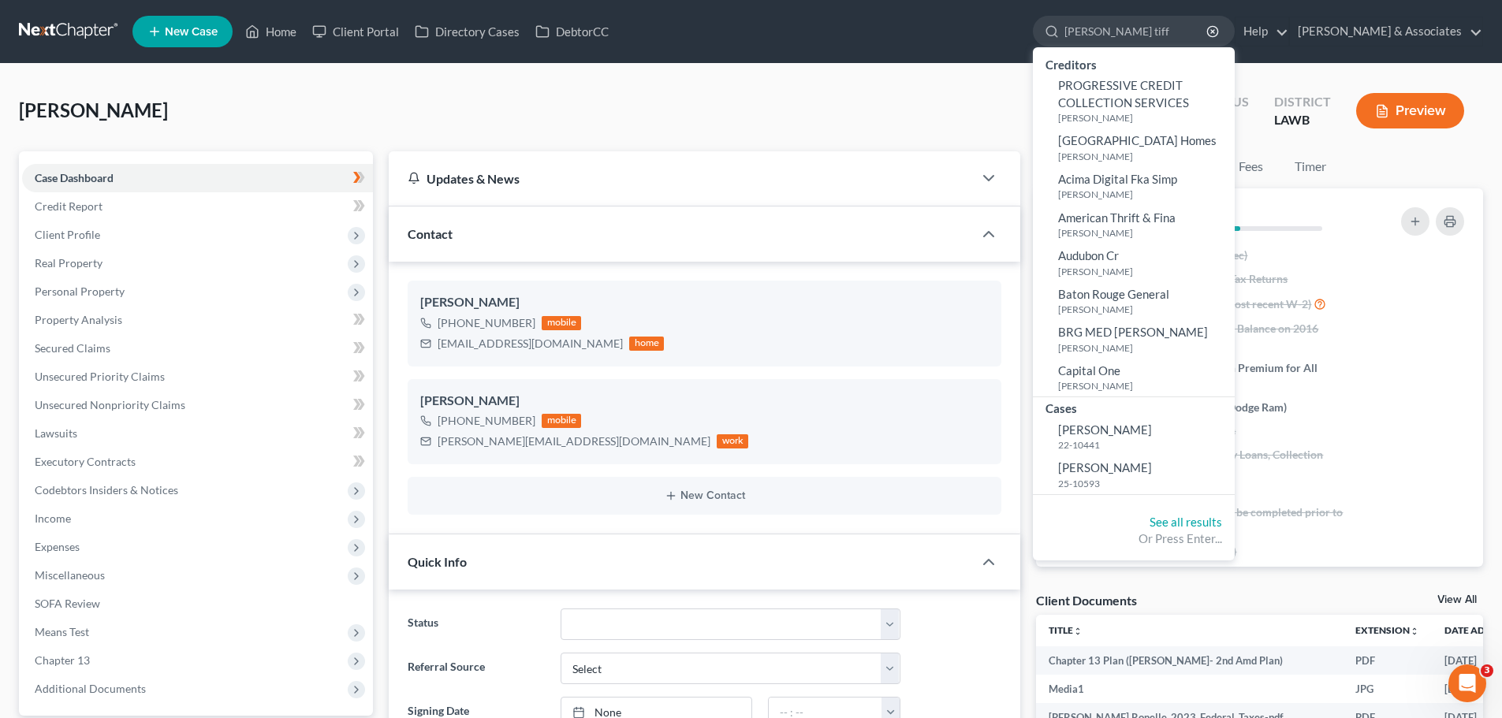
type input "[PERSON_NAME] tiff"
drag, startPoint x: 1292, startPoint y: 289, endPoint x: 1157, endPoint y: 464, distance: 220.8
click at [1152, 464] on span "[PERSON_NAME]" at bounding box center [1105, 467] width 94 height 14
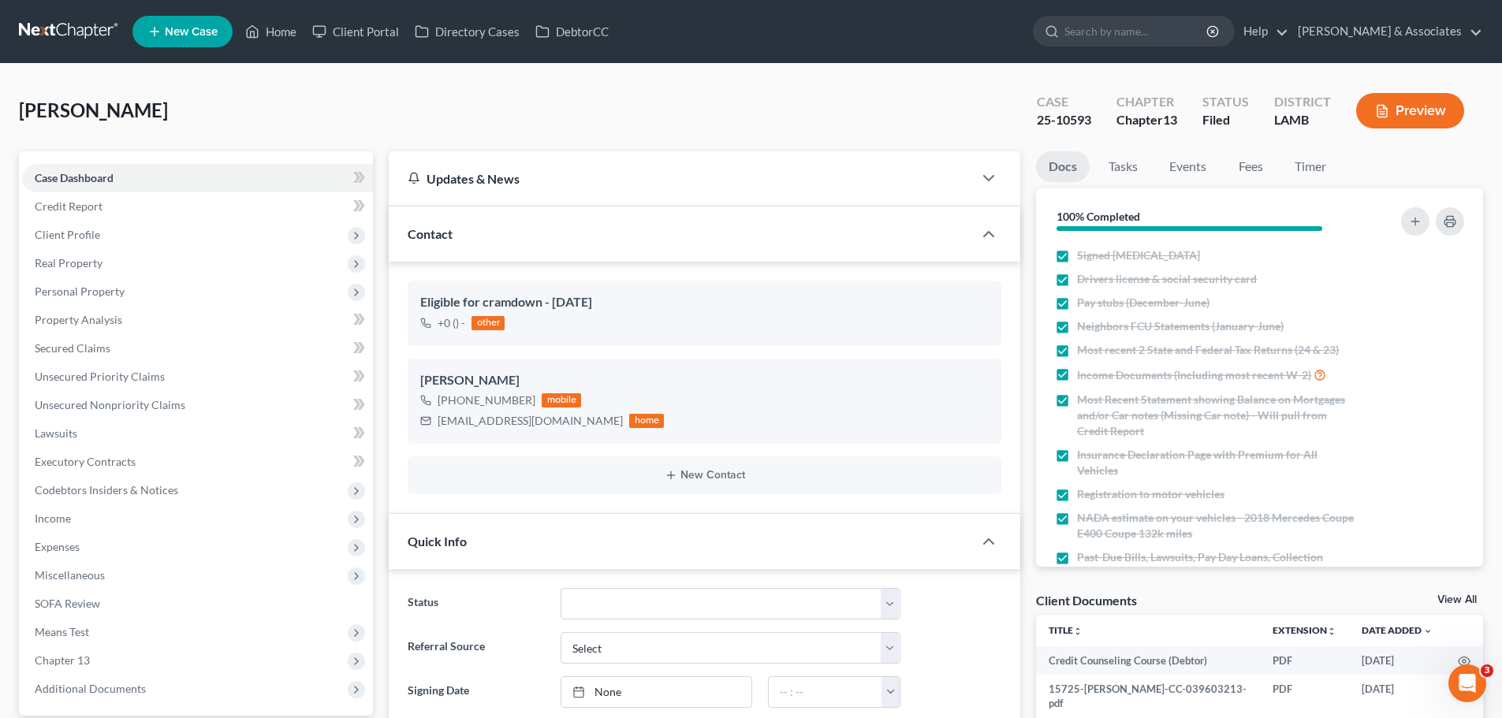
scroll to position [6034, 0]
click at [1205, 30] on input "search" at bounding box center [1136, 31] width 144 height 29
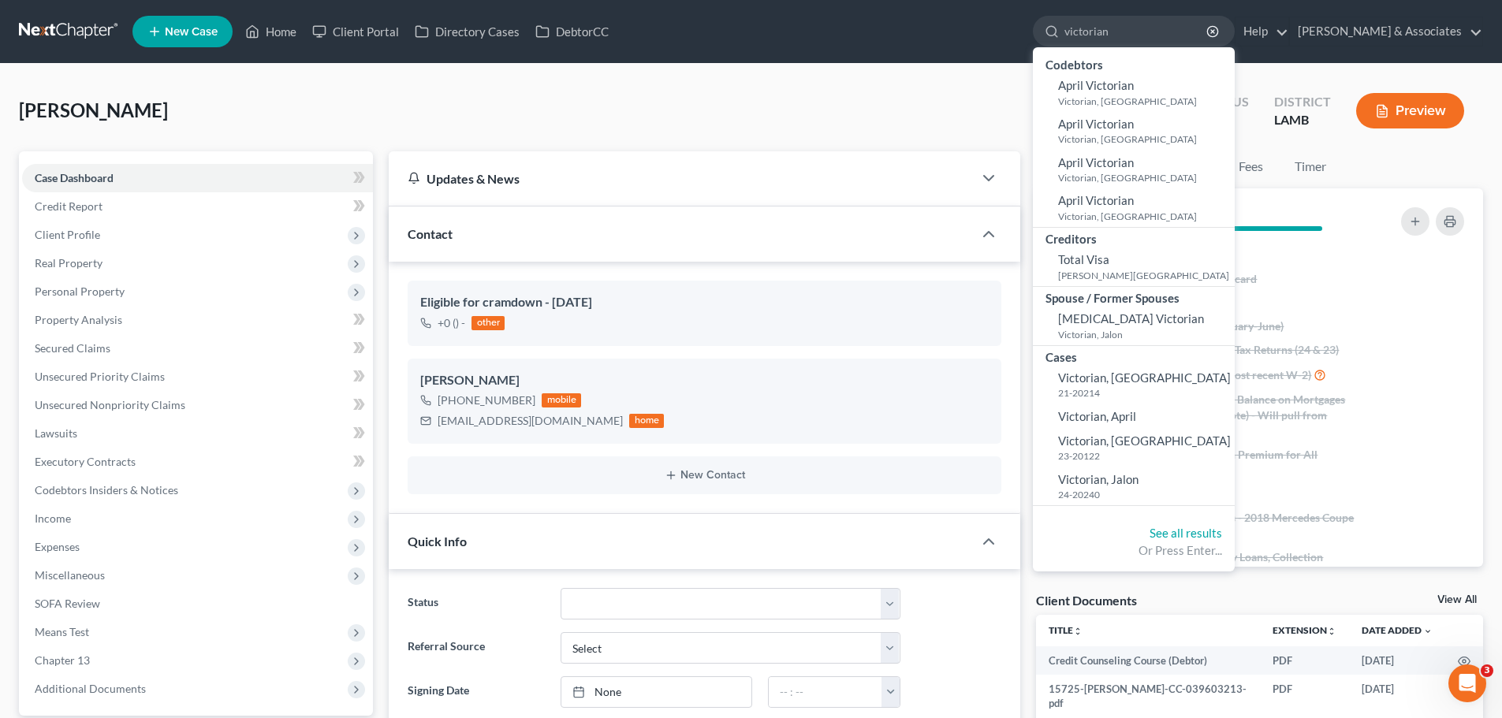
type input "victorian"
click at [1139, 486] on span "Victorian, Jalon" at bounding box center [1098, 479] width 80 height 14
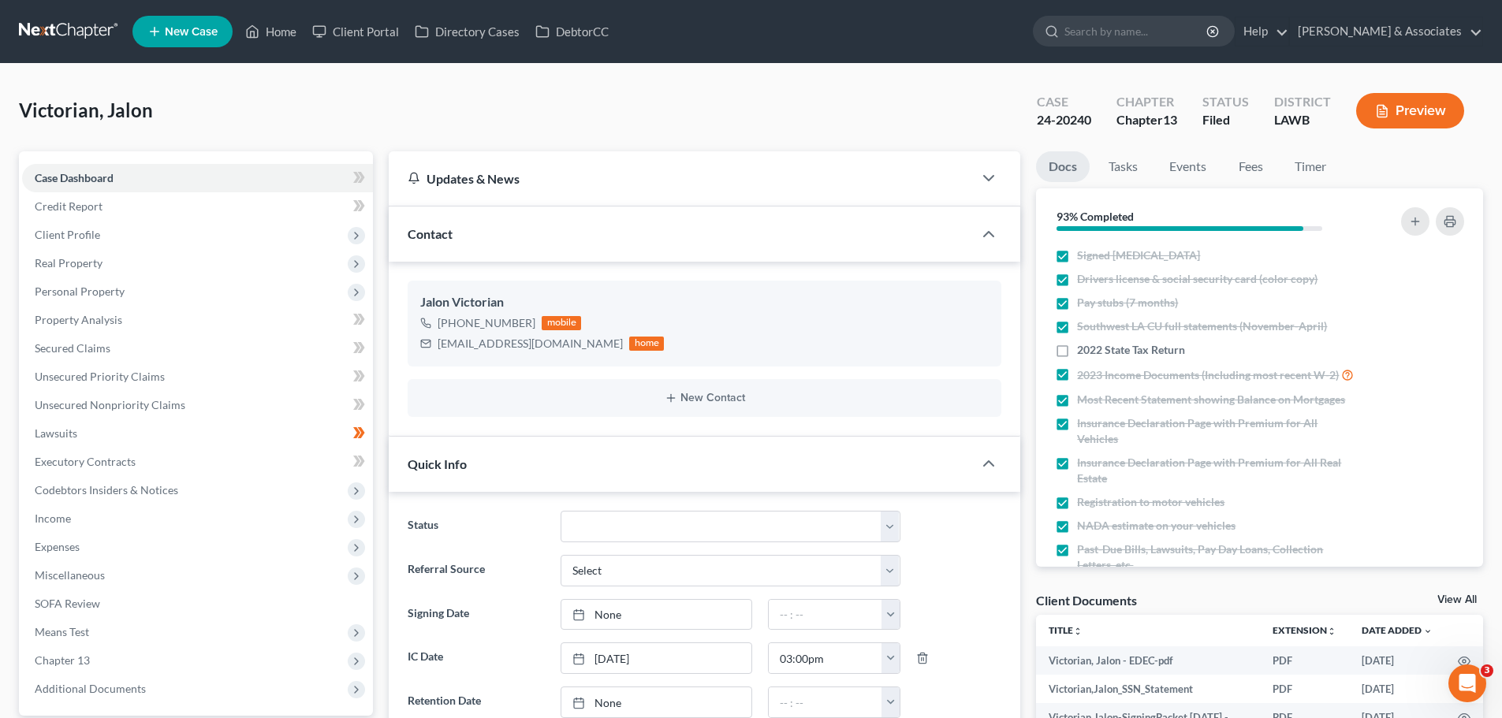
scroll to position [1321, 0]
click at [1201, 39] on input "search" at bounding box center [1136, 31] width 144 height 29
type input "w"
type input "aundrika"
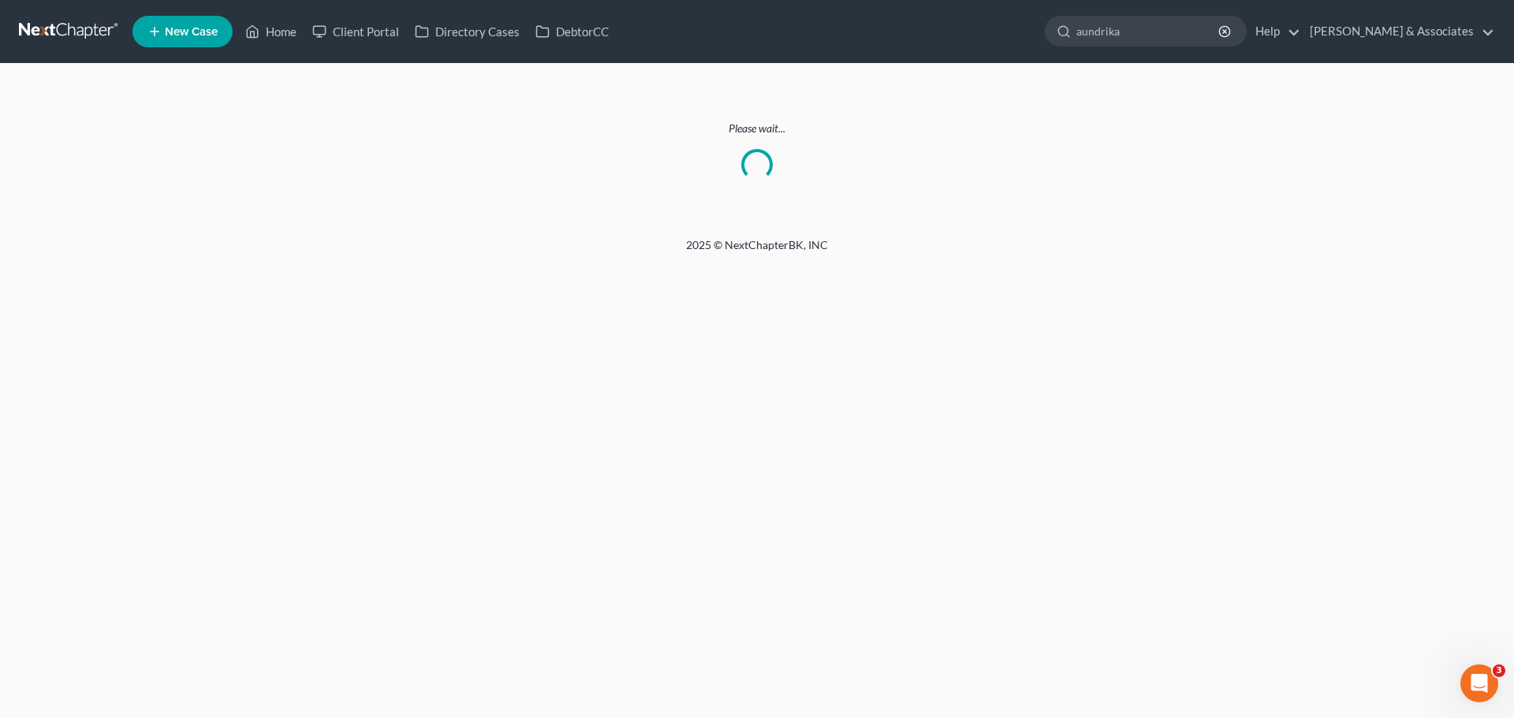
click at [1191, 32] on input "aundrika" at bounding box center [1148, 31] width 144 height 29
drag, startPoint x: 1191, startPoint y: 32, endPoint x: 1105, endPoint y: 34, distance: 86.7
click at [1105, 34] on div "aundrika" at bounding box center [1146, 31] width 202 height 31
type input "[PERSON_NAME]"
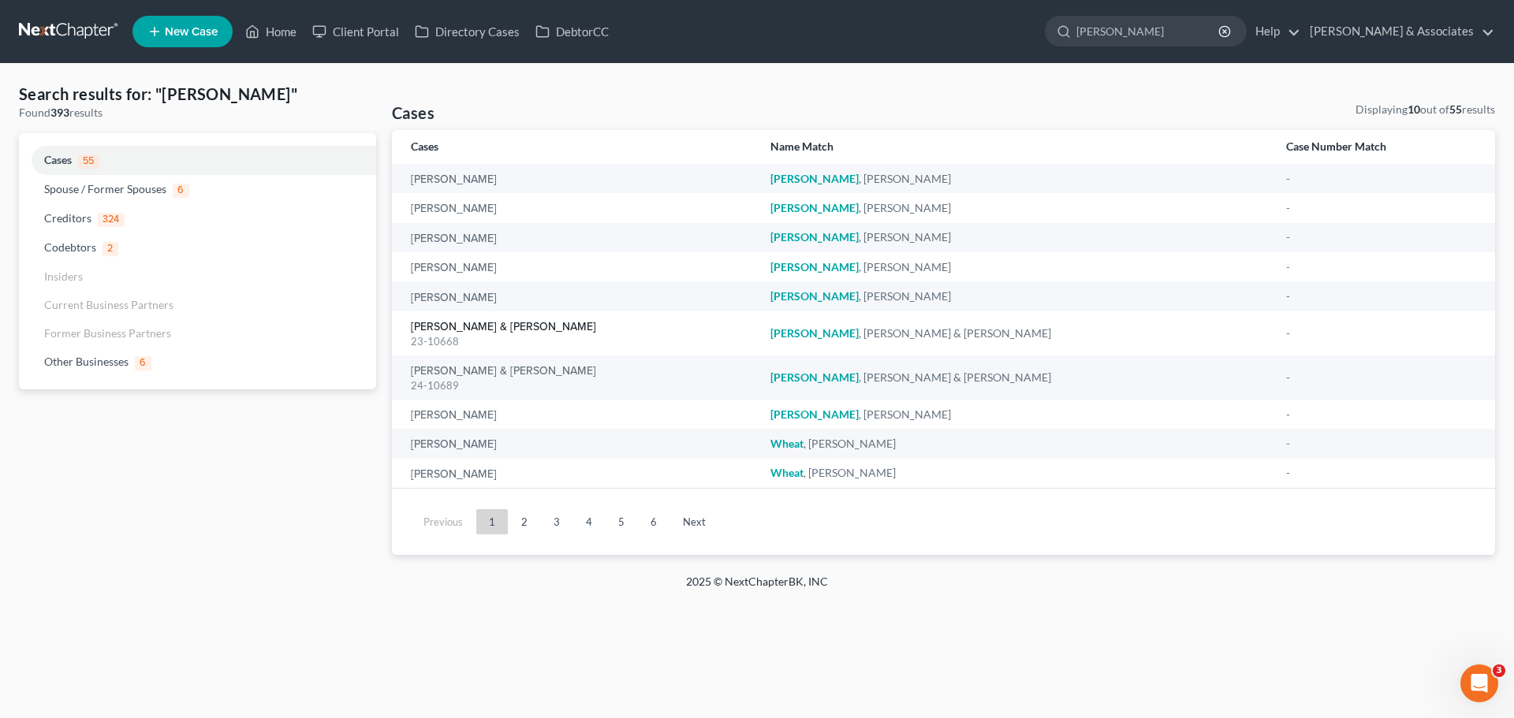
click at [484, 325] on link "[PERSON_NAME] & [PERSON_NAME]" at bounding box center [503, 327] width 185 height 11
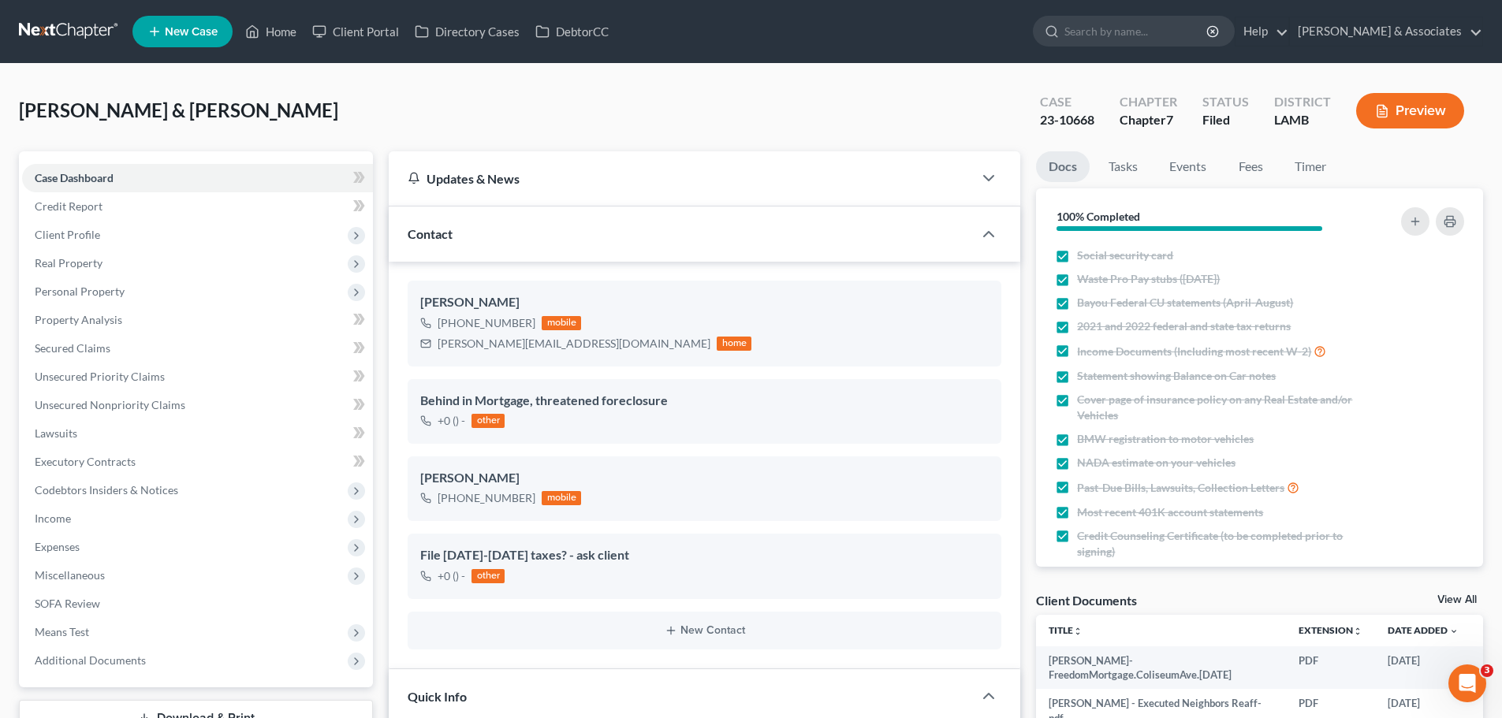
click at [1192, 37] on input "search" at bounding box center [1136, 31] width 144 height 29
type input "[PERSON_NAME]"
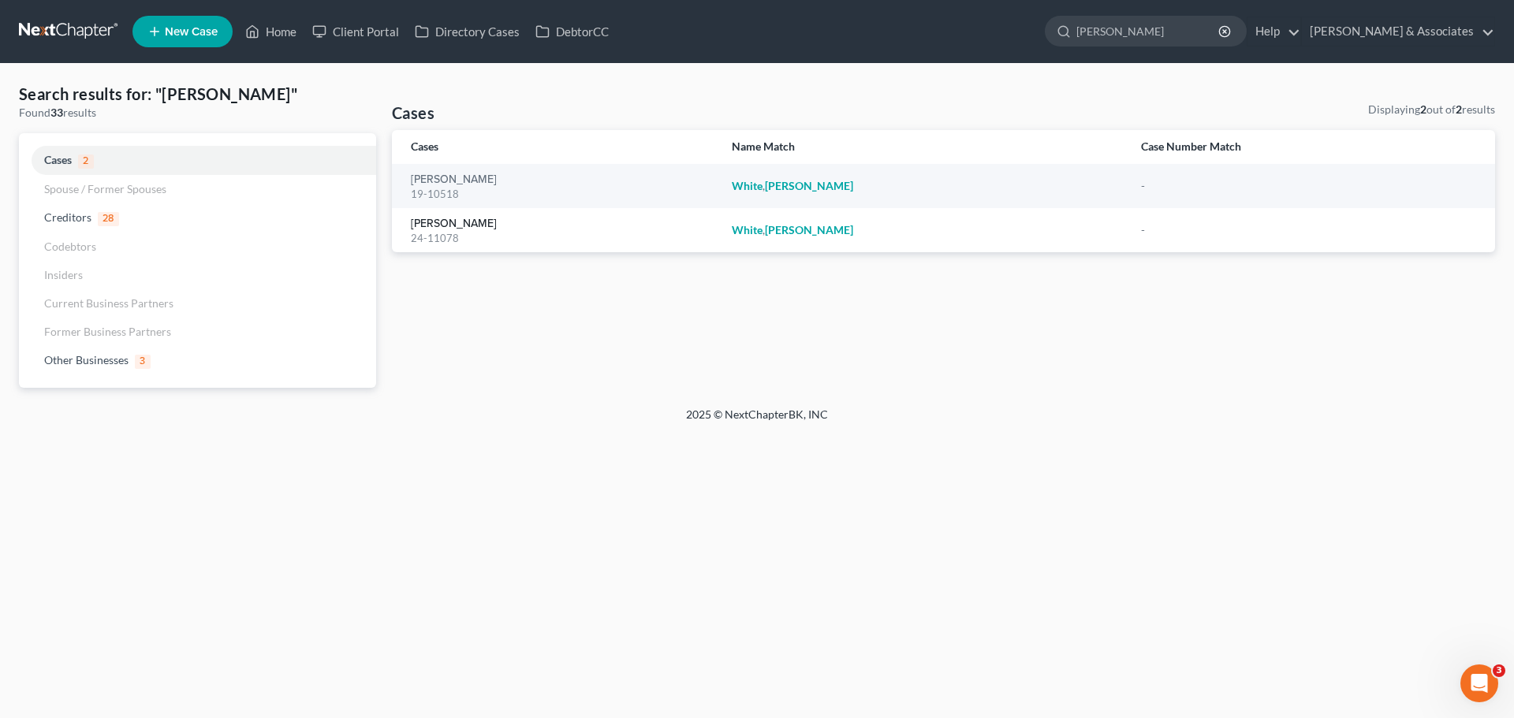
click at [433, 220] on link "[PERSON_NAME]" at bounding box center [454, 223] width 86 height 11
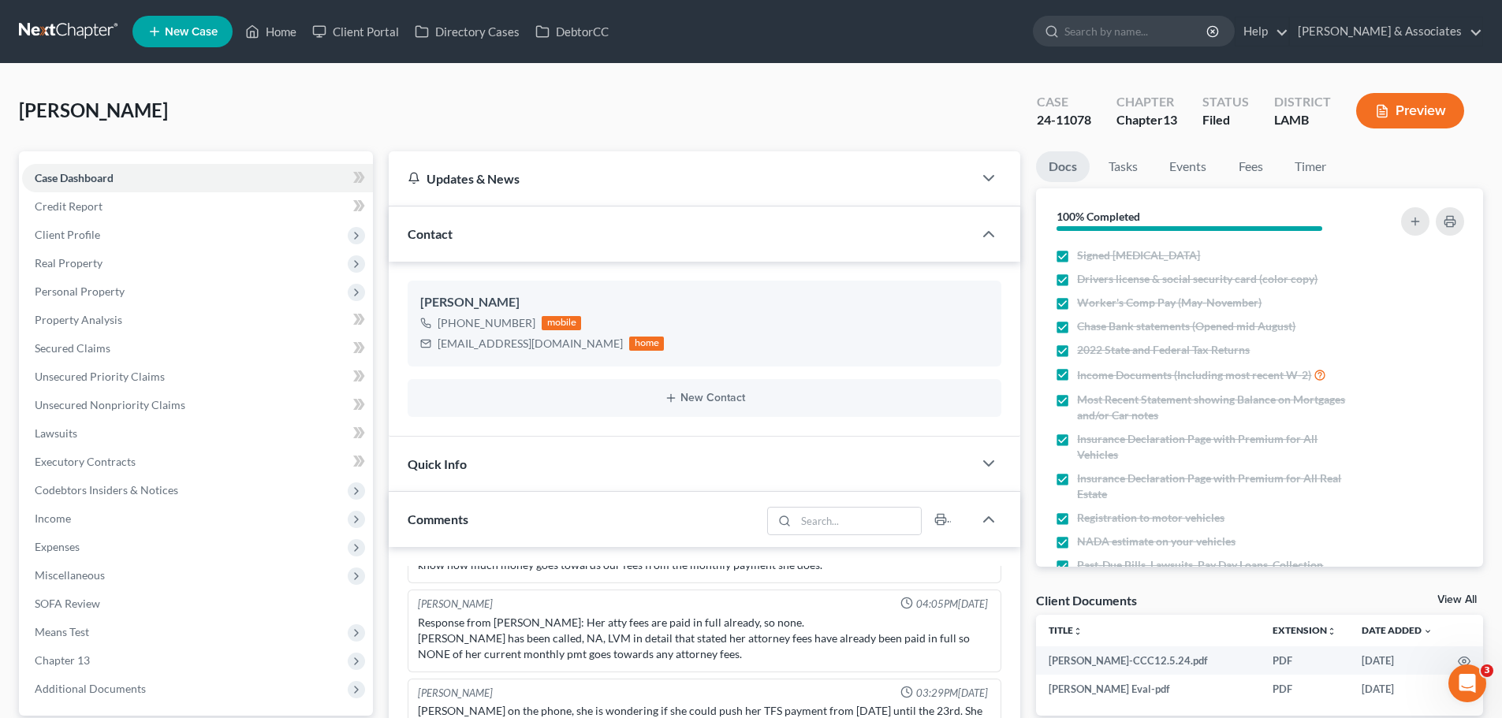
click at [1176, 29] on input "search" at bounding box center [1136, 31] width 144 height 29
type input "[PERSON_NAME]"
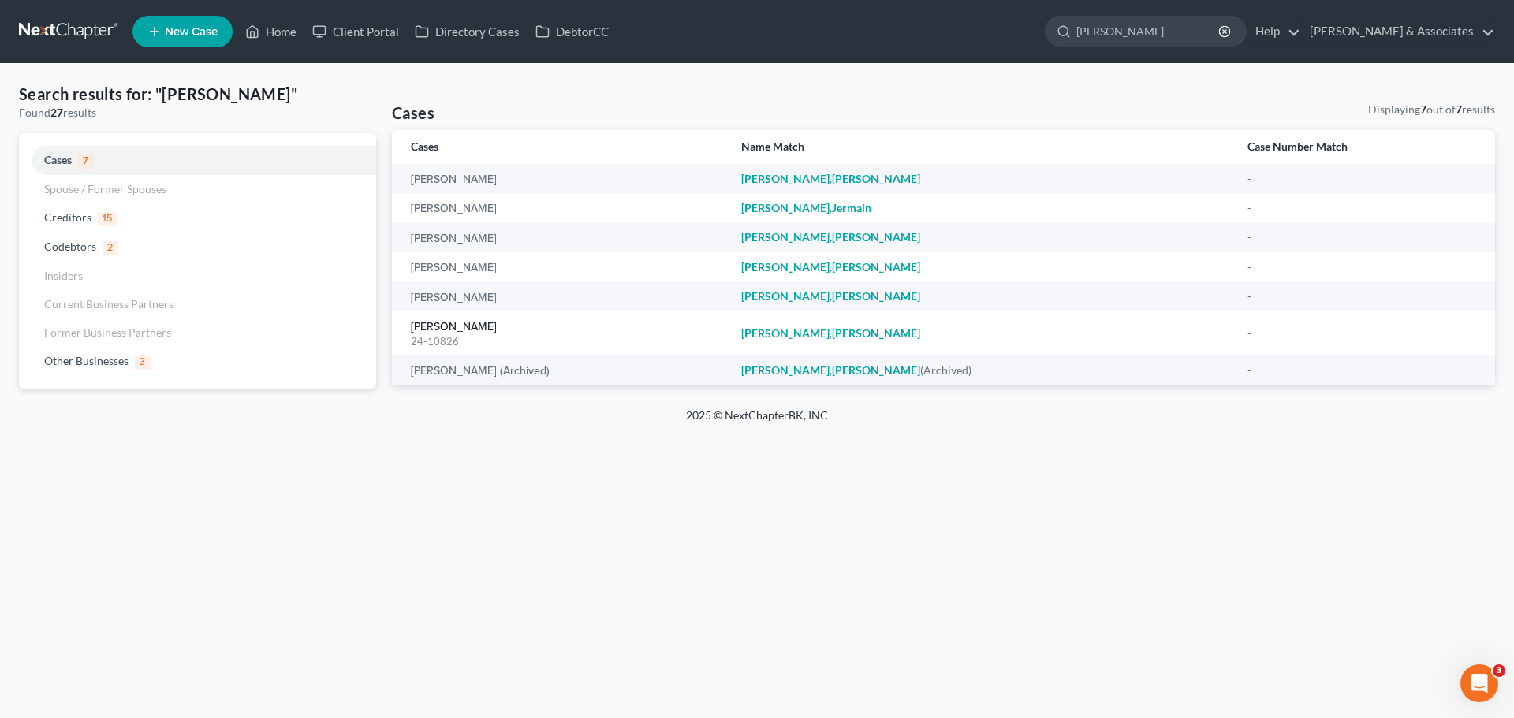
click at [442, 323] on link "[PERSON_NAME]" at bounding box center [454, 327] width 86 height 11
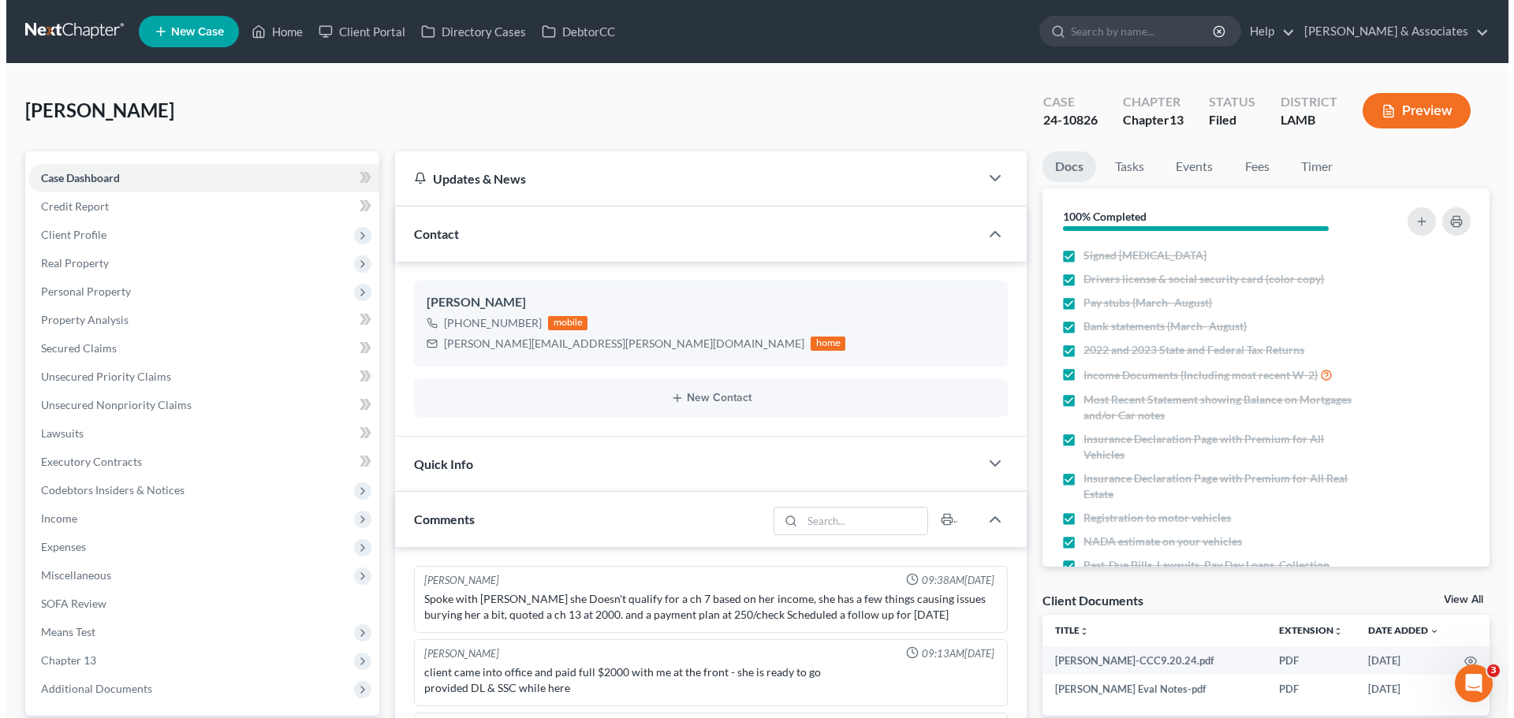
scroll to position [2662, 0]
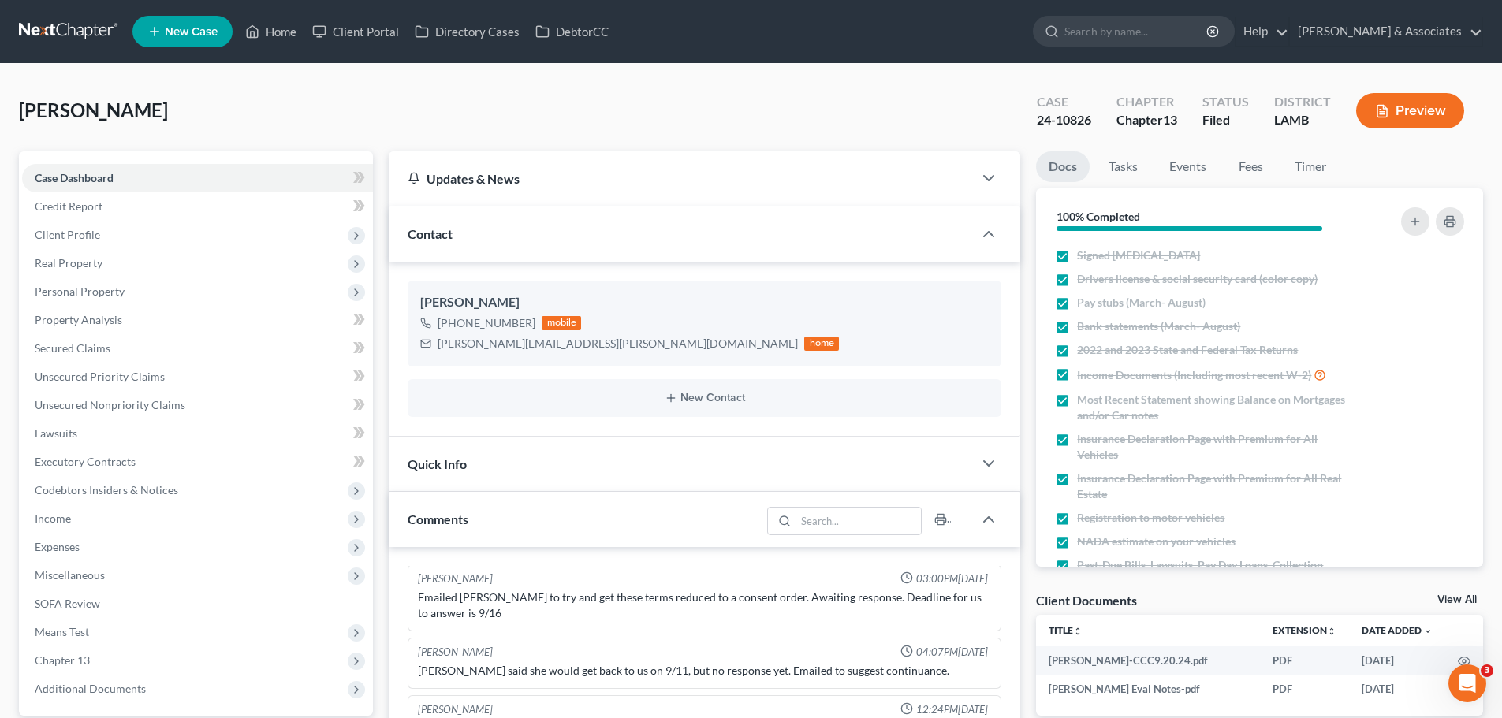
click at [1187, 30] on input "search" at bounding box center [1136, 31] width 144 height 29
type input "[PERSON_NAME]"
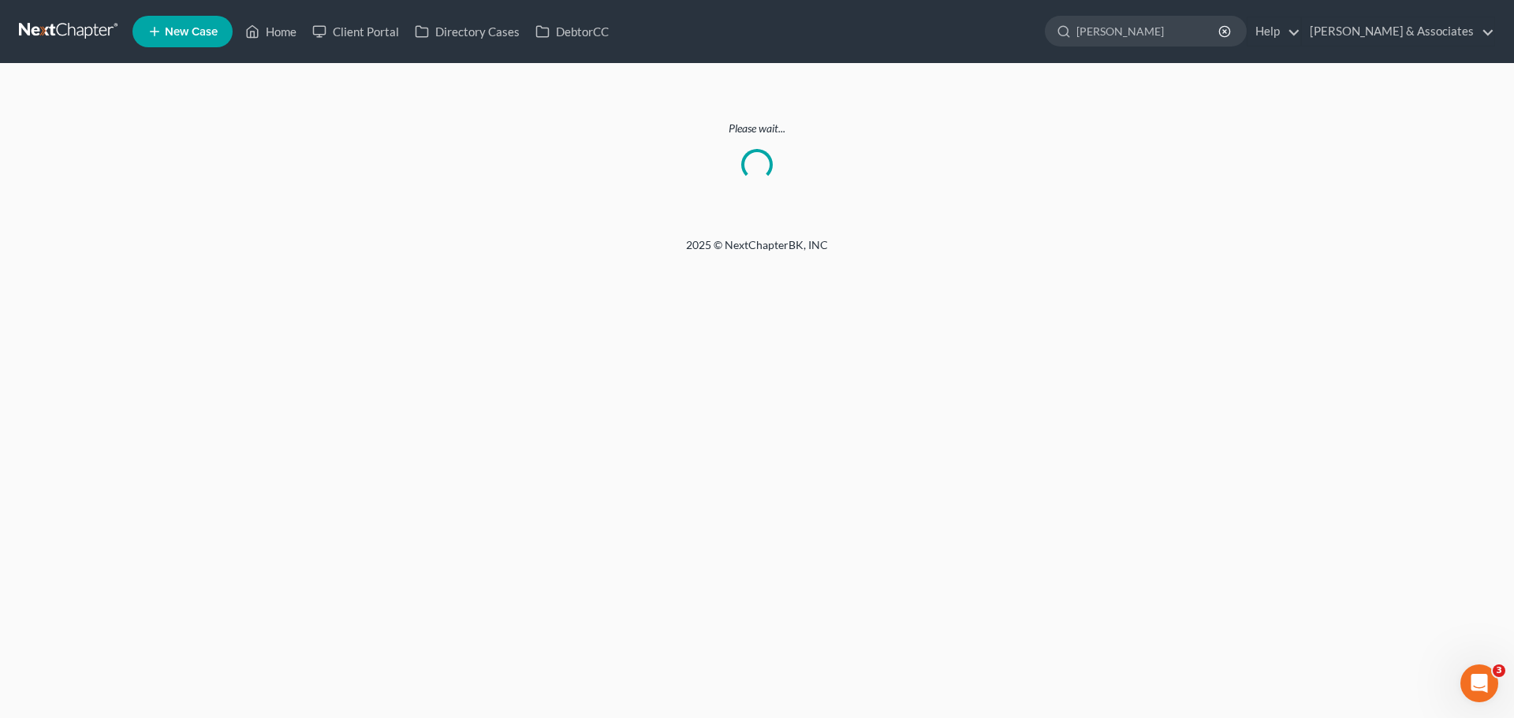
click at [1210, 34] on input "[PERSON_NAME]" at bounding box center [1148, 31] width 144 height 29
